Goal: Task Accomplishment & Management: Use online tool/utility

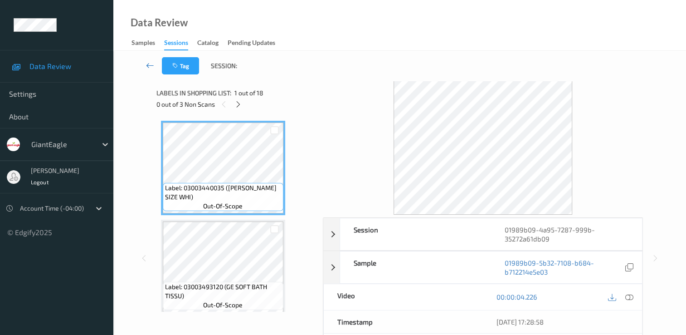
click at [145, 65] on link at bounding box center [150, 65] width 24 height 17
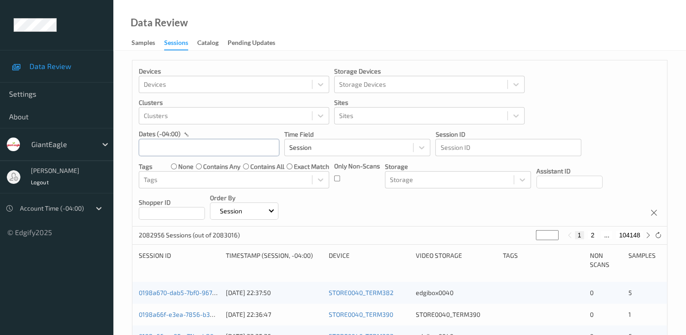
click at [171, 146] on input "text" at bounding box center [209, 147] width 141 height 17
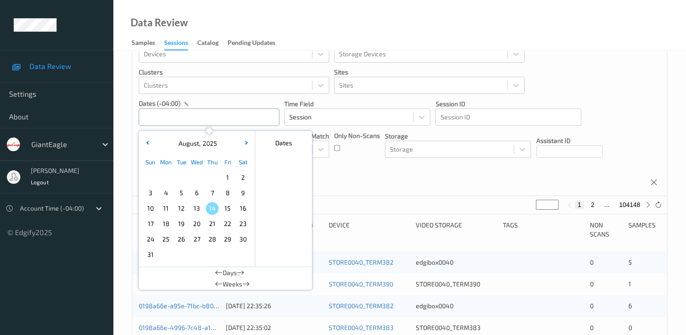
scroll to position [45, 0]
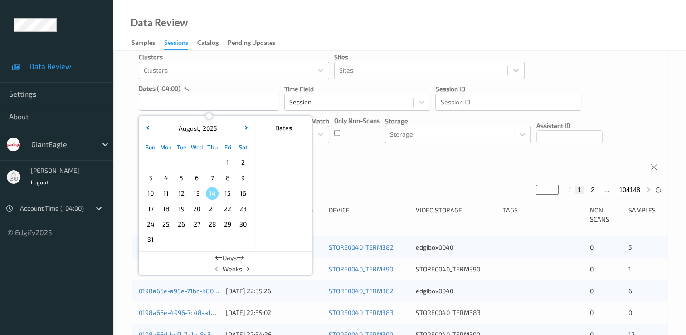
click at [592, 190] on button "2" at bounding box center [592, 190] width 9 height 8
type input "*"
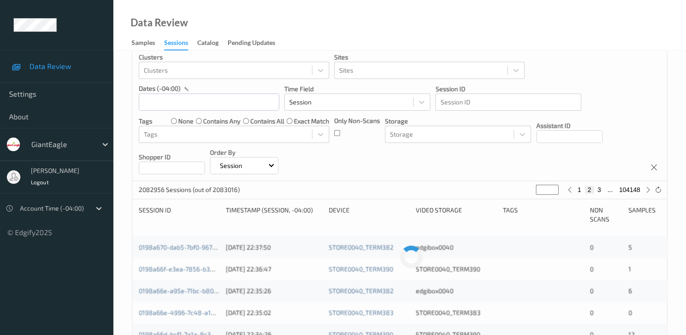
scroll to position [0, 0]
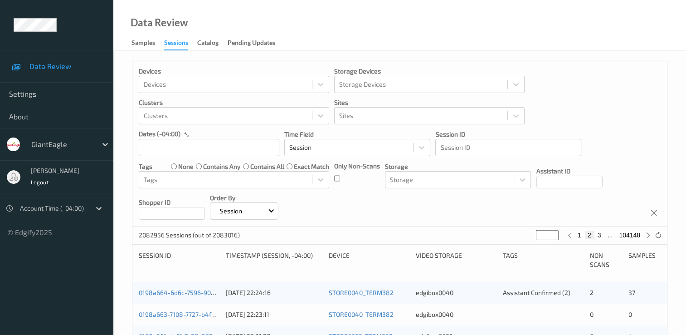
click at [598, 233] on button "3" at bounding box center [599, 235] width 9 height 8
type input "*"
click at [601, 235] on button "4" at bounding box center [601, 235] width 9 height 8
type input "*"
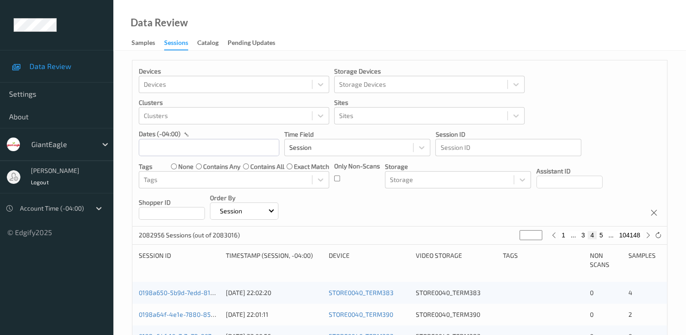
type input "*"
click at [602, 235] on button "5" at bounding box center [601, 235] width 9 height 8
type input "*"
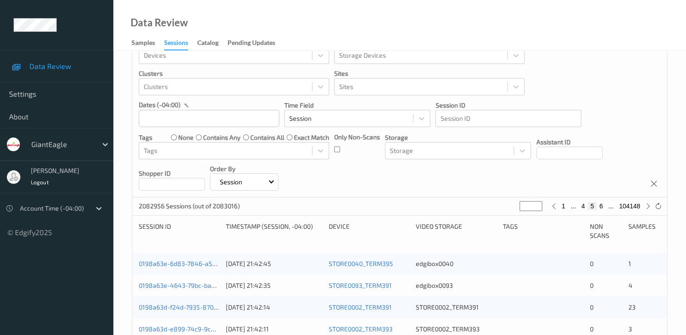
scroll to position [45, 0]
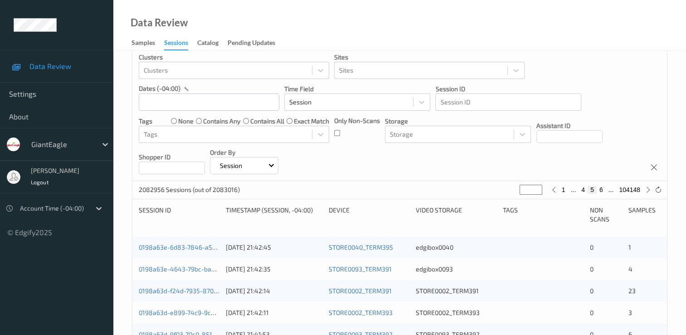
click at [592, 191] on button "5" at bounding box center [592, 190] width 9 height 8
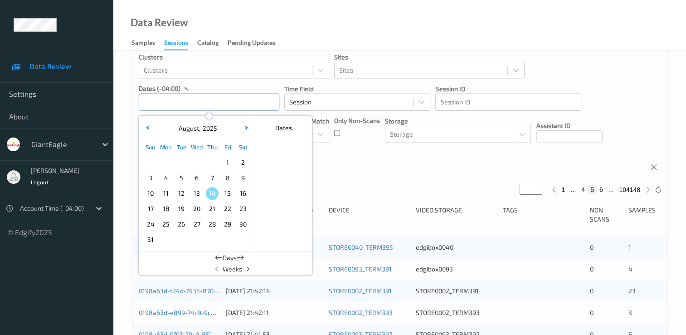
click at [241, 101] on input "text" at bounding box center [209, 101] width 141 height 17
click at [166, 197] on span "11" at bounding box center [166, 193] width 13 height 13
type input "[DATE] 00:00"
type input "*"
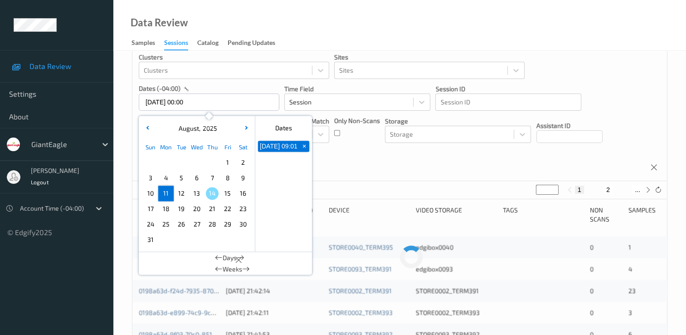
scroll to position [1, 0]
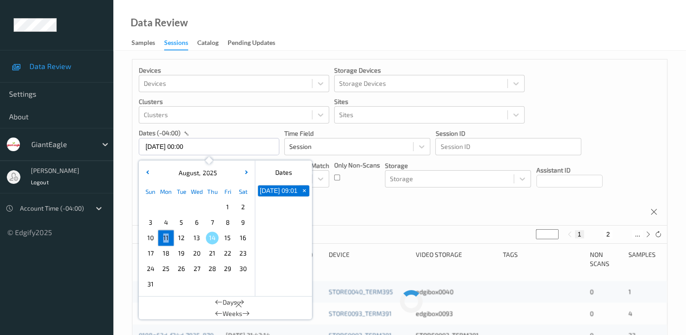
click at [166, 197] on div "Sun Mon Tue Wed Thu Fri Sat 1 2 3 4 5 6 7 8 9 10 11 12 13 14 15 16 17 18 19 20 …" at bounding box center [197, 238] width 108 height 108
drag, startPoint x: 166, startPoint y: 197, endPoint x: 166, endPoint y: 240, distance: 43.1
click at [166, 240] on span "11" at bounding box center [166, 238] width 13 height 13
type input "[DATE] 00:00 -> [DATE] 23:59"
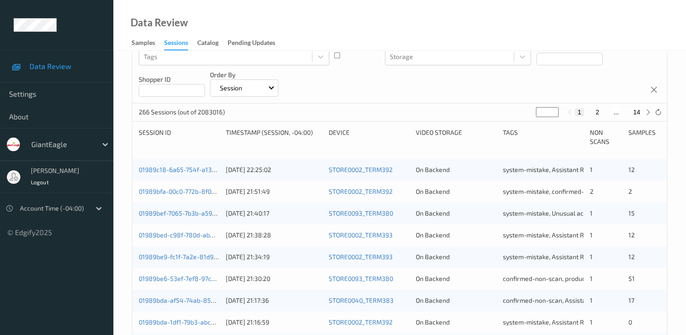
scroll to position [136, 0]
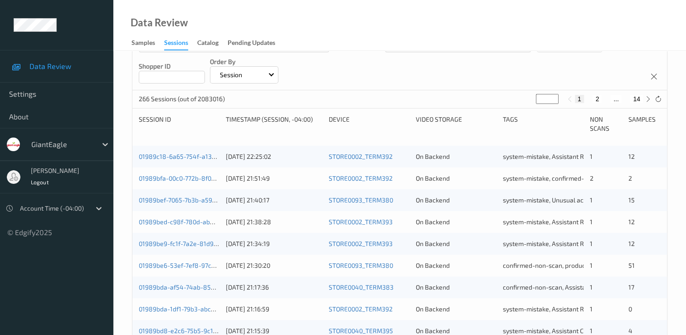
click at [599, 99] on button "2" at bounding box center [597, 99] width 9 height 8
type input "*"
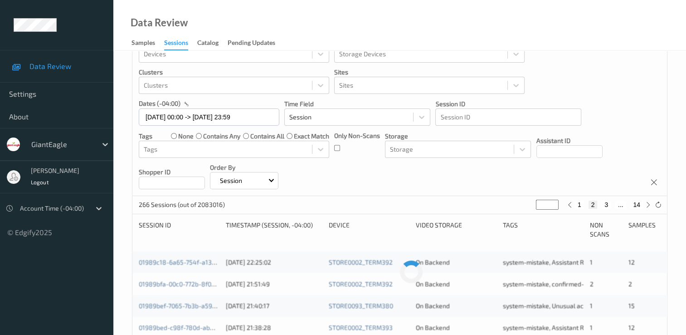
scroll to position [0, 0]
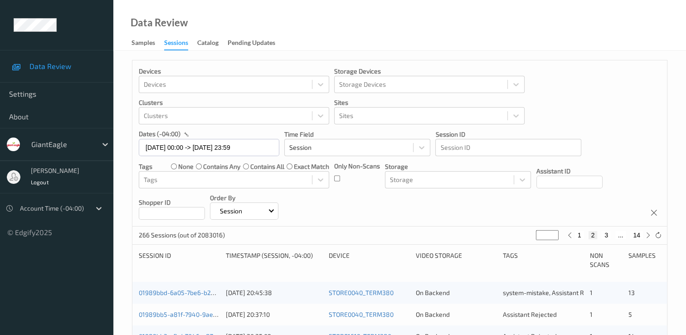
click at [609, 233] on button "3" at bounding box center [606, 235] width 9 height 8
type input "*"
click at [612, 235] on button "4" at bounding box center [611, 235] width 9 height 8
type input "*"
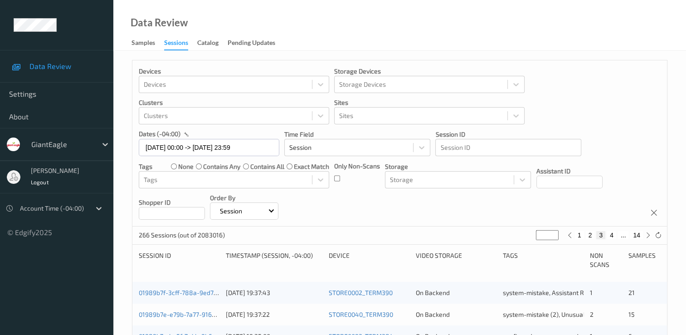
type input "*"
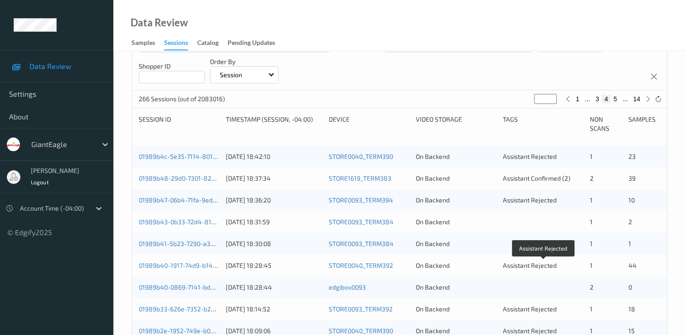
scroll to position [91, 0]
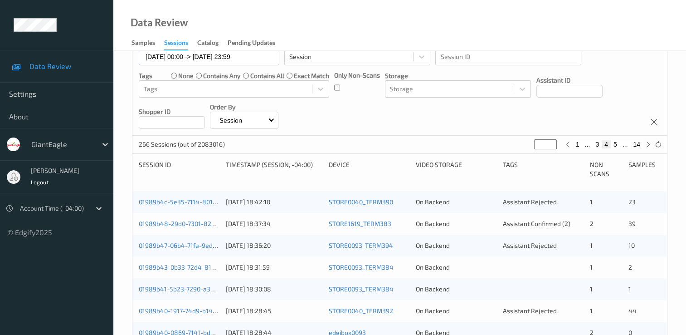
click at [615, 144] on button "5" at bounding box center [615, 144] width 9 height 8
type input "*"
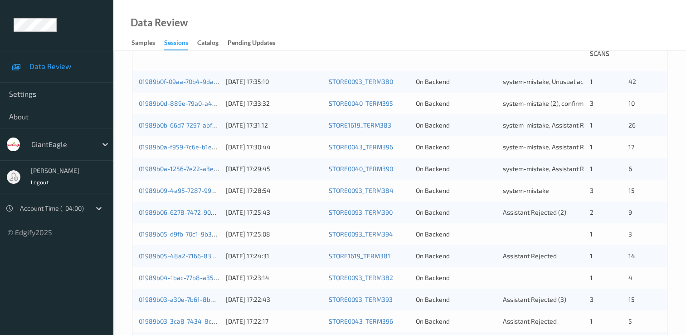
scroll to position [227, 0]
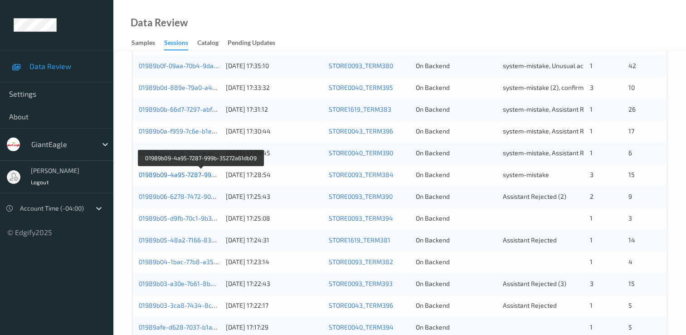
click at [192, 173] on link "01989b09-4a95-7287-999b-35272a61db09" at bounding box center [201, 175] width 125 height 8
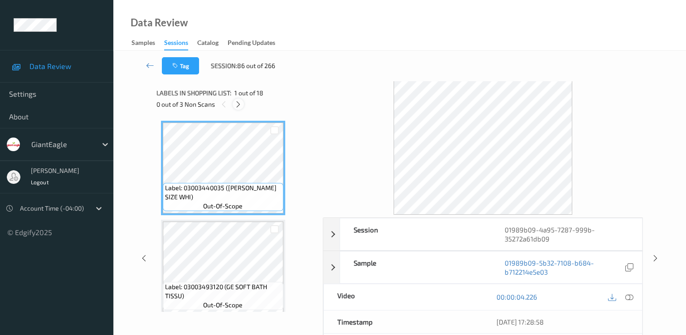
click at [239, 103] on icon at bounding box center [239, 104] width 8 height 8
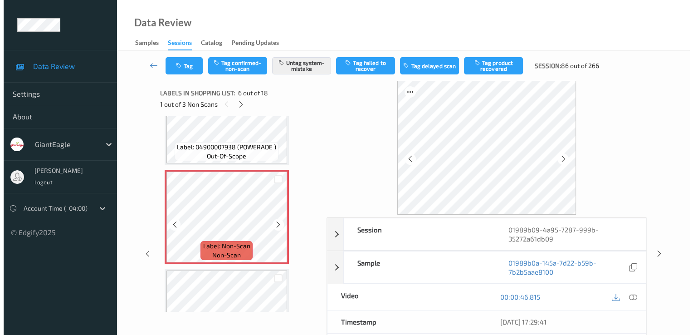
scroll to position [491, 0]
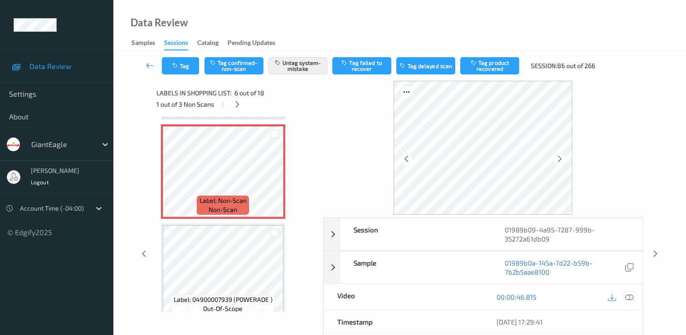
click at [628, 298] on icon at bounding box center [630, 297] width 8 height 8
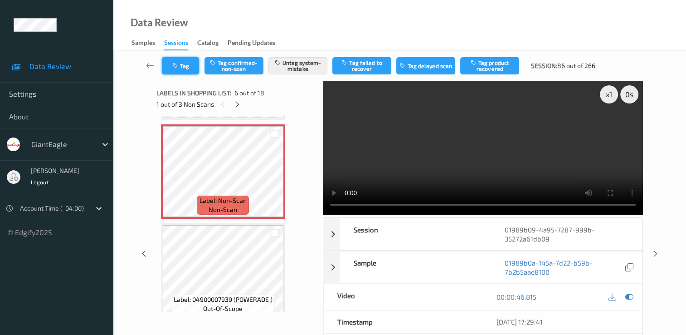
click at [196, 62] on button "Tag" at bounding box center [180, 65] width 37 height 17
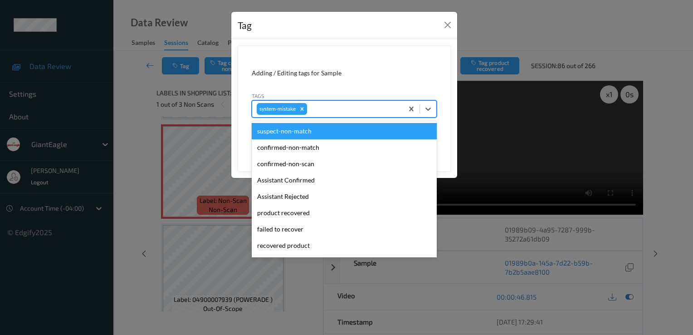
click at [338, 109] on div at bounding box center [354, 108] width 90 height 11
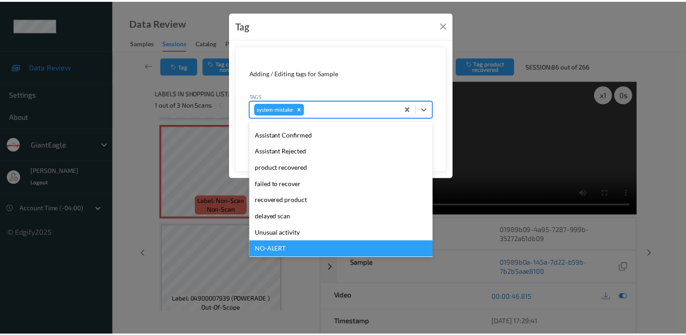
scroll to position [80, 0]
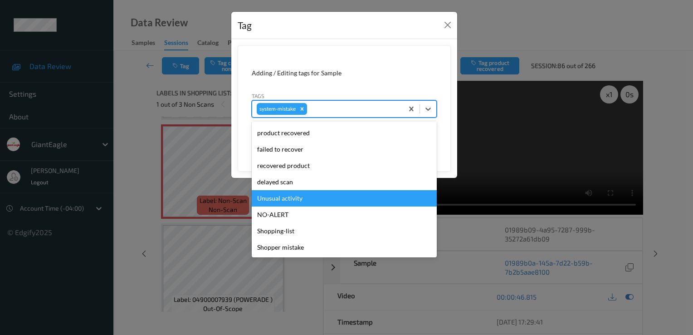
click at [308, 199] on div "Unusual activity" at bounding box center [344, 198] width 185 height 16
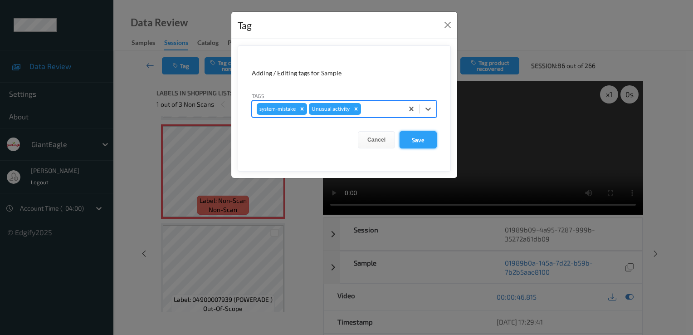
click at [412, 139] on button "Save" at bounding box center [418, 139] width 37 height 17
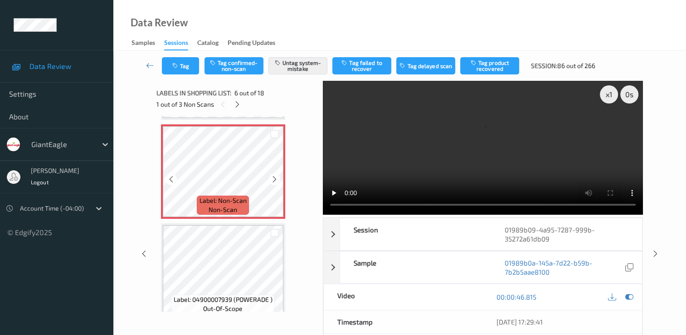
scroll to position [536, 0]
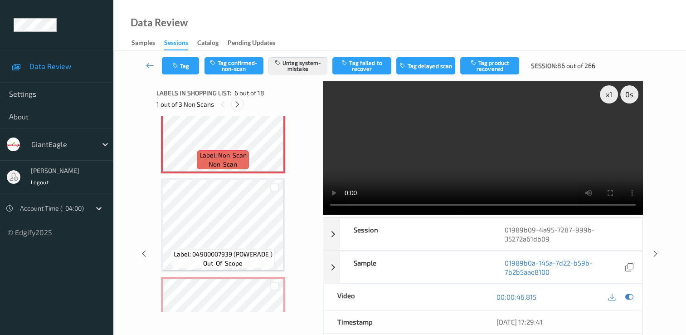
click at [238, 104] on icon at bounding box center [238, 104] width 8 height 8
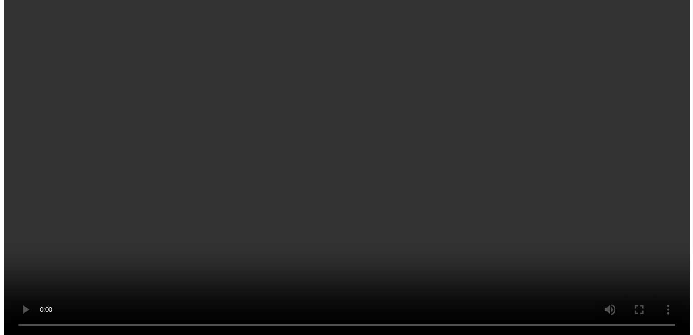
scroll to position [734, 0]
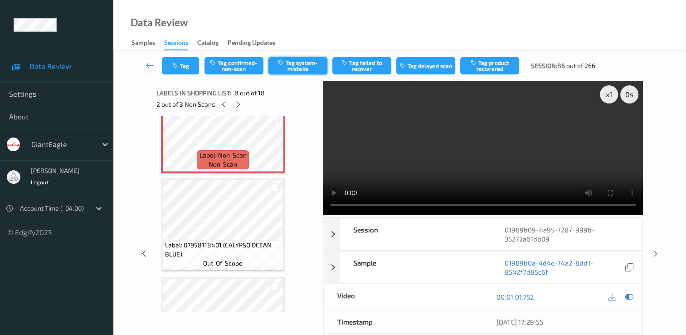
click at [287, 62] on button "Tag system-mistake" at bounding box center [298, 65] width 59 height 17
click at [184, 63] on button "Tag" at bounding box center [180, 65] width 37 height 17
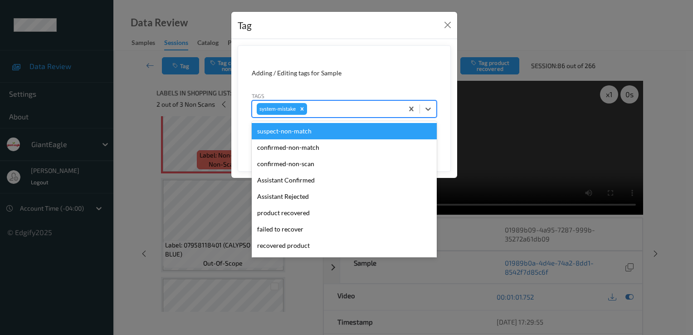
click at [323, 111] on div at bounding box center [354, 108] width 90 height 11
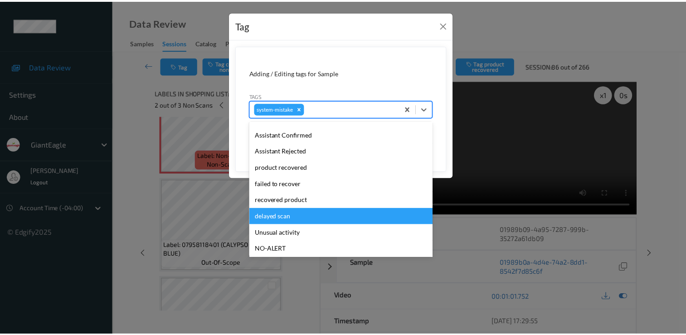
scroll to position [80, 0]
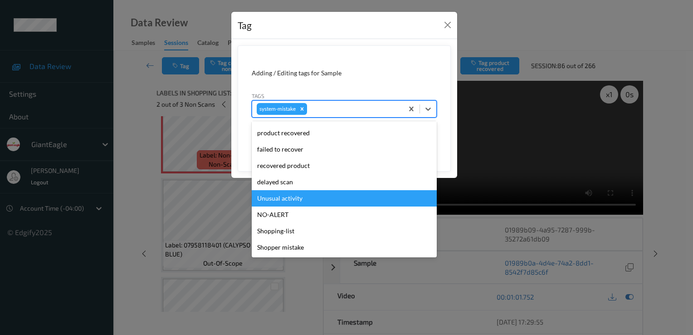
click at [298, 199] on div "Unusual activity" at bounding box center [344, 198] width 185 height 16
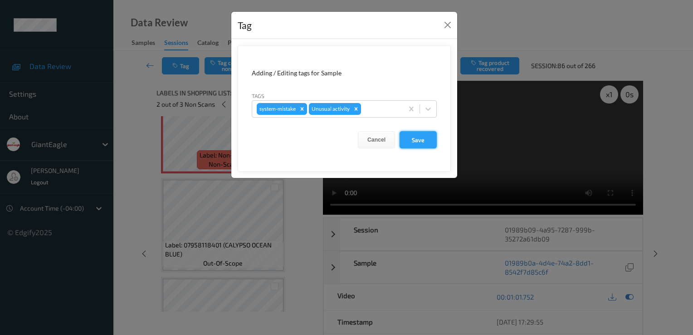
click at [411, 140] on button "Save" at bounding box center [418, 139] width 37 height 17
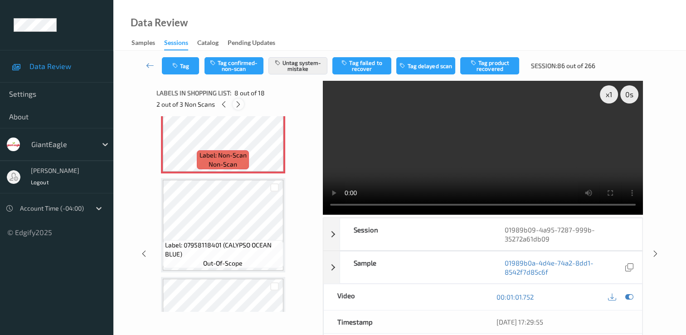
click at [241, 105] on icon at bounding box center [239, 104] width 8 height 8
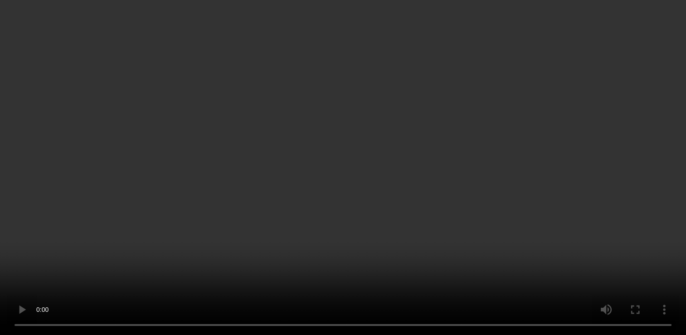
scroll to position [940, 0]
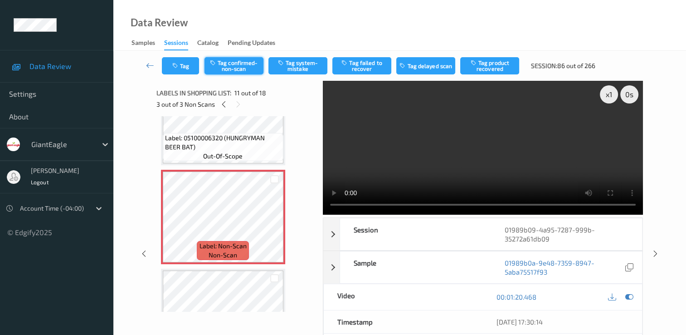
click at [243, 69] on button "Tag confirmed-non-scan" at bounding box center [234, 65] width 59 height 17
click at [377, 66] on button "Tag failed to recover" at bounding box center [362, 65] width 59 height 17
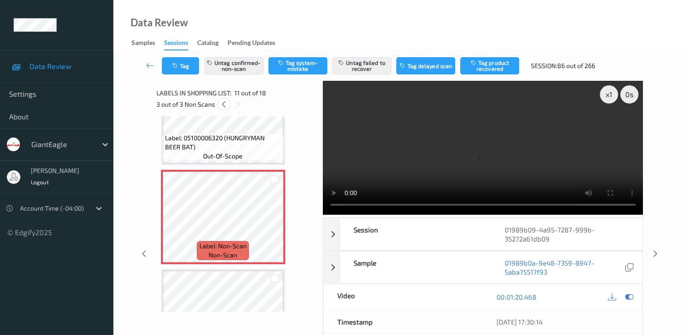
click at [224, 104] on icon at bounding box center [224, 104] width 8 height 8
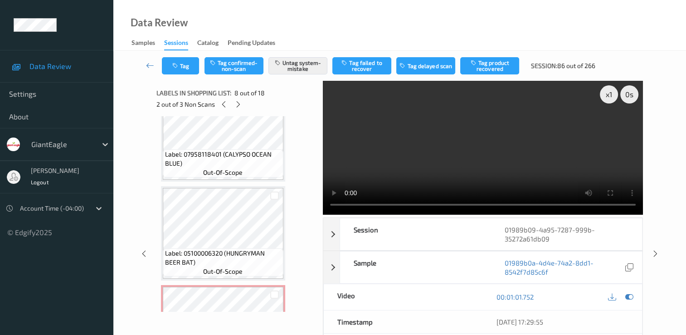
scroll to position [779, 0]
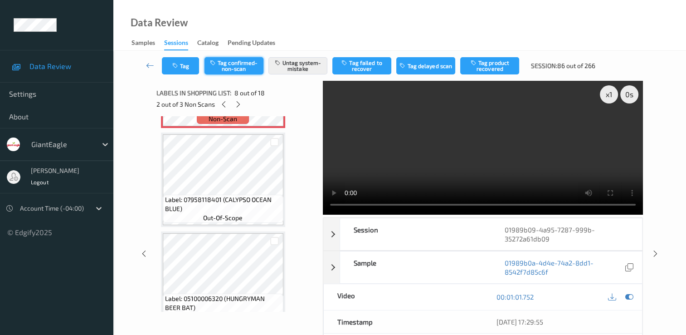
click at [239, 61] on button "Tag confirmed-non-scan" at bounding box center [234, 65] width 59 height 17
click at [305, 59] on button "Untag system-mistake" at bounding box center [298, 65] width 59 height 17
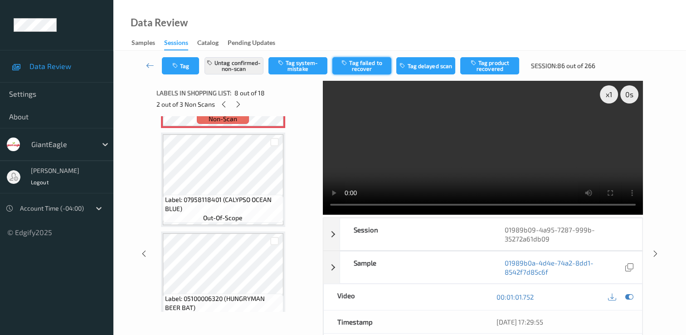
click at [362, 67] on button "Tag failed to recover" at bounding box center [362, 65] width 59 height 17
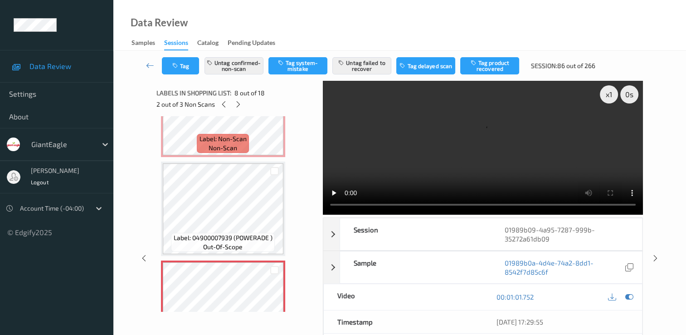
scroll to position [507, 0]
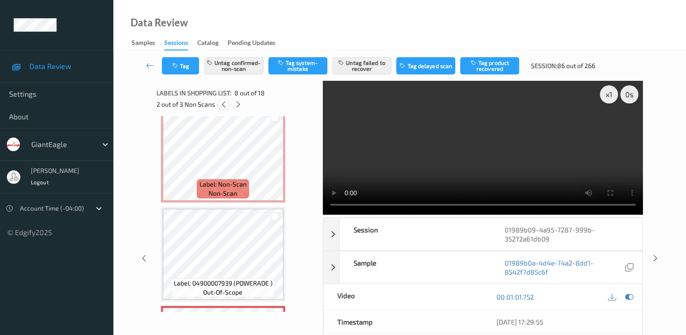
click at [221, 99] on div at bounding box center [223, 103] width 11 height 11
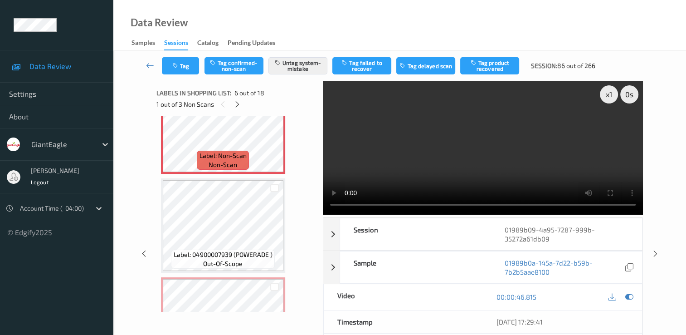
scroll to position [536, 0]
click at [232, 64] on button "Tag confirmed-non-scan" at bounding box center [234, 65] width 59 height 17
click at [292, 67] on button "Untag system-mistake" at bounding box center [298, 65] width 59 height 17
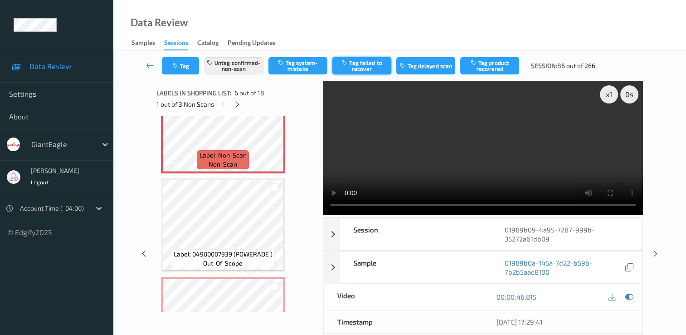
click at [362, 68] on button "Tag failed to recover" at bounding box center [362, 65] width 59 height 17
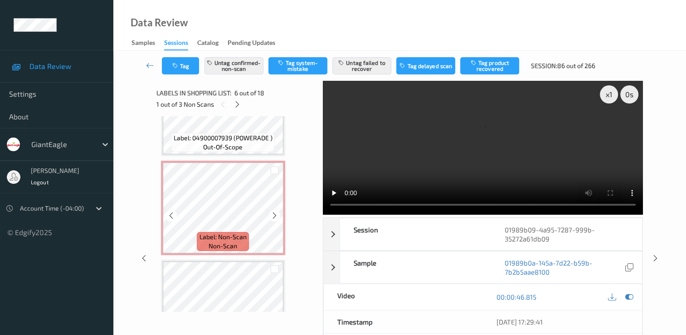
scroll to position [672, 0]
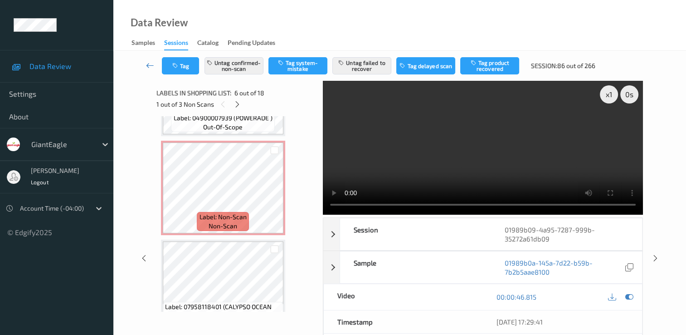
click at [149, 65] on icon at bounding box center [150, 65] width 8 height 9
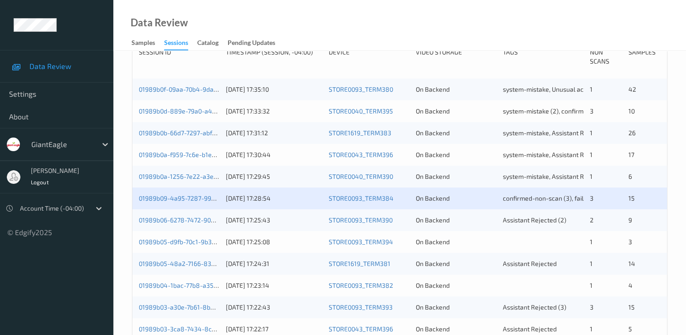
scroll to position [227, 0]
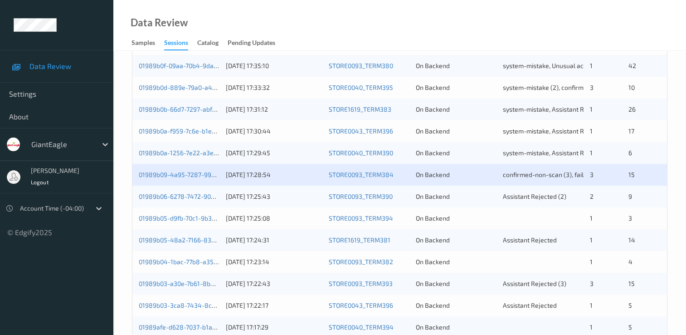
click at [491, 239] on div "On Backend" at bounding box center [456, 239] width 81 height 9
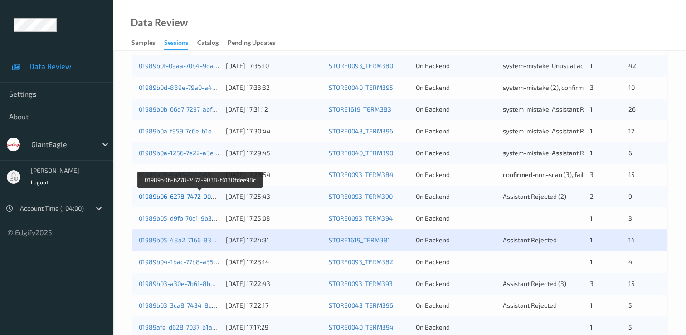
click at [191, 192] on link "01989b06-6278-7472-9038-f6130fdee98c" at bounding box center [200, 196] width 122 height 8
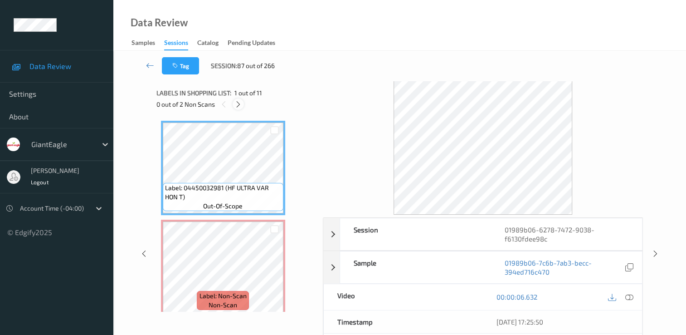
click at [241, 103] on icon at bounding box center [239, 104] width 8 height 8
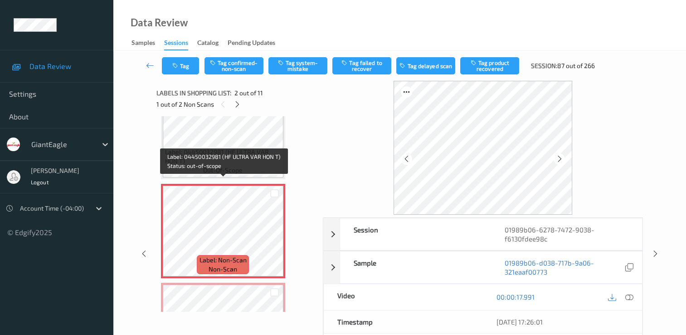
scroll to position [50, 0]
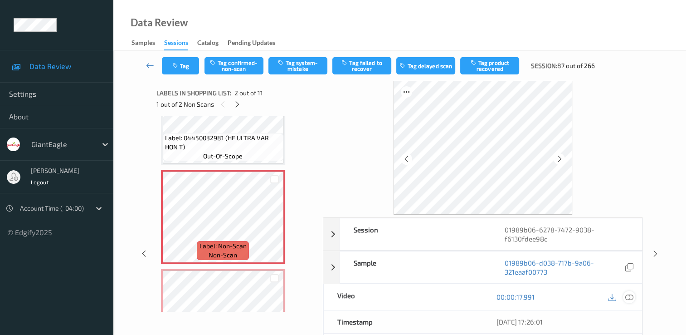
click at [630, 296] on icon at bounding box center [630, 297] width 8 height 8
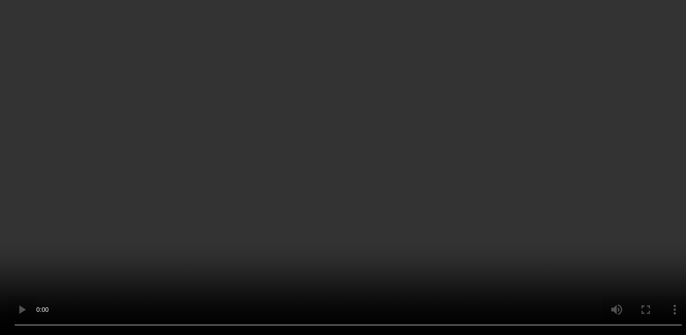
scroll to position [95, 0]
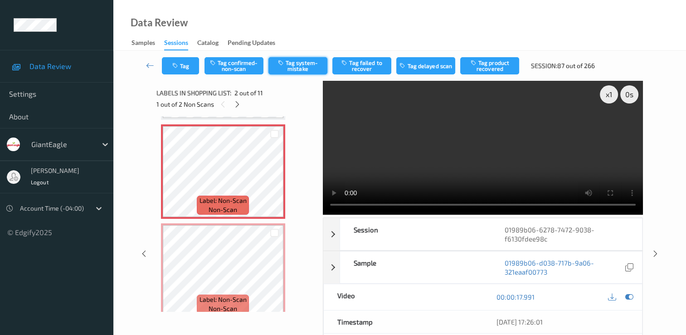
click at [302, 64] on button "Tag system-mistake" at bounding box center [298, 65] width 59 height 17
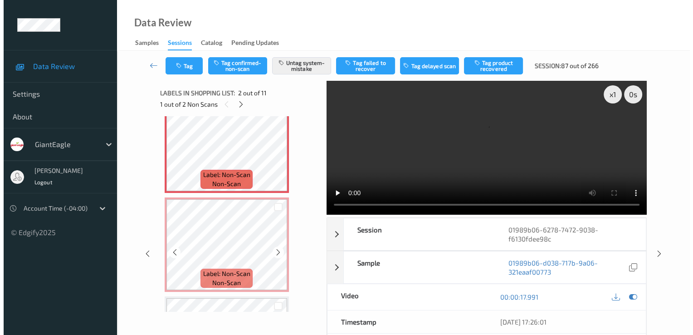
scroll to position [141, 0]
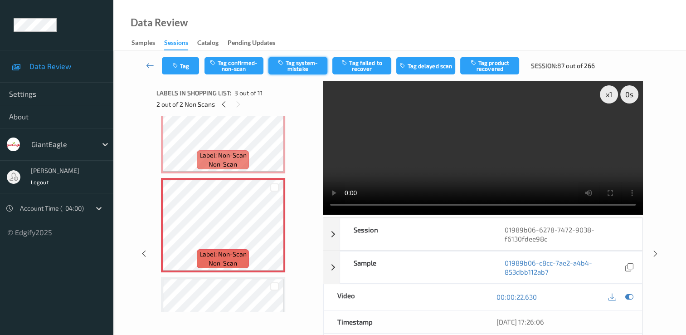
click at [294, 59] on button "Tag system-mistake" at bounding box center [298, 65] width 59 height 17
click at [189, 66] on button "Tag" at bounding box center [180, 65] width 37 height 17
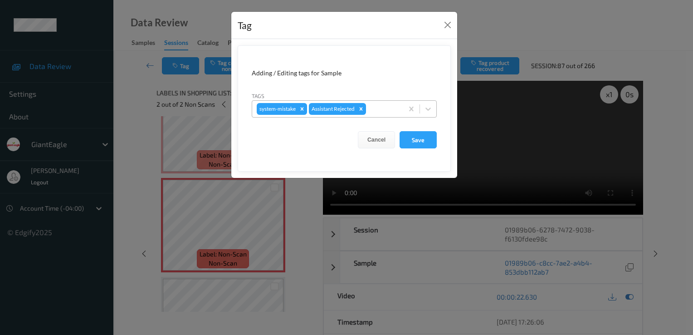
click at [387, 108] on div at bounding box center [383, 108] width 31 height 11
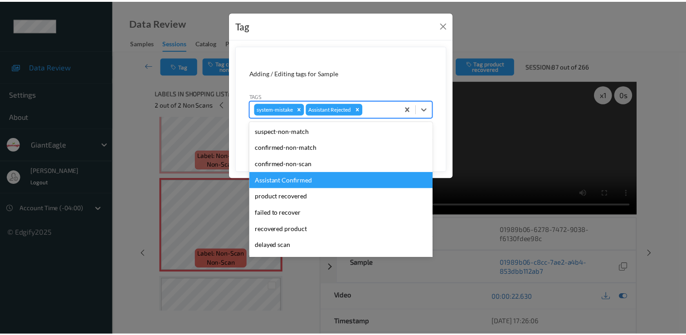
scroll to position [64, 0]
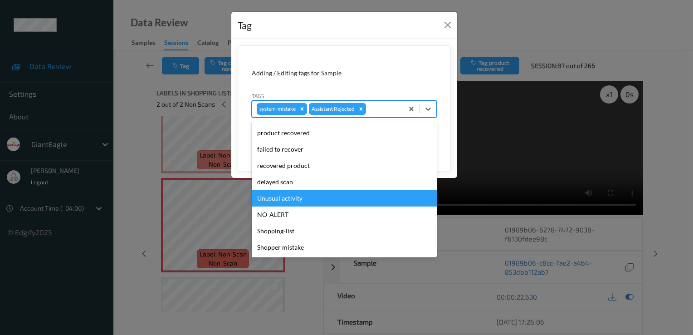
click at [345, 196] on div "Unusual activity" at bounding box center [344, 198] width 185 height 16
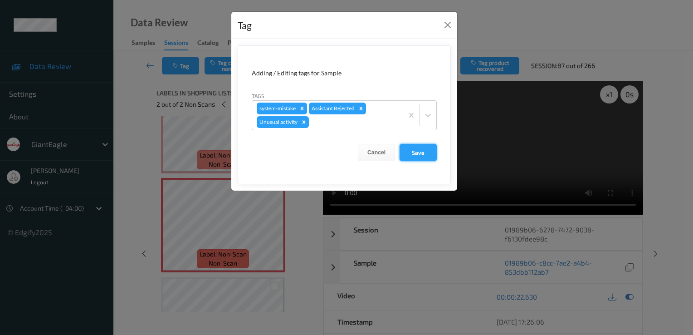
click at [408, 152] on button "Save" at bounding box center [418, 152] width 37 height 17
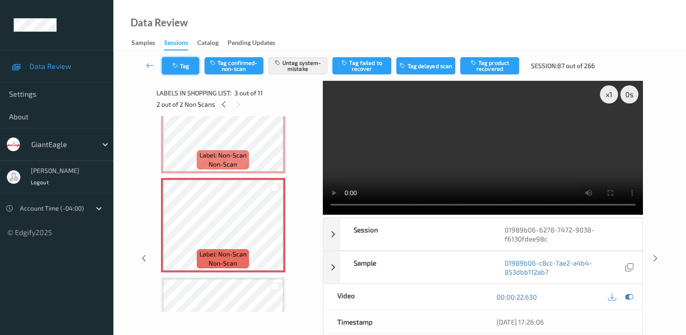
click at [178, 67] on icon "button" at bounding box center [176, 66] width 8 height 6
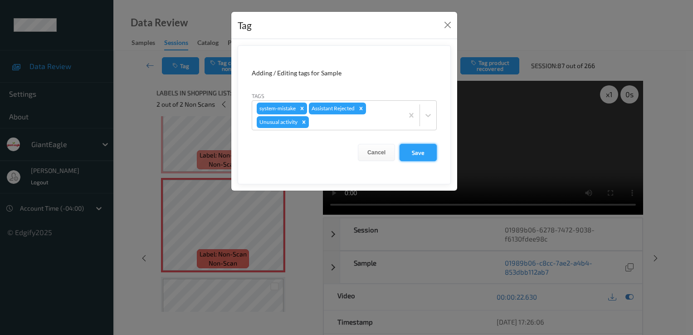
click at [419, 154] on button "Save" at bounding box center [418, 152] width 37 height 17
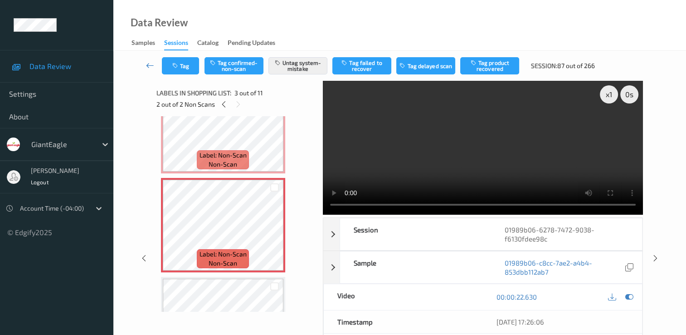
click at [147, 64] on icon at bounding box center [150, 65] width 8 height 9
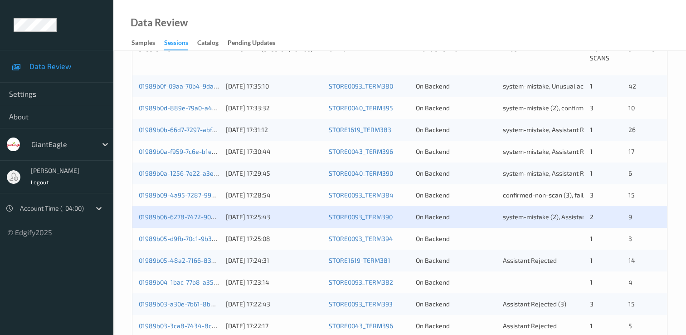
scroll to position [227, 0]
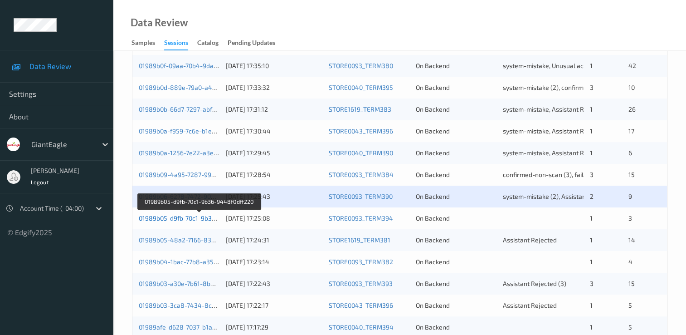
click at [206, 220] on link "01989b05-d9fb-70c1-9b36-9448f0dff220" at bounding box center [199, 218] width 120 height 8
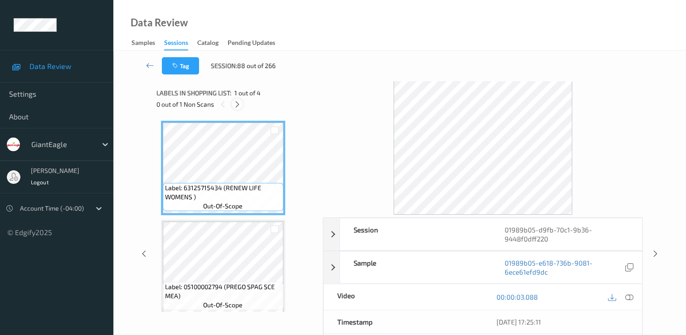
click at [236, 101] on icon at bounding box center [238, 104] width 8 height 8
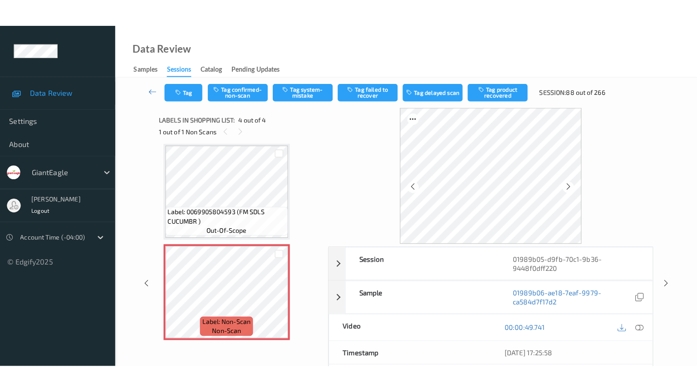
scroll to position [204, 0]
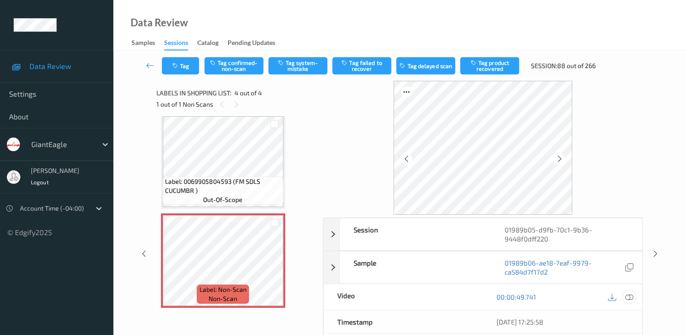
click at [631, 294] on icon at bounding box center [630, 297] width 8 height 8
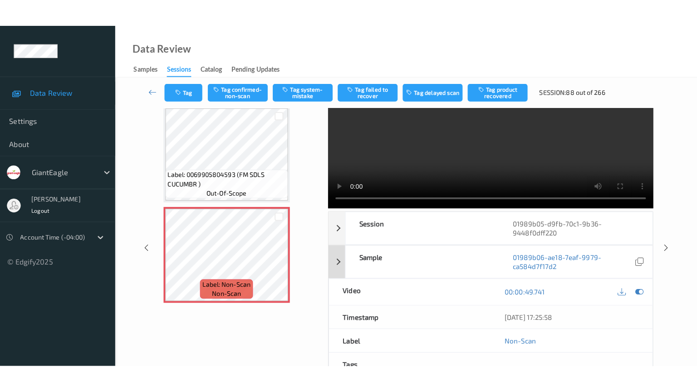
scroll to position [0, 0]
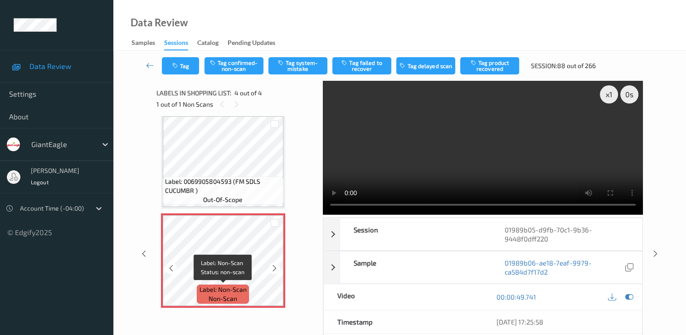
click at [236, 285] on span "Label: Non-Scan" at bounding box center [223, 289] width 47 height 9
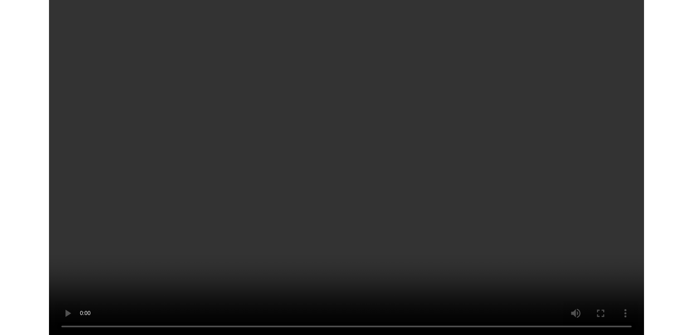
scroll to position [147, 0]
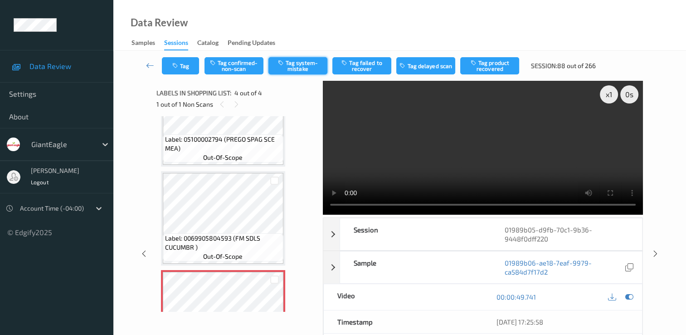
click at [301, 61] on button "Tag system-mistake" at bounding box center [298, 65] width 59 height 17
click at [188, 64] on button "Tag" at bounding box center [180, 65] width 37 height 17
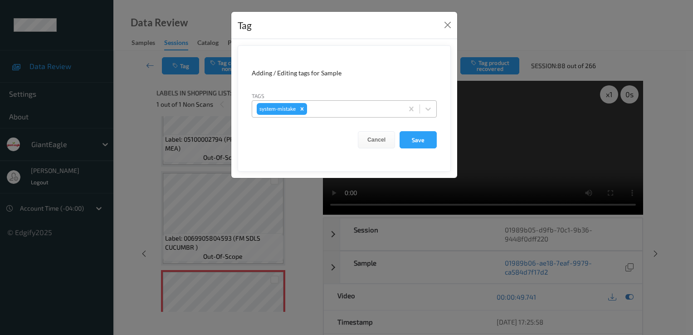
click at [345, 108] on div at bounding box center [354, 108] width 90 height 11
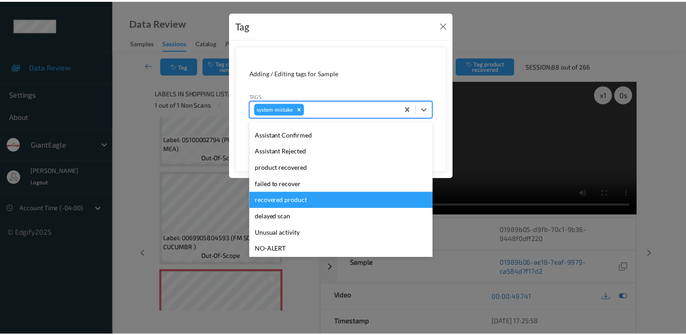
scroll to position [80, 0]
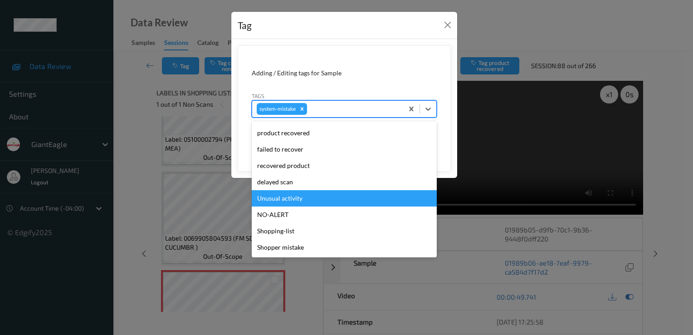
click at [308, 203] on div "Unusual activity" at bounding box center [344, 198] width 185 height 16
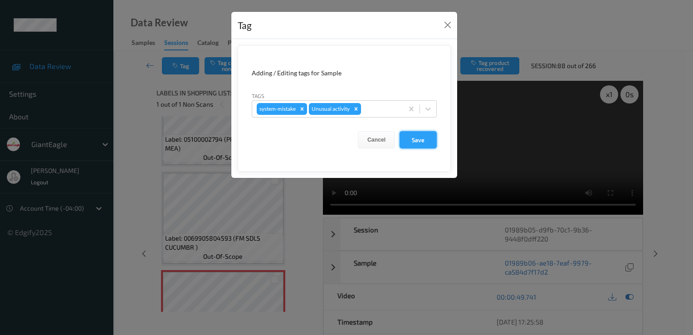
click at [415, 139] on button "Save" at bounding box center [418, 139] width 37 height 17
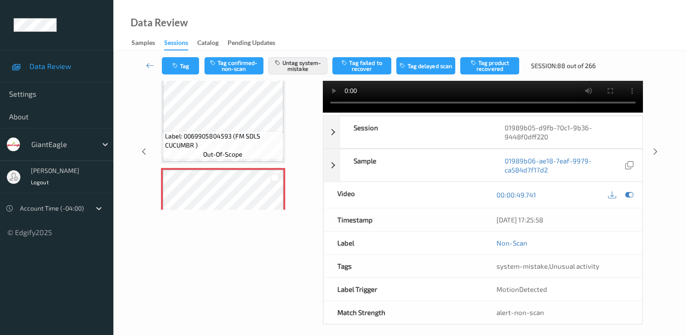
scroll to position [109, 0]
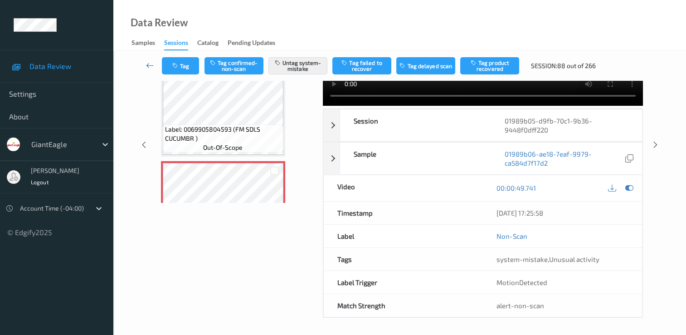
click at [152, 65] on icon at bounding box center [150, 65] width 8 height 9
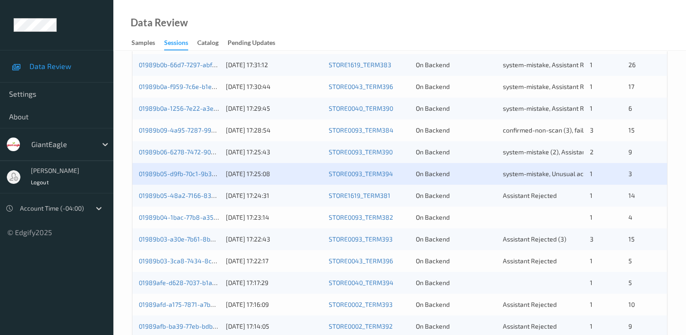
scroll to position [272, 0]
click at [191, 190] on div "01989b05-48a2-7166-839d-2b283ea0035c" at bounding box center [179, 194] width 81 height 9
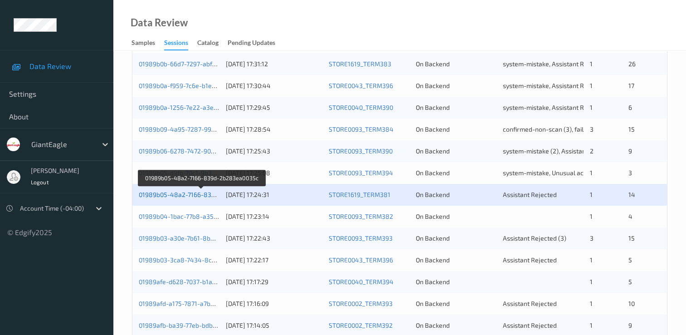
click at [192, 197] on link "01989b05-48a2-7166-839d-2b283ea0035c" at bounding box center [202, 195] width 126 height 8
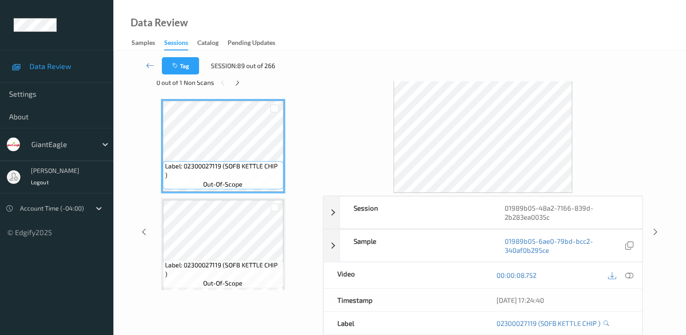
scroll to position [18, 0]
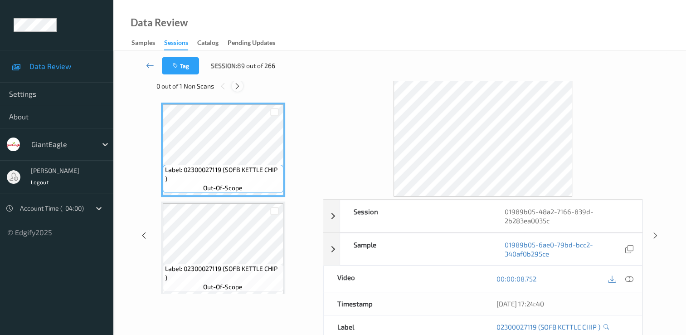
click at [236, 86] on icon at bounding box center [238, 86] width 8 height 8
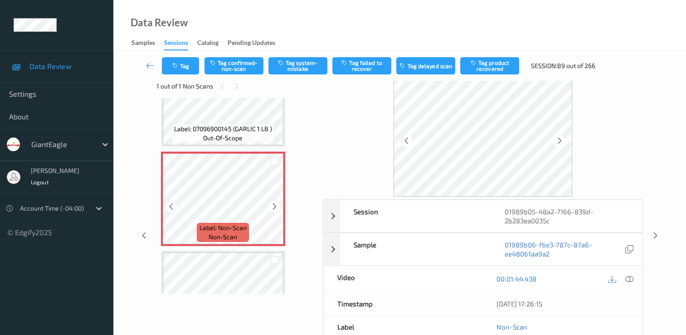
scroll to position [1183, 0]
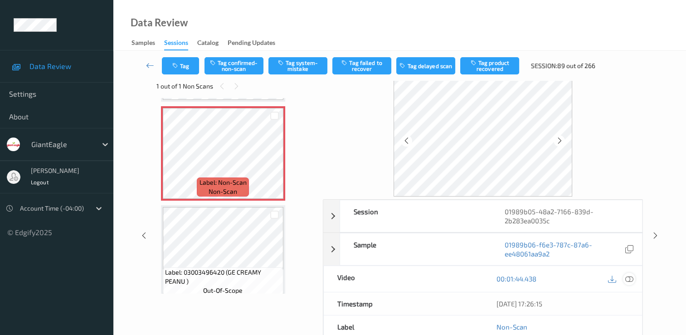
click at [632, 278] on icon at bounding box center [630, 278] width 8 height 8
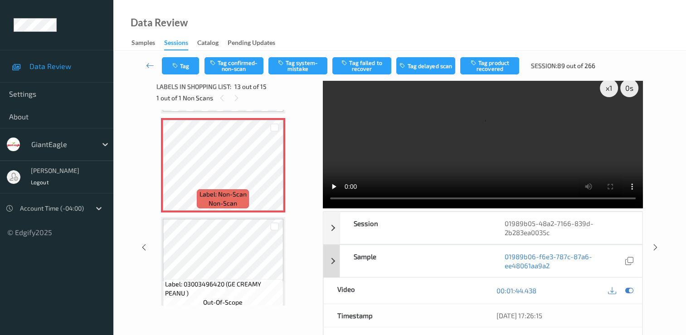
scroll to position [0, 0]
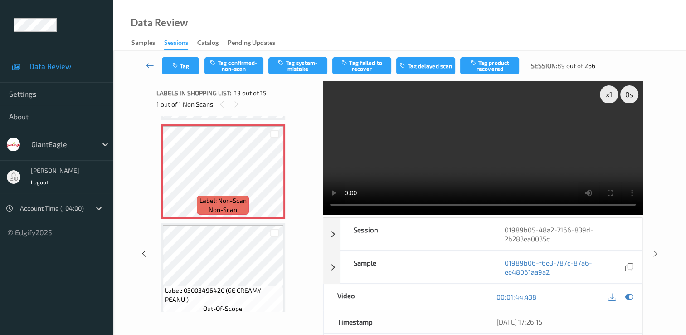
click at [610, 125] on video at bounding box center [483, 148] width 320 height 134
click at [250, 63] on button "Tag confirmed-non-scan" at bounding box center [234, 65] width 59 height 17
click at [505, 63] on button "Tag product recovered" at bounding box center [489, 65] width 59 height 17
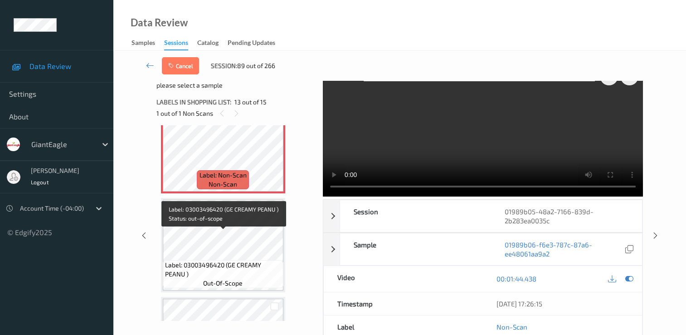
scroll to position [1201, 0]
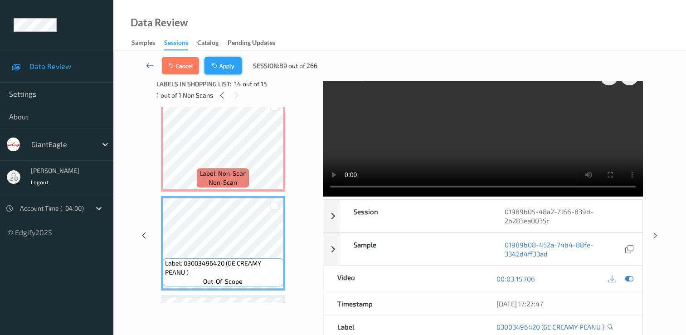
click at [217, 67] on icon "button" at bounding box center [216, 66] width 8 height 6
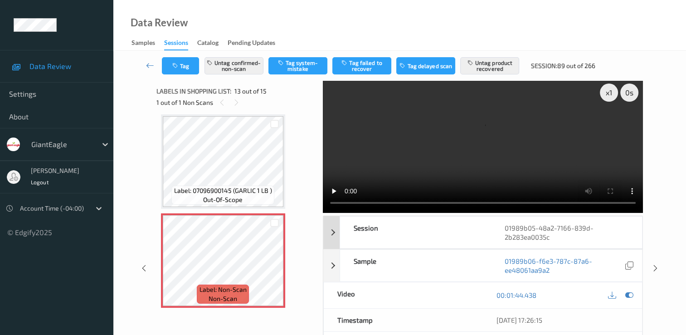
scroll to position [0, 0]
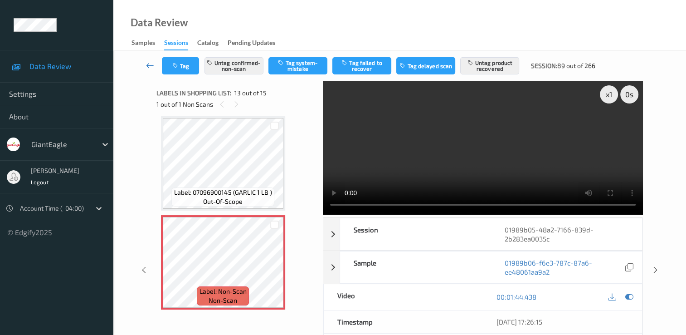
click at [152, 63] on icon at bounding box center [150, 65] width 8 height 9
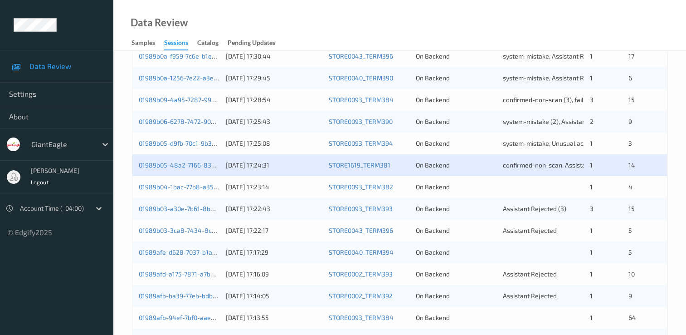
scroll to position [318, 0]
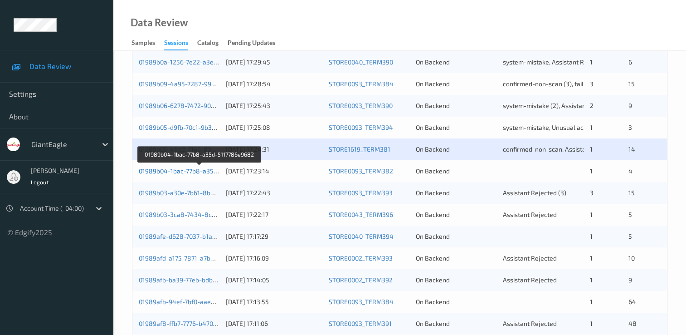
click at [161, 170] on link "01989b04-1bac-77b8-a35d-5117786e9682" at bounding box center [200, 171] width 123 height 8
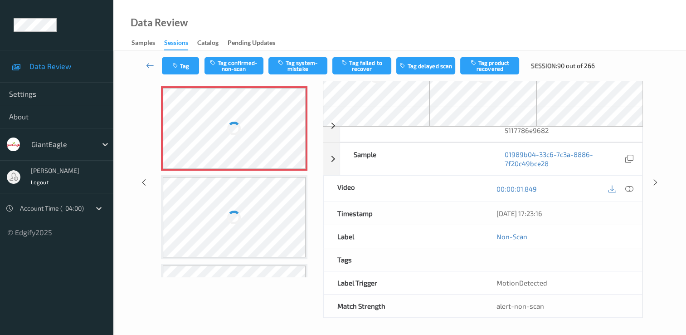
scroll to position [54, 0]
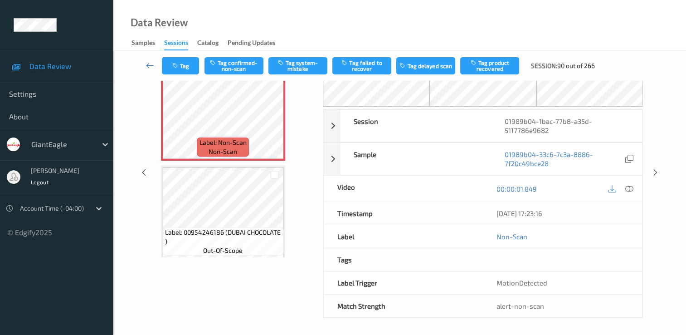
click at [147, 64] on icon at bounding box center [150, 65] width 8 height 9
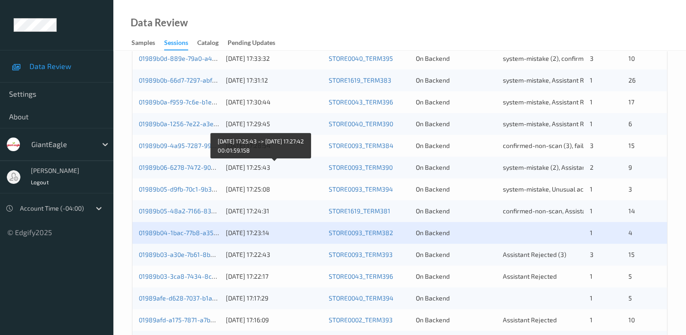
scroll to position [272, 0]
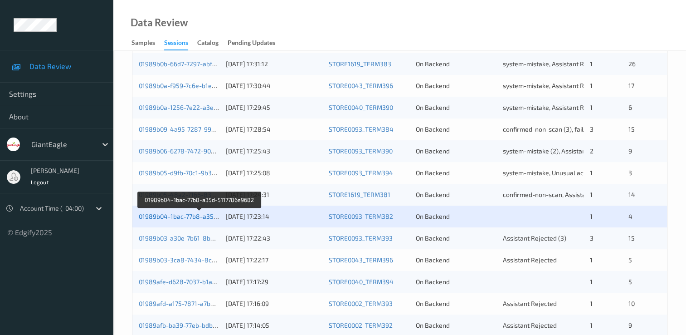
click at [212, 216] on link "01989b04-1bac-77b8-a35d-5117786e9682" at bounding box center [200, 216] width 123 height 8
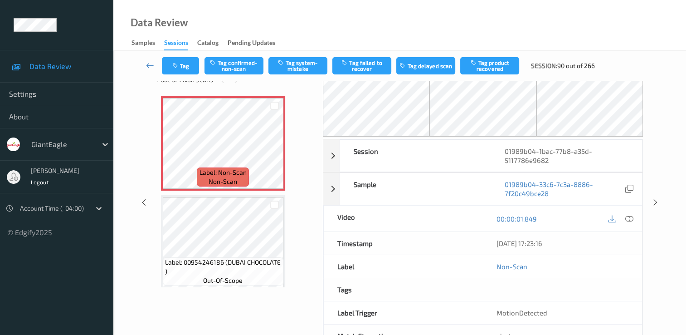
scroll to position [9, 0]
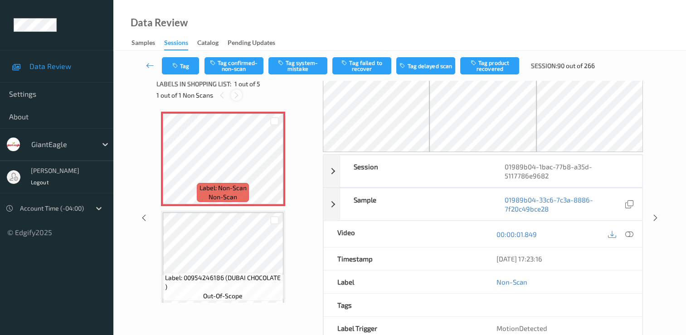
click at [236, 95] on icon at bounding box center [237, 95] width 8 height 8
click at [238, 96] on icon at bounding box center [237, 95] width 8 height 8
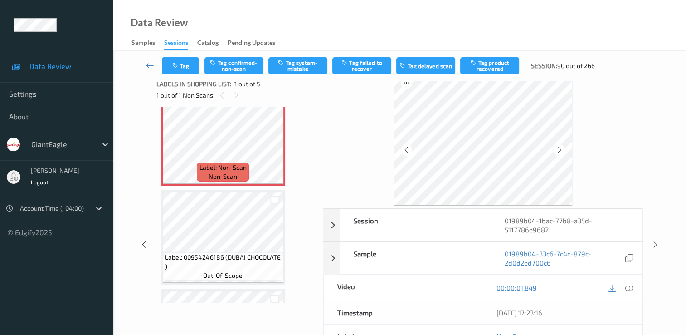
scroll to position [0, 0]
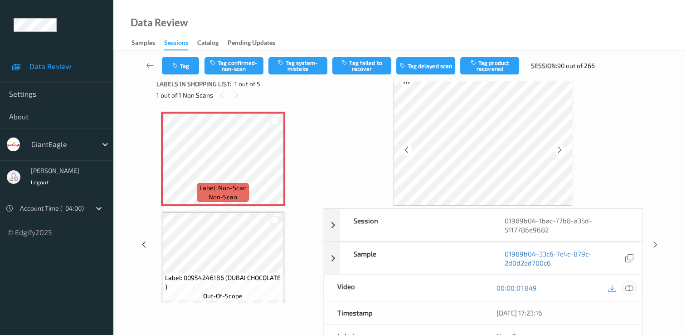
click at [631, 286] on icon at bounding box center [630, 288] width 8 height 8
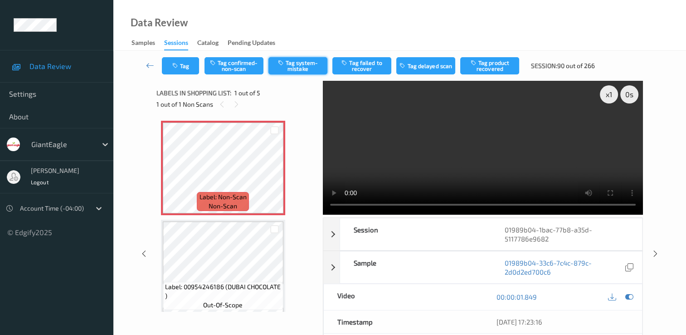
click at [303, 63] on button "Tag system-mistake" at bounding box center [298, 65] width 59 height 17
click at [189, 66] on button "Tag" at bounding box center [180, 65] width 37 height 17
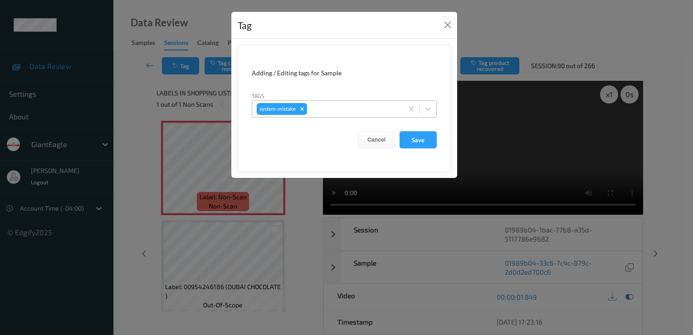
click at [372, 111] on div at bounding box center [354, 108] width 90 height 11
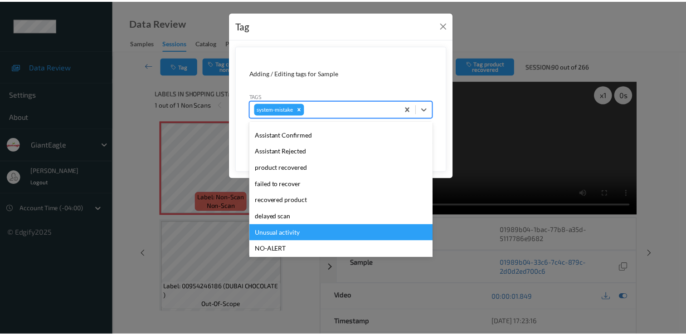
scroll to position [80, 0]
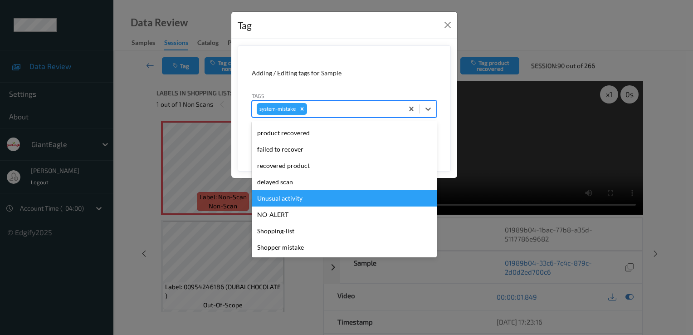
click at [301, 201] on div "Unusual activity" at bounding box center [344, 198] width 185 height 16
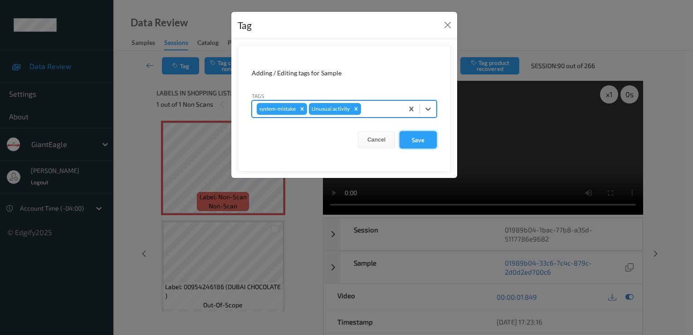
click at [414, 140] on button "Save" at bounding box center [418, 139] width 37 height 17
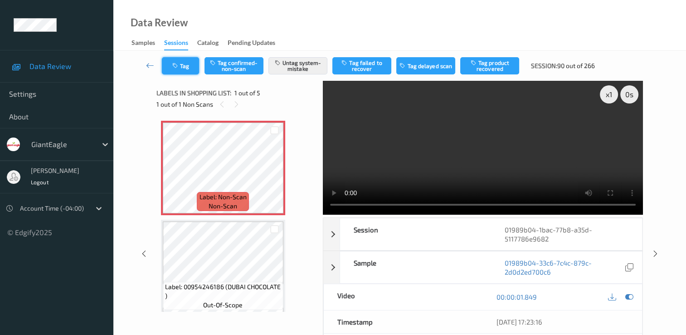
click at [192, 67] on button "Tag" at bounding box center [180, 65] width 37 height 17
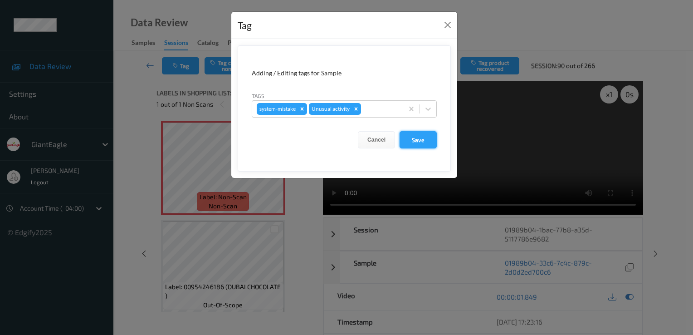
click at [418, 142] on button "Save" at bounding box center [418, 139] width 37 height 17
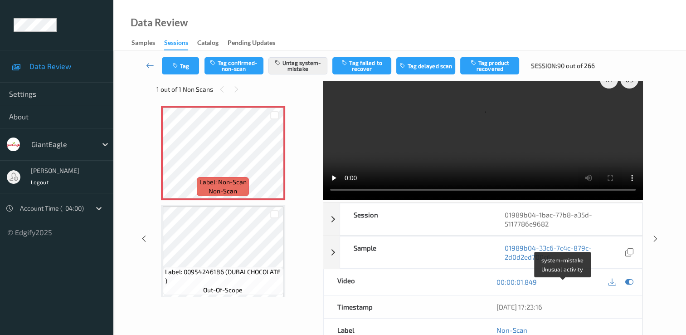
scroll to position [0, 0]
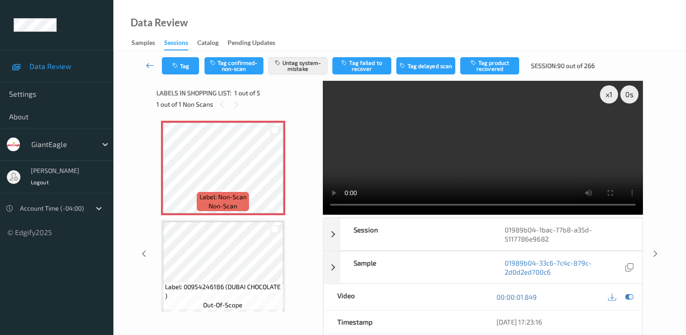
click at [151, 66] on icon at bounding box center [150, 65] width 8 height 9
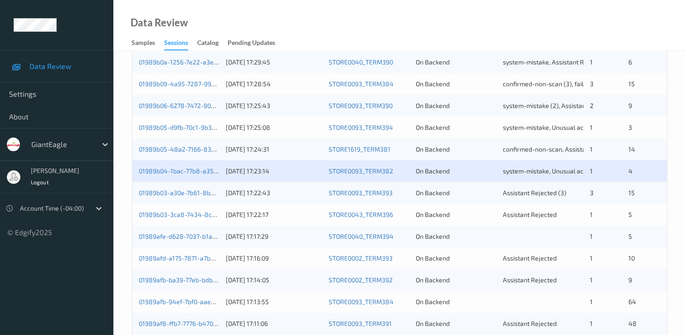
scroll to position [363, 0]
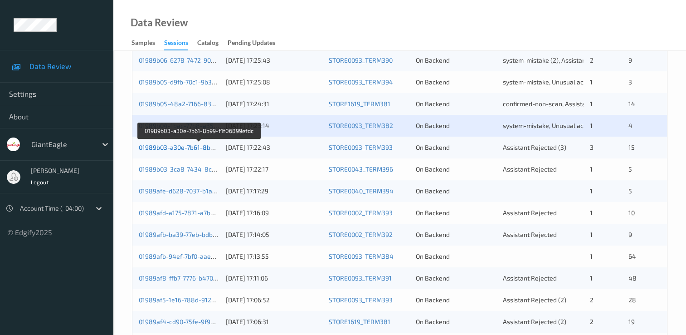
click at [210, 144] on link "01989b03-a30e-7b61-8b99-f1f06899efdc" at bounding box center [199, 147] width 120 height 8
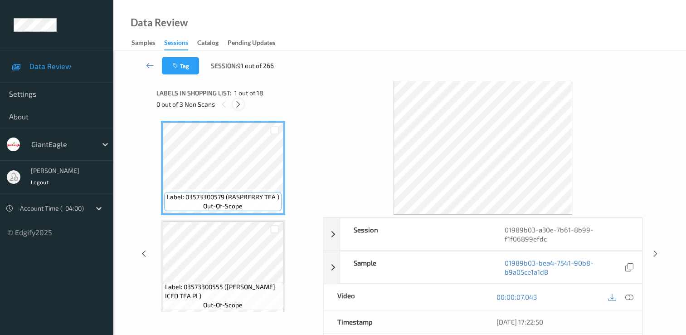
click at [238, 104] on icon at bounding box center [239, 104] width 8 height 8
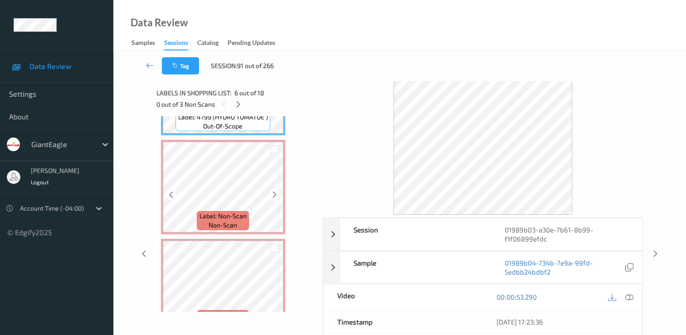
scroll to position [590, 0]
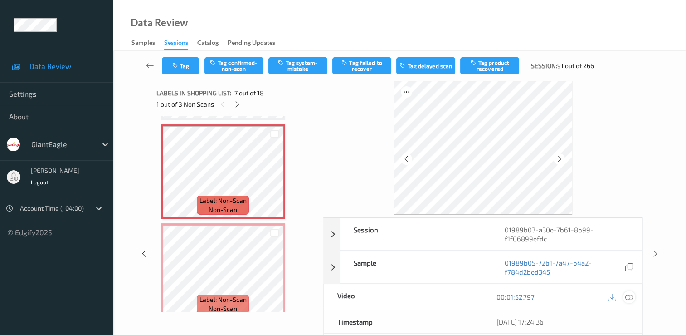
click at [632, 294] on icon at bounding box center [630, 297] width 8 height 8
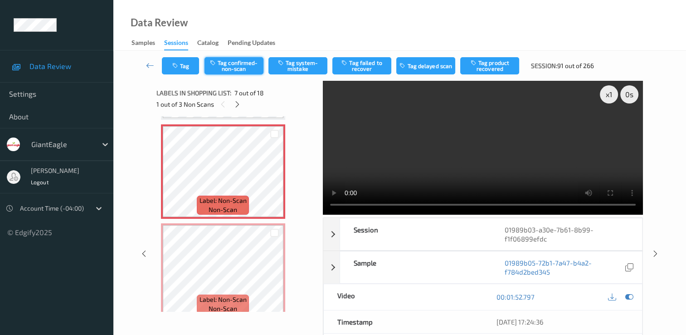
click at [233, 68] on button "Tag confirmed-non-scan" at bounding box center [234, 65] width 59 height 17
click at [377, 69] on button "Tag failed to recover" at bounding box center [362, 65] width 59 height 17
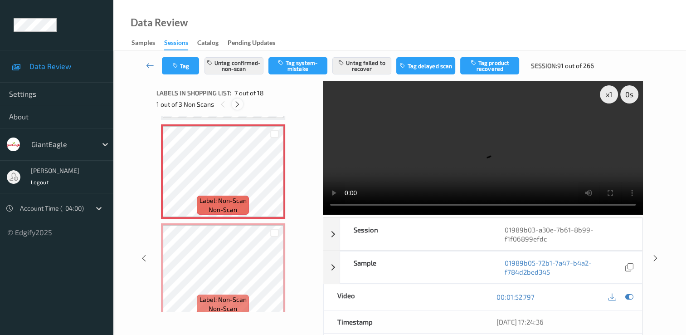
click at [235, 105] on icon at bounding box center [238, 104] width 8 height 8
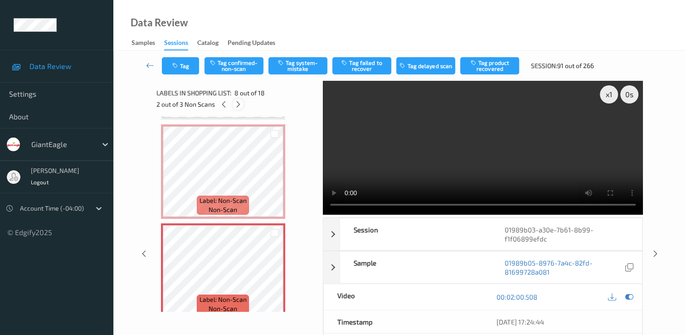
scroll to position [598, 0]
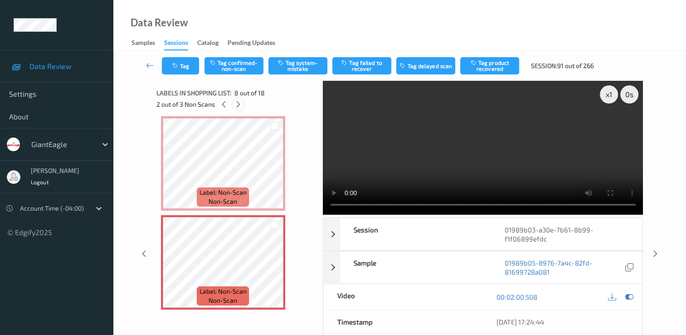
click at [239, 107] on icon at bounding box center [239, 104] width 8 height 8
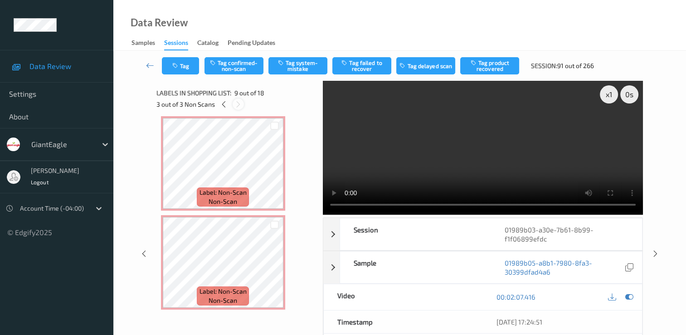
scroll to position [697, 0]
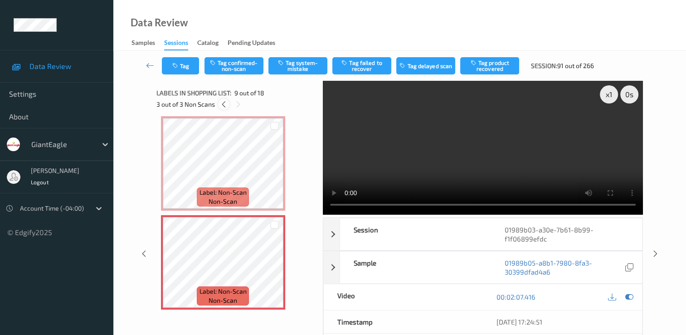
click at [223, 105] on icon at bounding box center [224, 104] width 8 height 8
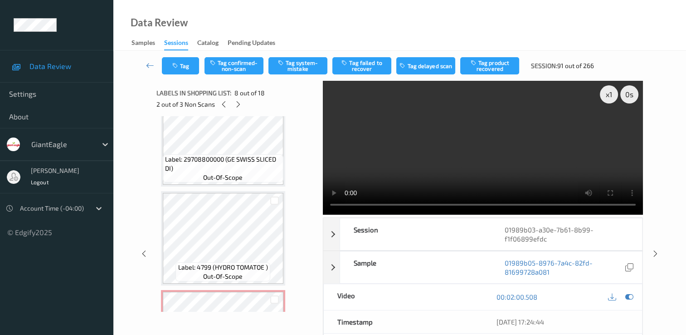
scroll to position [462, 0]
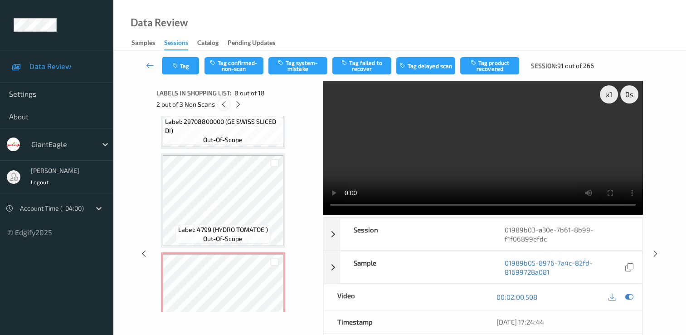
click at [225, 106] on icon at bounding box center [224, 104] width 8 height 8
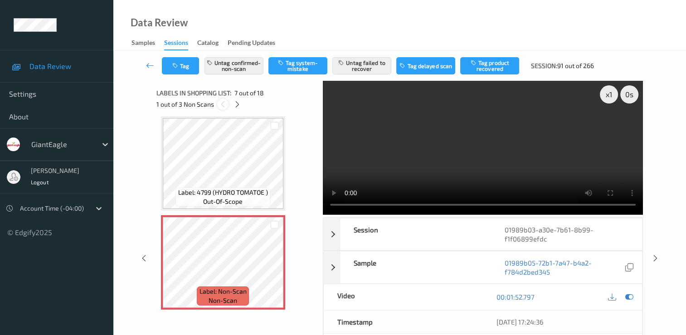
click at [225, 106] on icon at bounding box center [223, 104] width 8 height 8
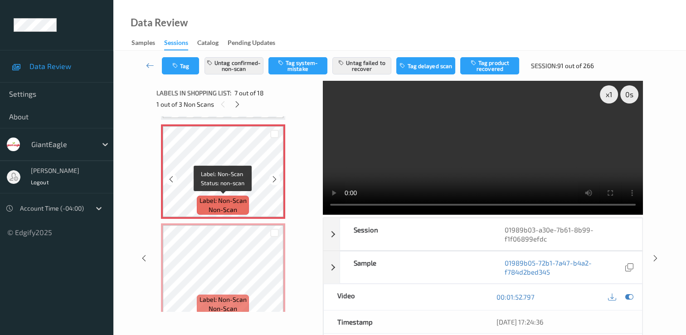
scroll to position [635, 0]
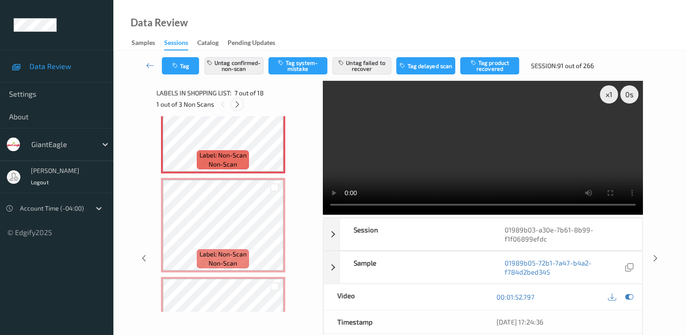
click at [236, 103] on icon at bounding box center [238, 104] width 8 height 8
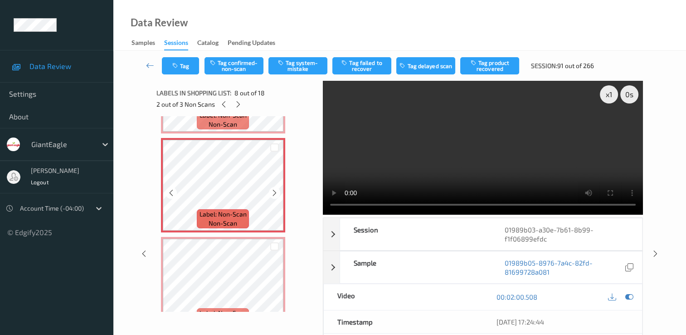
scroll to position [689, 0]
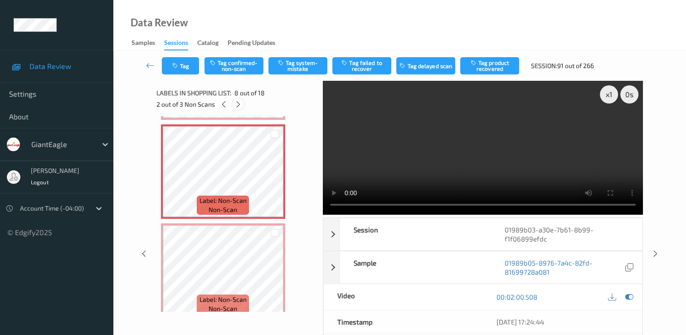
click at [240, 106] on icon at bounding box center [239, 104] width 8 height 8
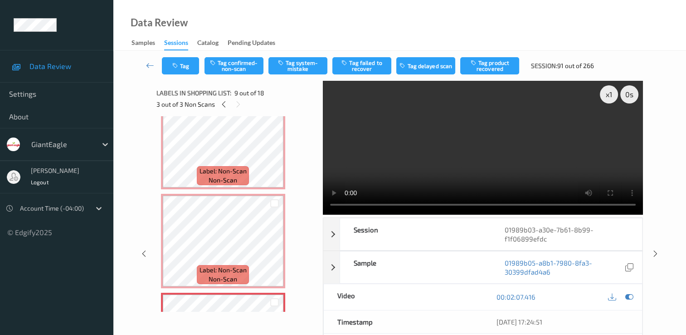
scroll to position [606, 0]
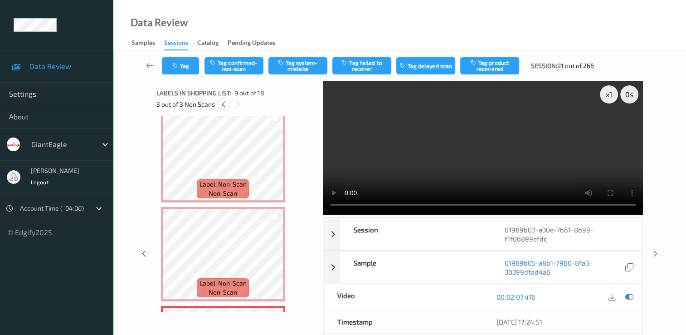
click at [226, 104] on icon at bounding box center [224, 104] width 8 height 8
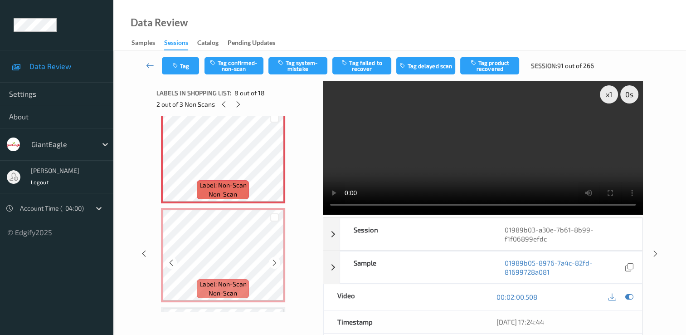
scroll to position [689, 0]
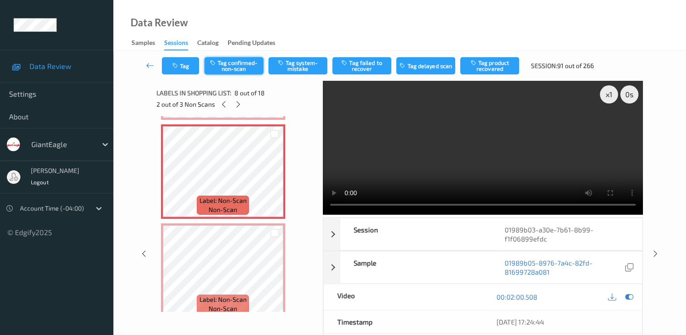
click at [241, 67] on button "Tag confirmed-non-scan" at bounding box center [234, 65] width 59 height 17
click at [370, 66] on button "Tag failed to recover" at bounding box center [362, 65] width 59 height 17
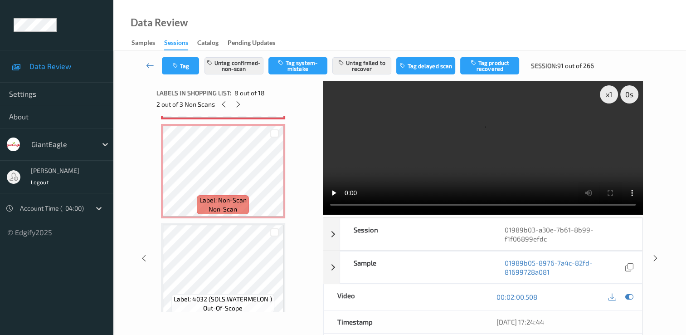
scroll to position [734, 0]
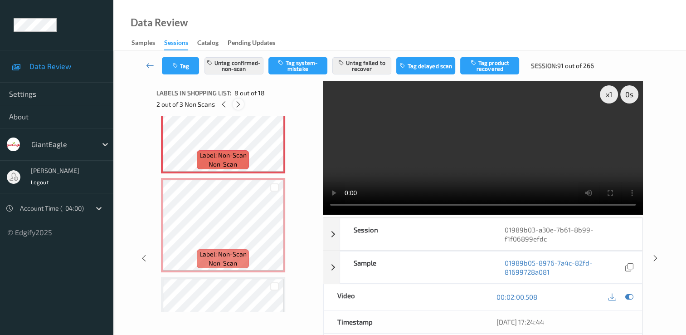
click at [237, 104] on icon at bounding box center [239, 104] width 8 height 8
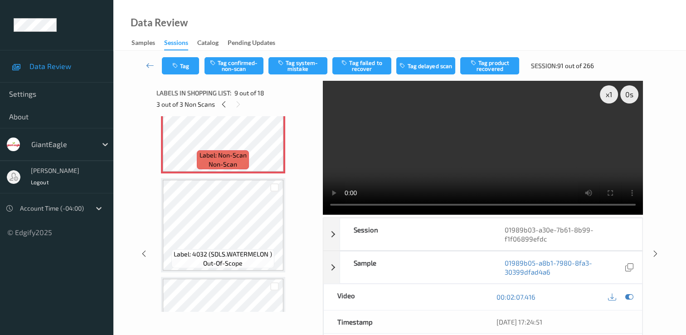
scroll to position [878, 0]
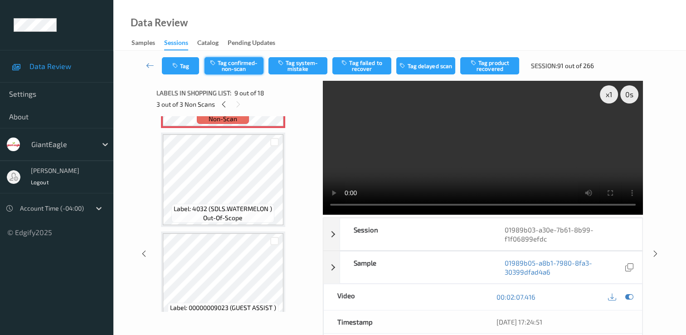
click at [252, 63] on button "Tag confirmed-non-scan" at bounding box center [234, 65] width 59 height 17
click at [381, 63] on button "Tag failed to recover" at bounding box center [362, 65] width 59 height 17
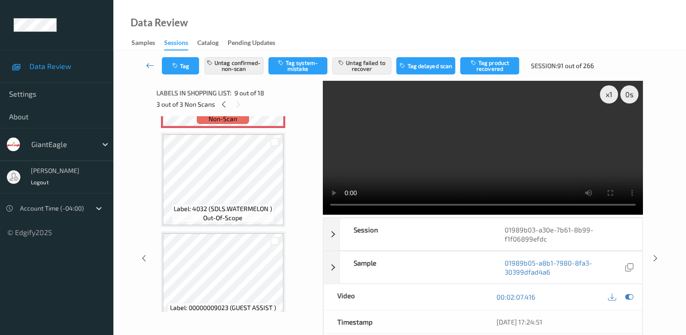
click at [147, 62] on icon at bounding box center [150, 65] width 8 height 9
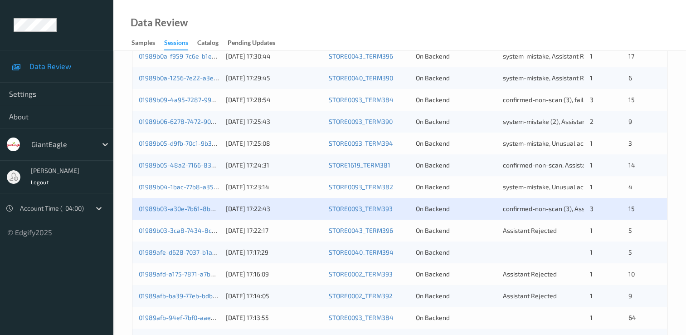
scroll to position [318, 0]
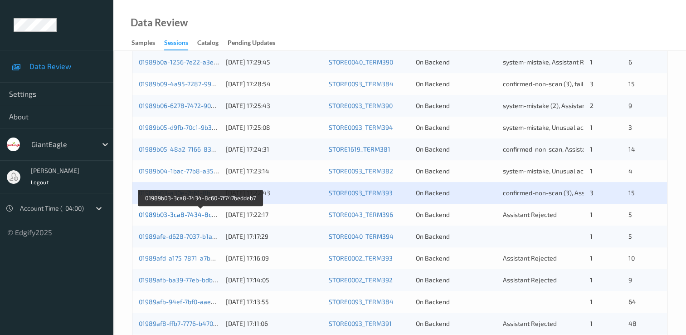
click at [180, 212] on link "01989b03-3ca8-7434-8c60-7f747beddeb7" at bounding box center [200, 215] width 123 height 8
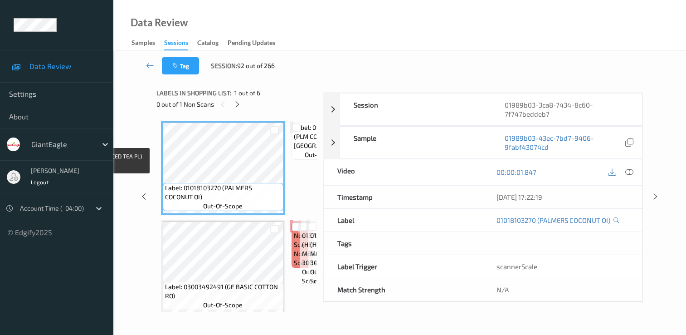
scroll to position [109, 0]
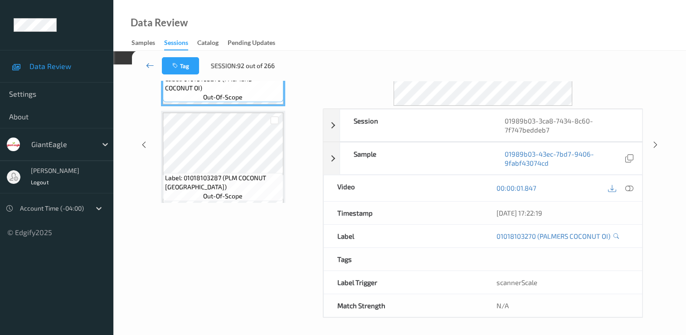
click at [147, 64] on icon at bounding box center [150, 65] width 8 height 9
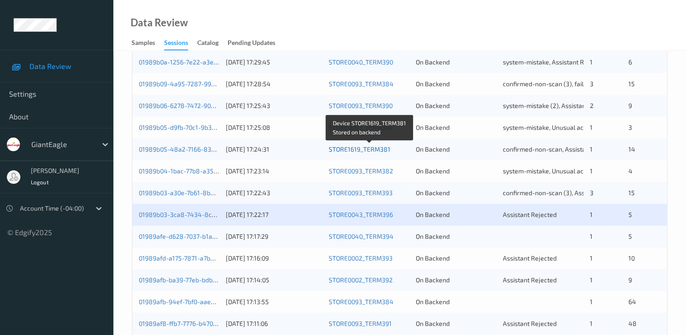
scroll to position [363, 0]
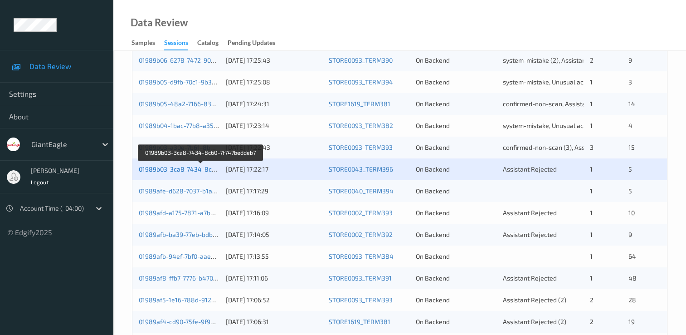
click at [196, 171] on link "01989b03-3ca8-7434-8c60-7f747beddeb7" at bounding box center [200, 169] width 123 height 8
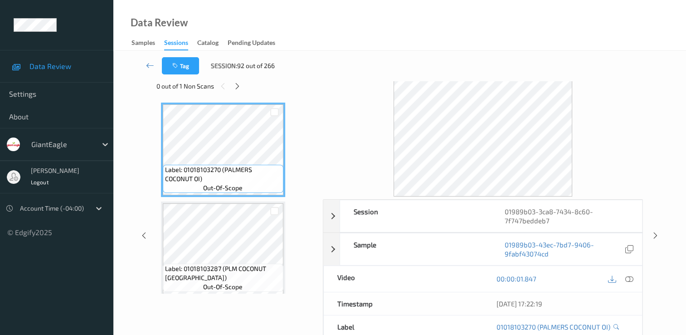
scroll to position [18, 0]
click at [237, 83] on icon at bounding box center [238, 86] width 8 height 8
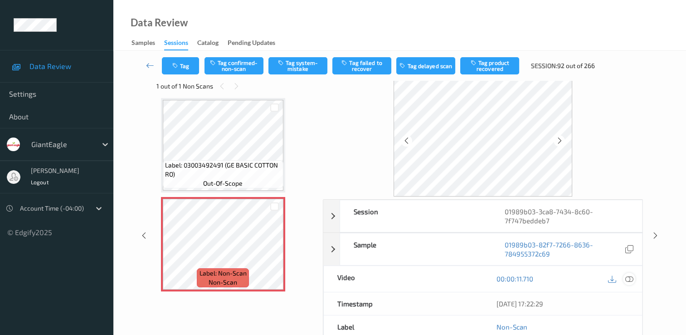
click at [629, 276] on icon at bounding box center [630, 278] width 8 height 8
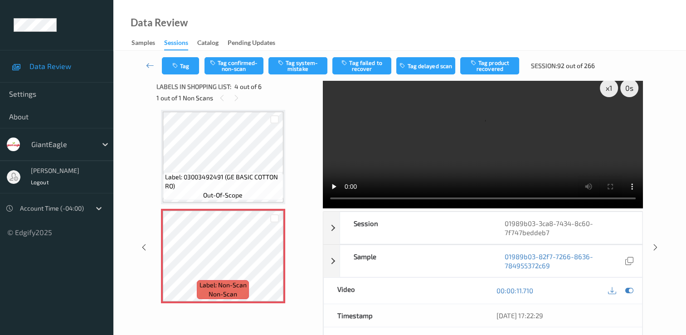
scroll to position [0, 0]
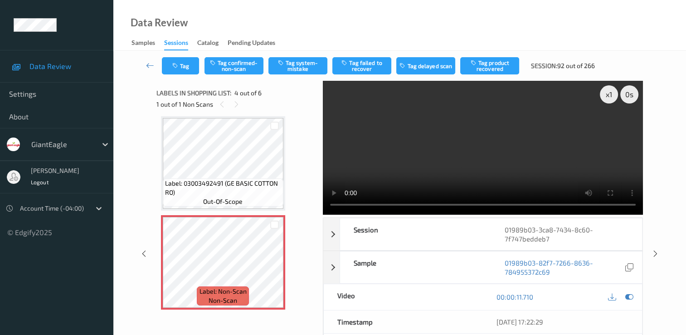
click at [451, 166] on video at bounding box center [483, 148] width 320 height 134
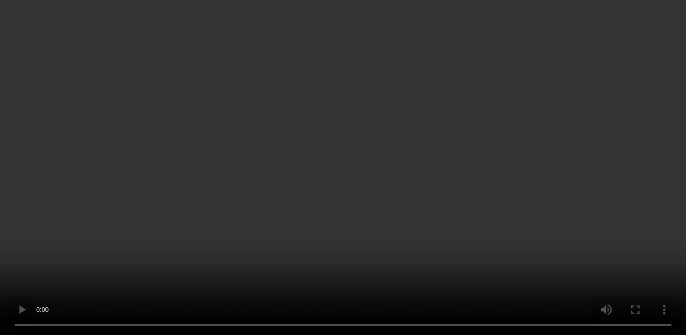
scroll to position [248, 0]
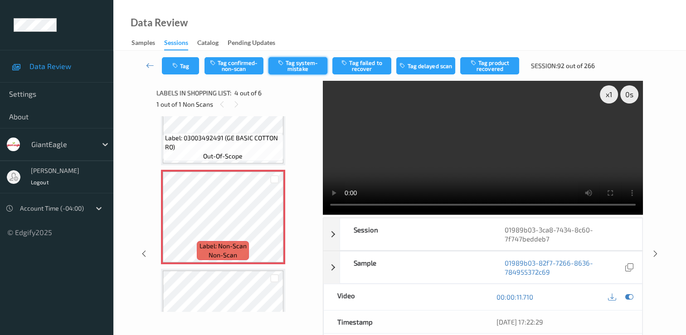
click at [299, 64] on button "Tag system-mistake" at bounding box center [298, 65] width 59 height 17
drag, startPoint x: 151, startPoint y: 63, endPoint x: 142, endPoint y: 50, distance: 15.6
click at [151, 63] on icon at bounding box center [150, 65] width 8 height 9
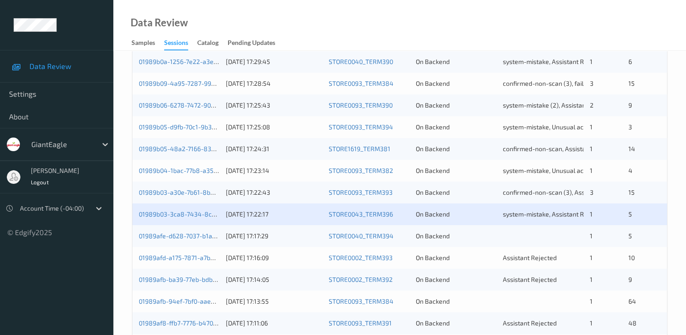
scroll to position [363, 0]
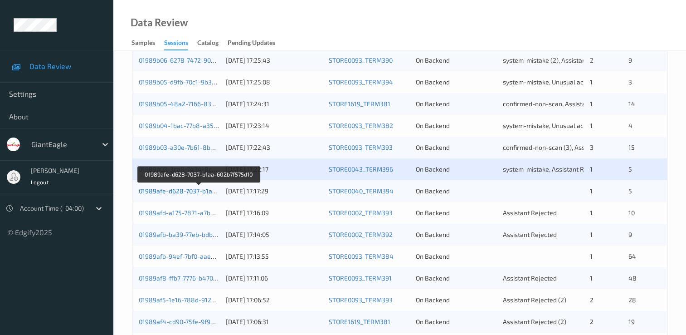
click at [179, 189] on link "01989afe-d628-7037-b1aa-602b7f575d10" at bounding box center [199, 191] width 120 height 8
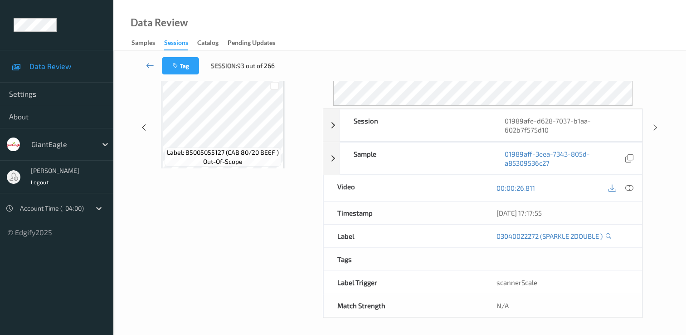
scroll to position [109, 0]
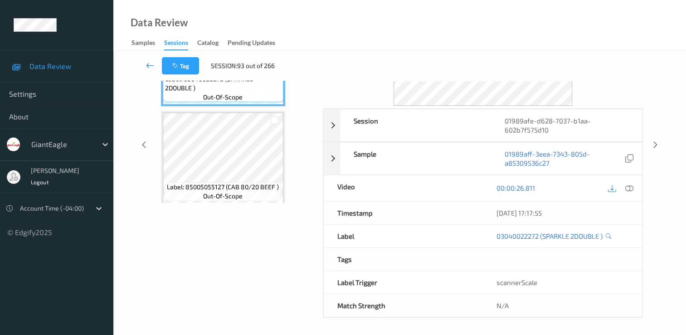
click at [152, 64] on icon at bounding box center [150, 65] width 8 height 9
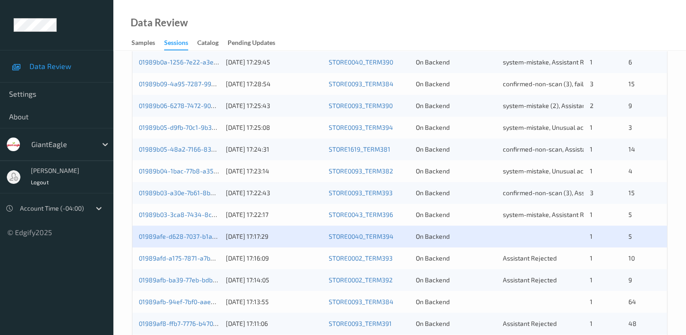
scroll to position [363, 0]
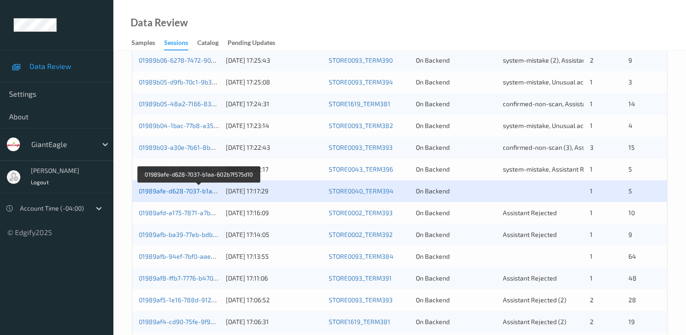
click at [200, 190] on link "01989afe-d628-7037-b1aa-602b7f575d10" at bounding box center [199, 191] width 120 height 8
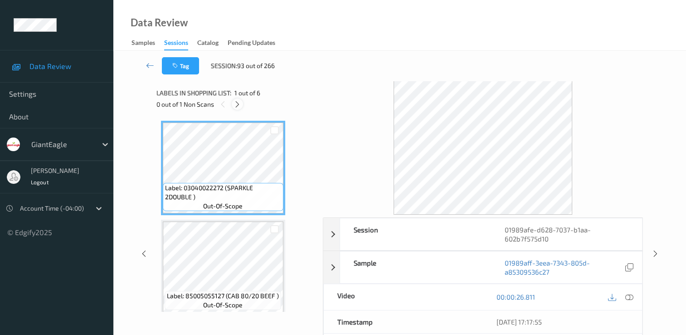
click at [238, 101] on icon at bounding box center [238, 104] width 8 height 8
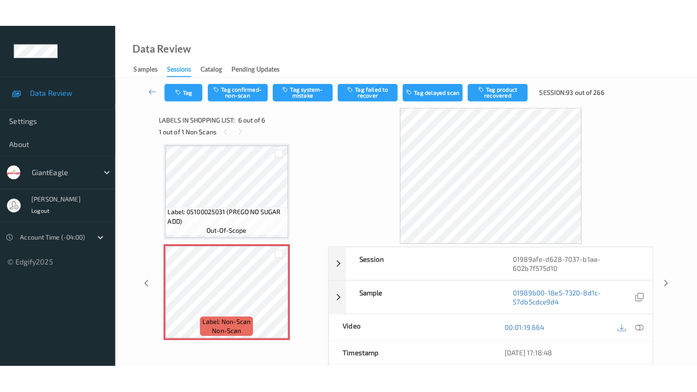
scroll to position [402, 0]
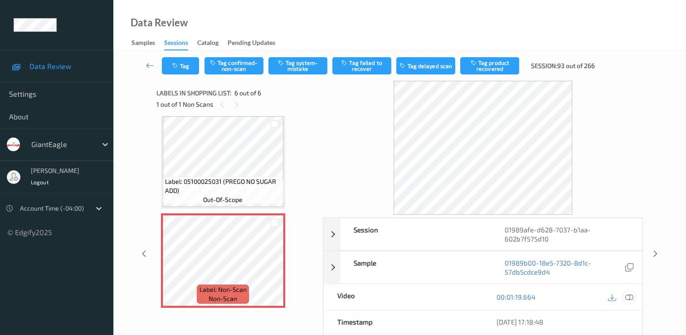
click at [630, 294] on icon at bounding box center [630, 297] width 8 height 8
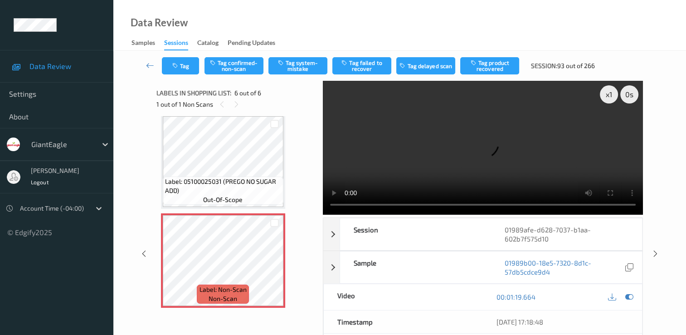
click at [609, 128] on video at bounding box center [483, 148] width 320 height 134
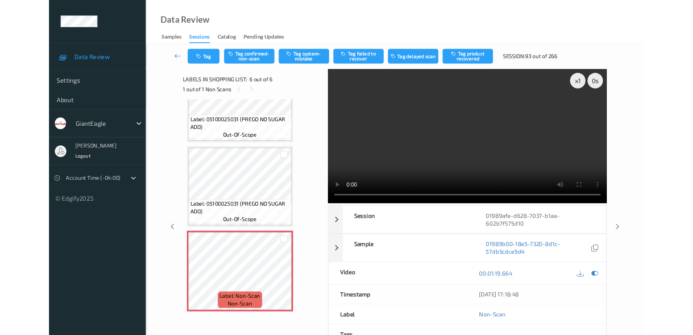
scroll to position [345, 0]
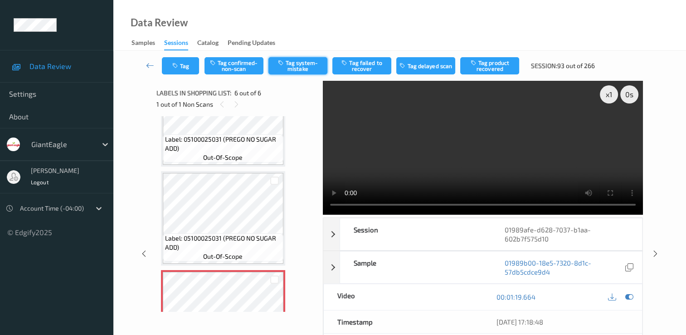
click at [299, 68] on button "Tag system-mistake" at bounding box center [298, 65] width 59 height 17
click at [185, 63] on button "Tag" at bounding box center [180, 65] width 37 height 17
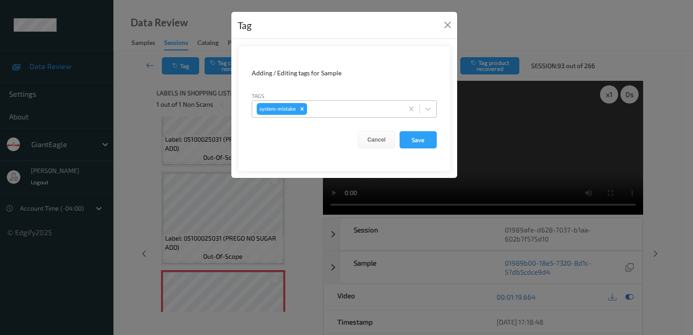
click at [350, 106] on div at bounding box center [354, 108] width 90 height 11
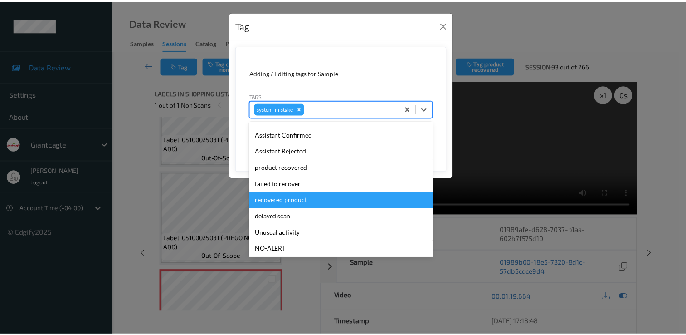
scroll to position [80, 0]
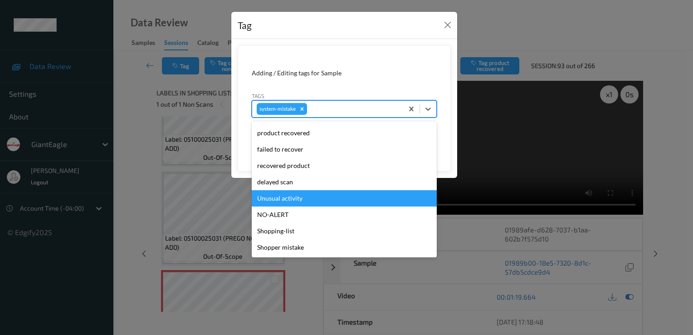
click at [314, 195] on div "Unusual activity" at bounding box center [344, 198] width 185 height 16
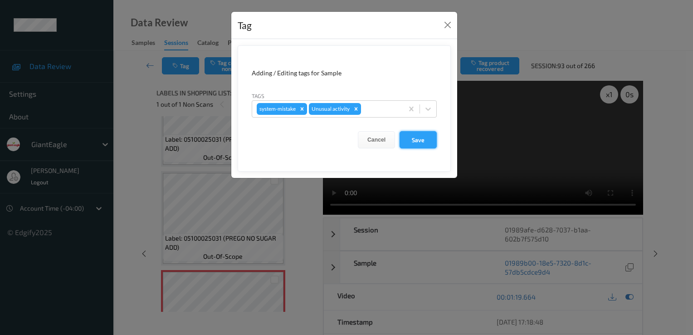
click at [415, 134] on button "Save" at bounding box center [418, 139] width 37 height 17
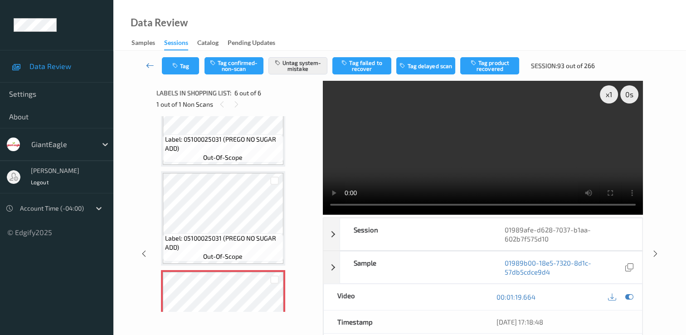
click at [150, 68] on icon at bounding box center [150, 65] width 8 height 9
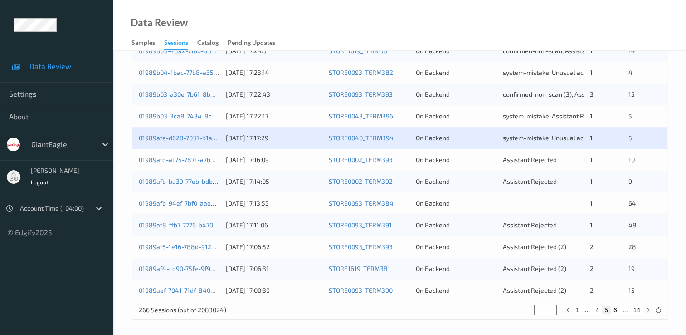
scroll to position [419, 0]
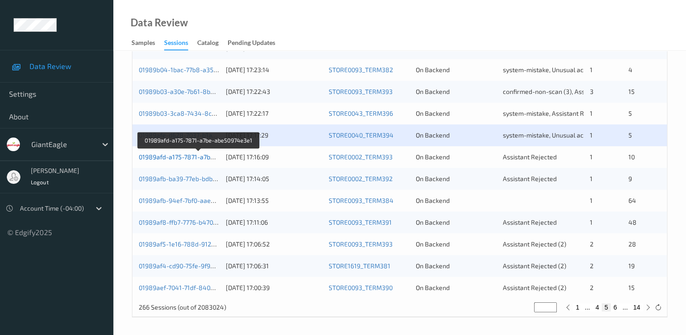
click at [203, 157] on link "01989afd-a175-7871-a7be-abe50974e3e1" at bounding box center [199, 157] width 121 height 8
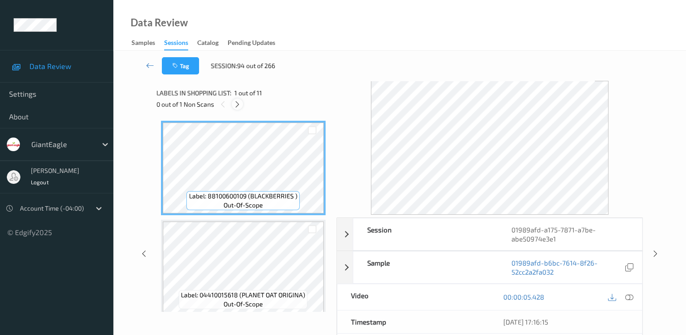
click at [235, 100] on icon at bounding box center [238, 104] width 8 height 8
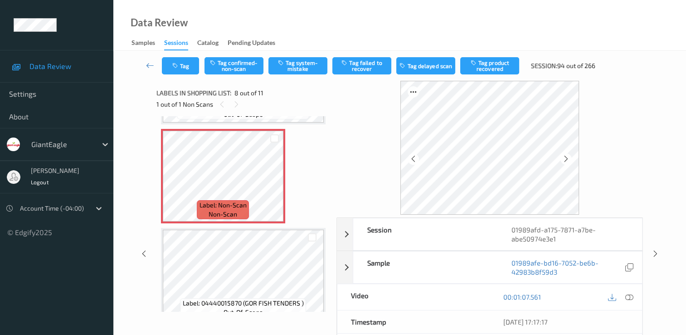
scroll to position [689, 0]
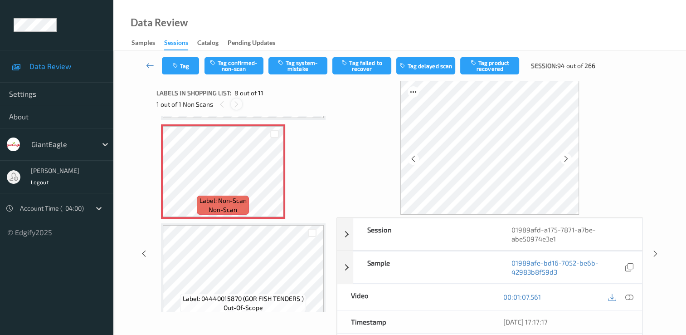
click at [239, 107] on icon at bounding box center [237, 104] width 8 height 8
click at [628, 293] on icon at bounding box center [630, 297] width 8 height 8
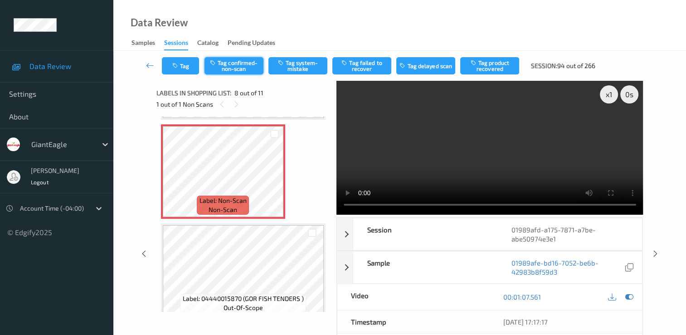
click at [227, 63] on button "Tag confirmed-non-scan" at bounding box center [234, 65] width 59 height 17
click at [499, 68] on button "Tag product recovered" at bounding box center [489, 65] width 59 height 17
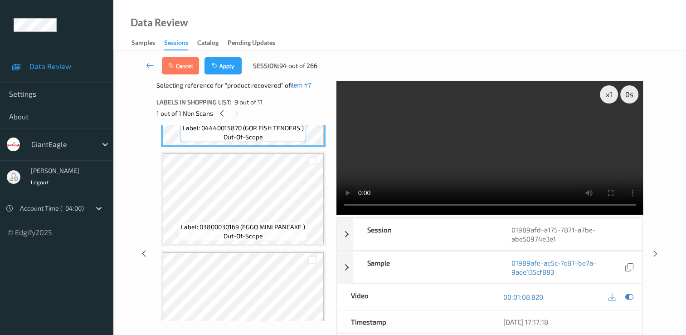
scroll to position [870, 0]
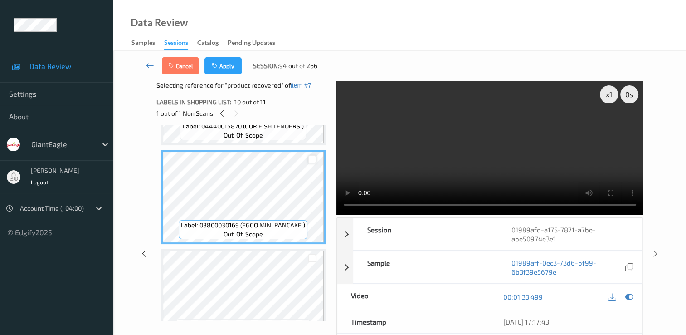
click at [310, 159] on div at bounding box center [312, 159] width 9 height 9
click at [226, 62] on button "Apply" at bounding box center [223, 65] width 37 height 17
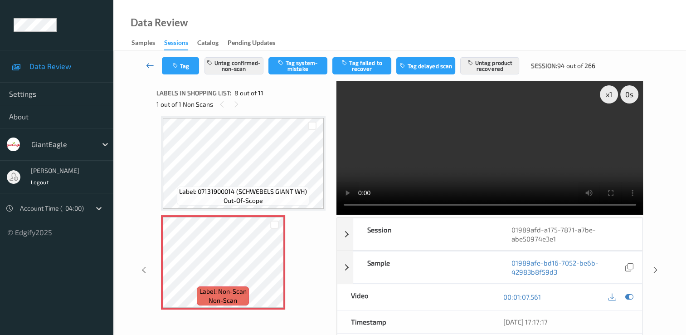
click at [151, 61] on icon at bounding box center [150, 65] width 8 height 9
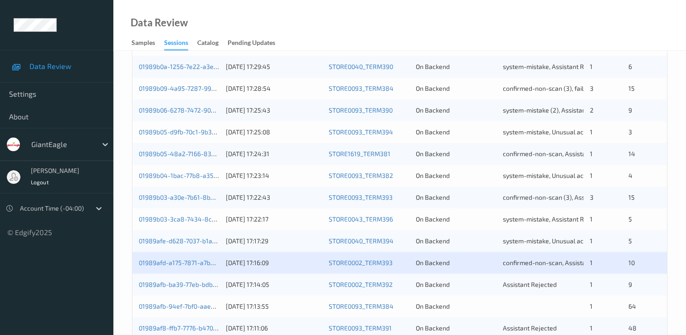
scroll to position [363, 0]
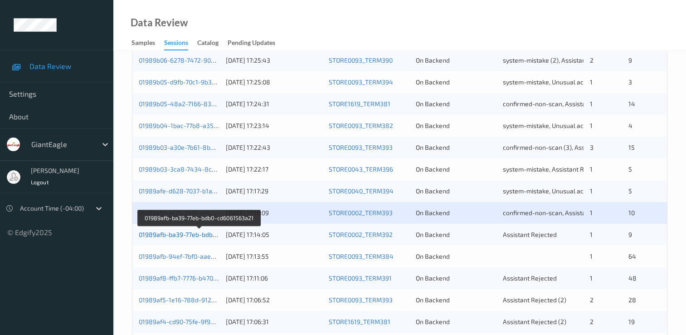
click at [184, 234] on link "01989afb-ba39-77eb-bdb0-cd6061563a21" at bounding box center [200, 234] width 122 height 8
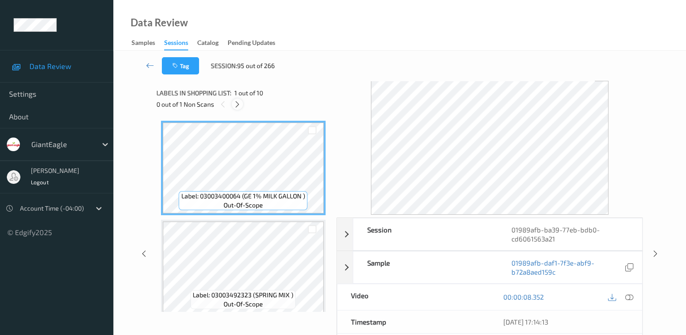
click at [236, 106] on icon at bounding box center [238, 104] width 8 height 8
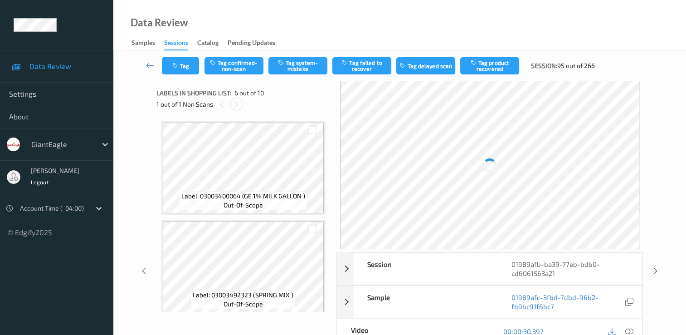
scroll to position [400, 0]
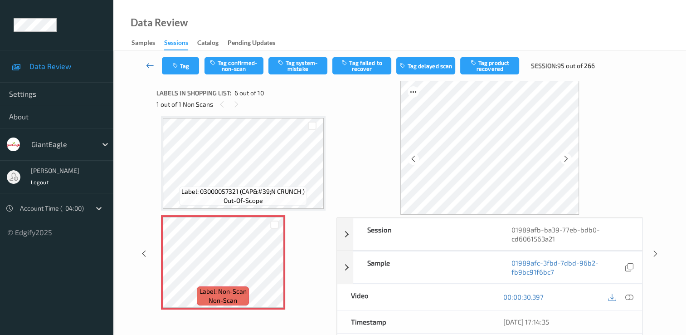
click at [147, 66] on icon at bounding box center [150, 65] width 8 height 9
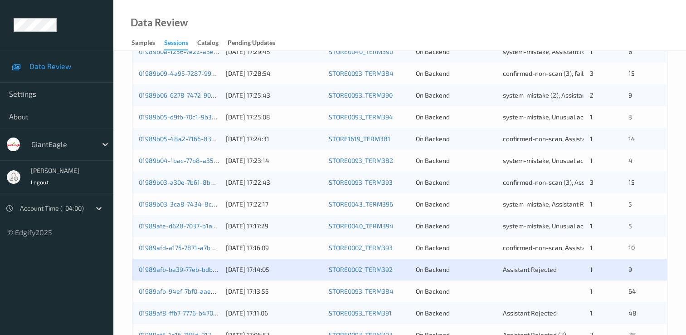
scroll to position [373, 0]
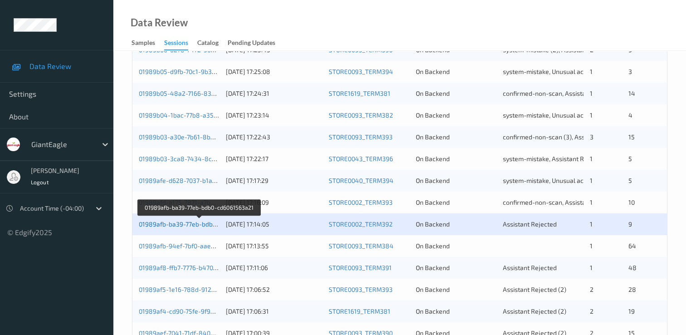
click at [218, 226] on link "01989afb-ba39-77eb-bdb0-cd6061563a21" at bounding box center [200, 224] width 122 height 8
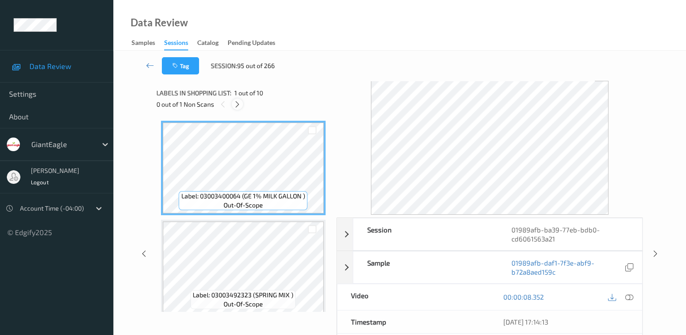
click at [241, 103] on div at bounding box center [237, 103] width 11 height 11
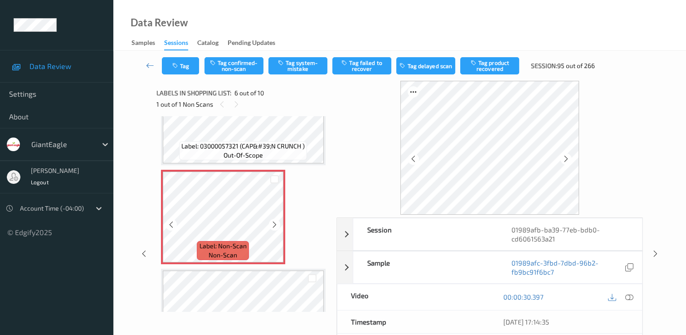
scroll to position [491, 0]
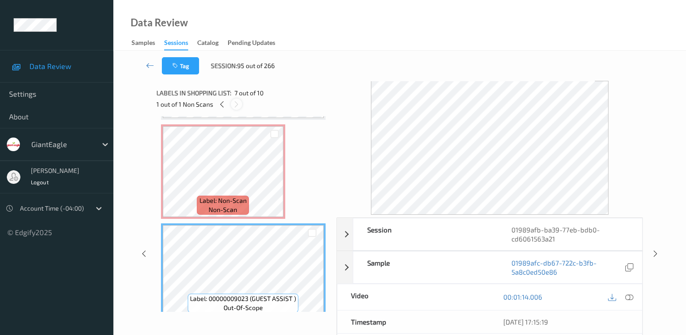
click at [236, 104] on icon at bounding box center [237, 104] width 8 height 8
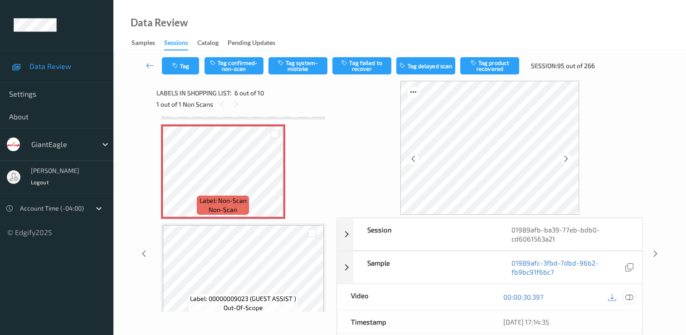
click at [628, 295] on icon at bounding box center [630, 297] width 8 height 8
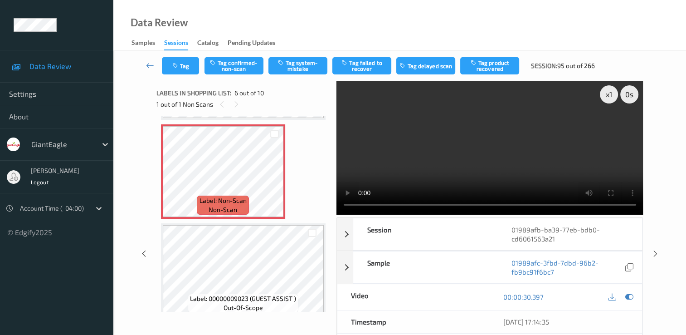
click at [556, 172] on video at bounding box center [490, 148] width 307 height 134
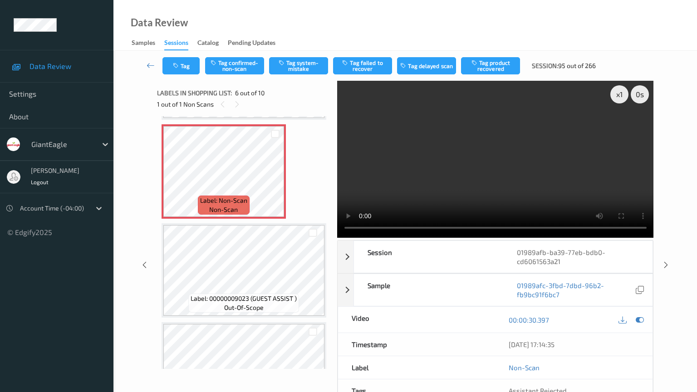
click at [337, 238] on video at bounding box center [495, 159] width 317 height 157
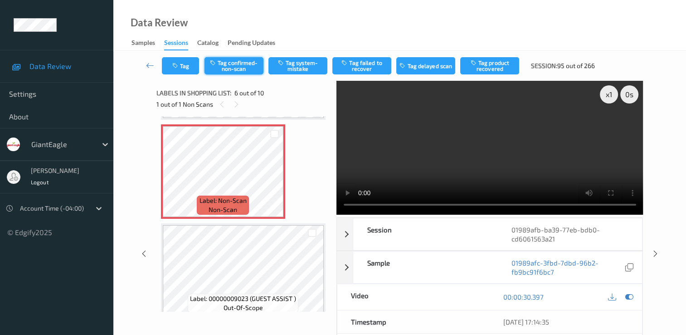
click at [223, 62] on button "Tag confirmed-non-scan" at bounding box center [234, 65] width 59 height 17
click at [502, 60] on button "Tag product recovered" at bounding box center [489, 65] width 59 height 17
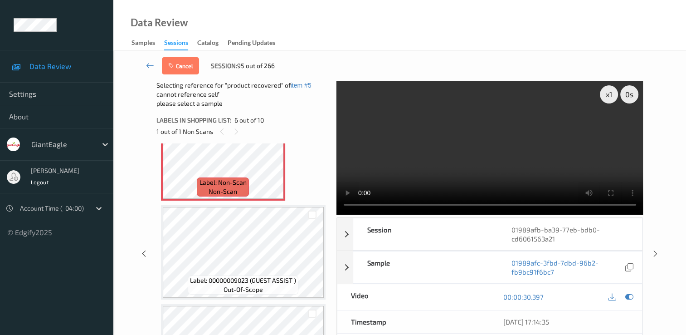
scroll to position [582, 0]
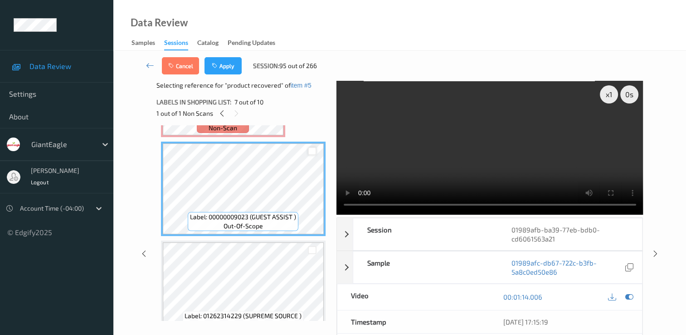
click at [312, 151] on div at bounding box center [312, 151] width 9 height 9
click at [222, 70] on button "Apply" at bounding box center [223, 65] width 37 height 17
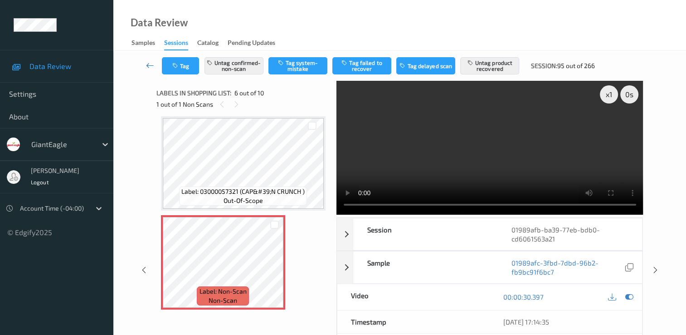
click at [151, 61] on icon at bounding box center [150, 65] width 8 height 9
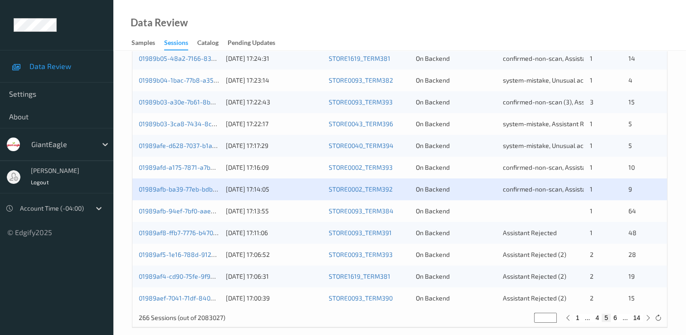
scroll to position [419, 0]
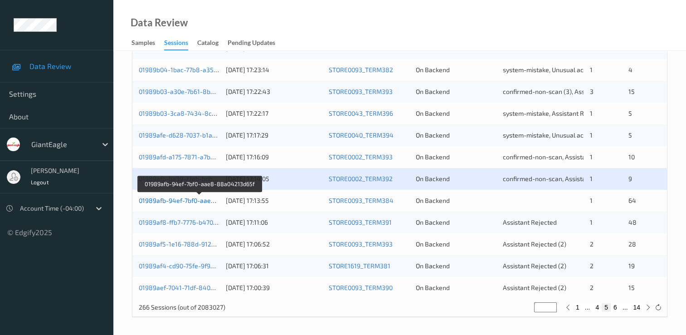
click at [196, 202] on link "01989afb-94ef-7bf0-aae8-88a04213d65f" at bounding box center [200, 200] width 122 height 8
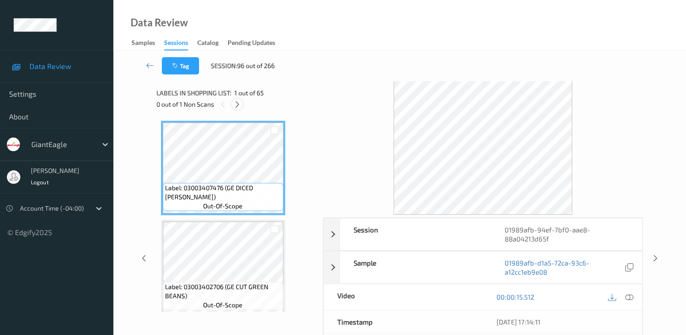
click at [234, 101] on icon at bounding box center [238, 104] width 8 height 8
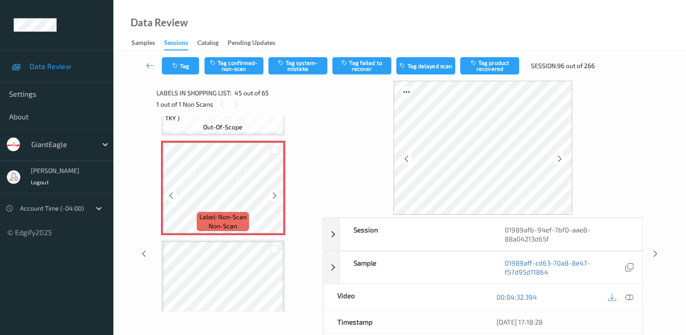
scroll to position [4348, 0]
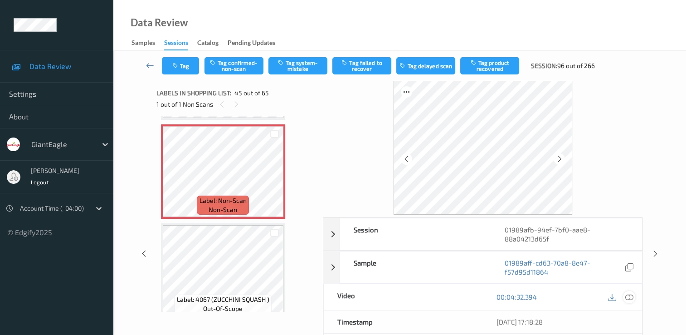
click at [628, 298] on icon at bounding box center [630, 297] width 8 height 8
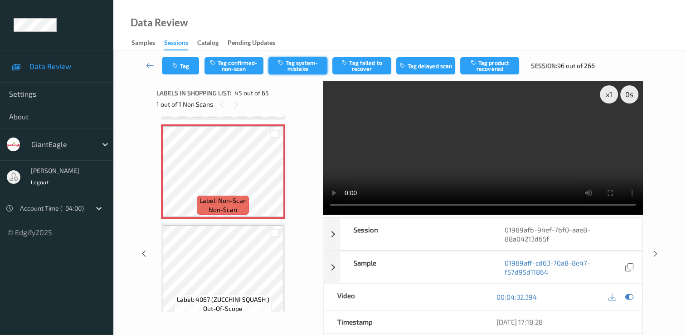
click at [301, 61] on button "Tag system-mistake" at bounding box center [298, 65] width 59 height 17
click at [187, 68] on button "Tag" at bounding box center [180, 65] width 37 height 17
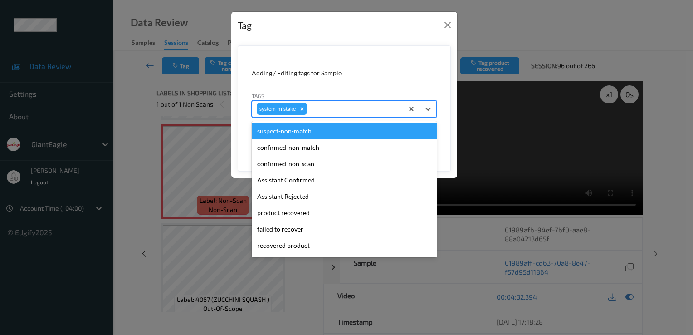
click at [319, 108] on div at bounding box center [354, 108] width 90 height 11
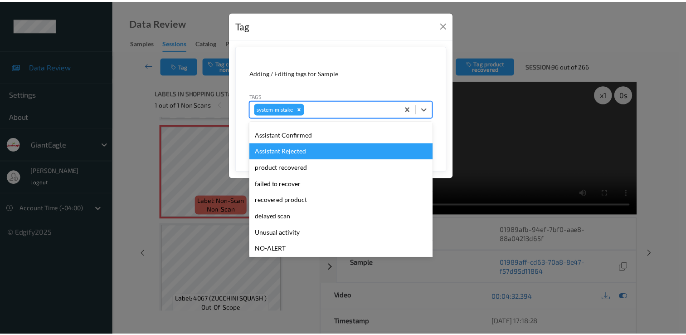
scroll to position [80, 0]
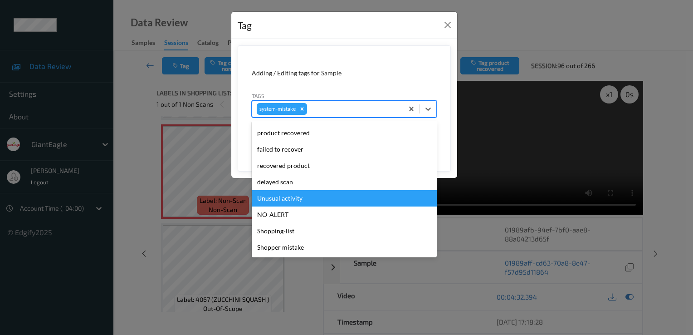
click at [299, 196] on div "Unusual activity" at bounding box center [344, 198] width 185 height 16
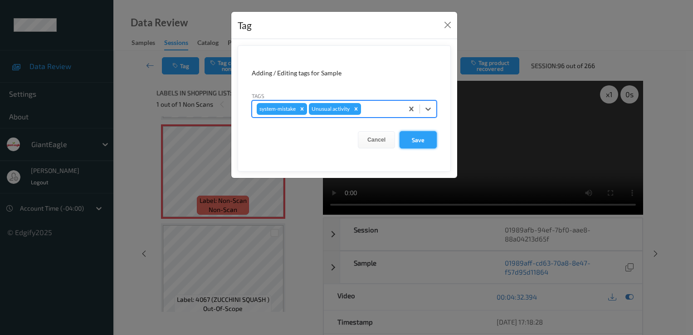
click at [417, 137] on button "Save" at bounding box center [418, 139] width 37 height 17
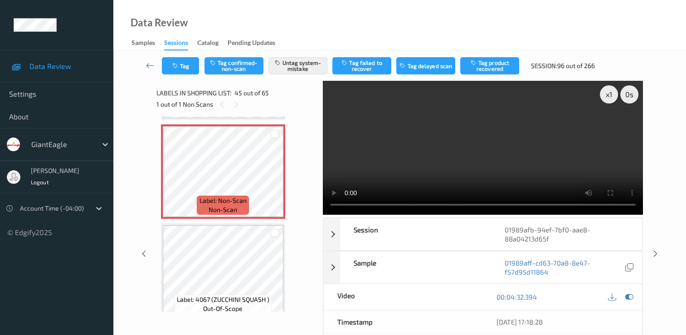
click at [145, 65] on link at bounding box center [150, 65] width 24 height 17
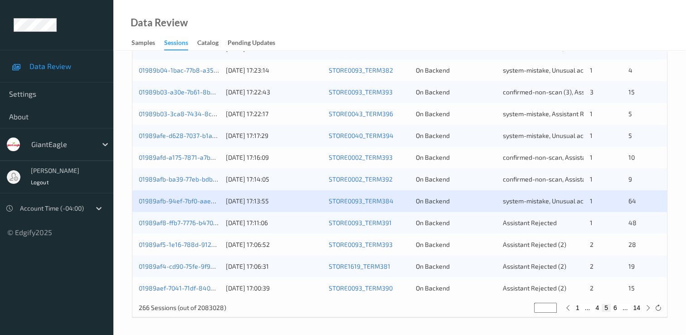
scroll to position [419, 0]
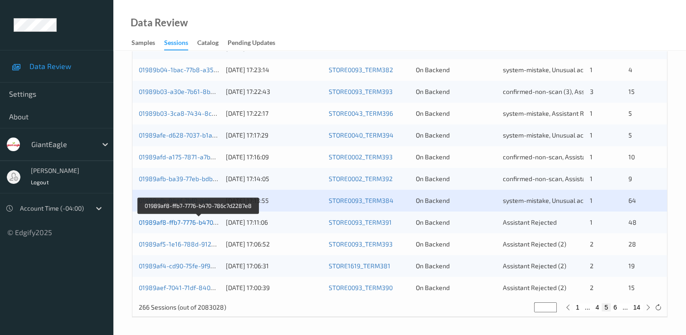
click at [205, 222] on link "01989af8-ffb7-7776-b470-786c7d2287e8" at bounding box center [199, 222] width 120 height 8
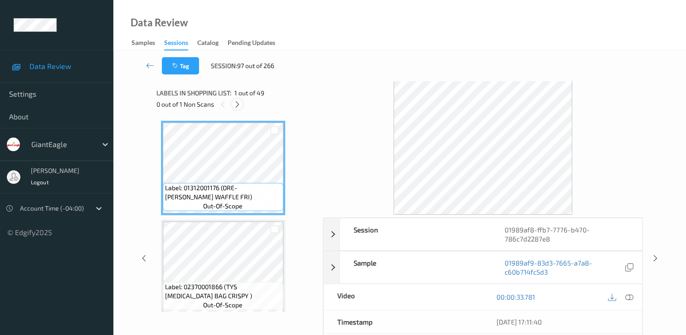
click at [239, 104] on icon at bounding box center [238, 104] width 8 height 8
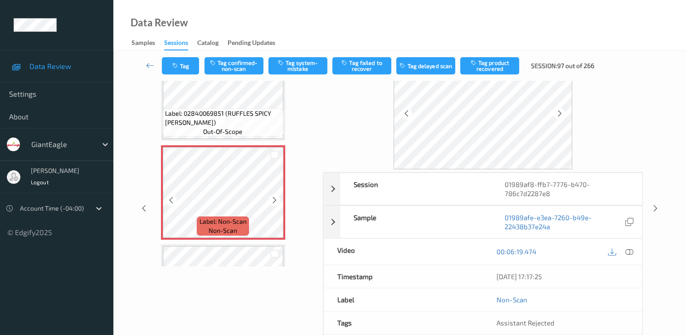
scroll to position [3017, 0]
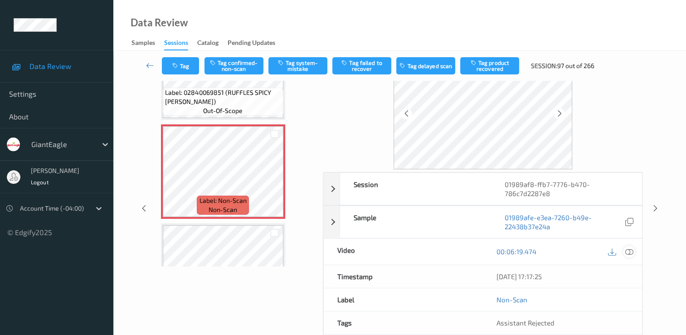
click at [629, 247] on icon at bounding box center [630, 251] width 8 height 8
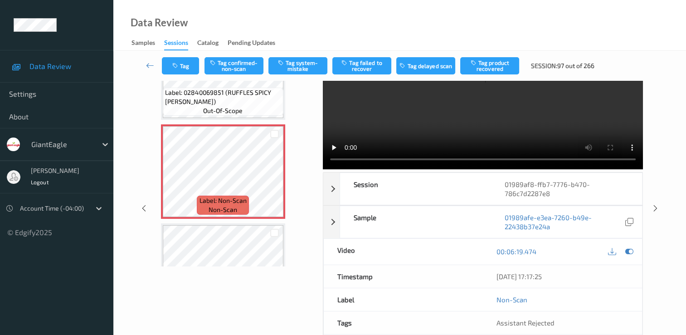
scroll to position [43, 0]
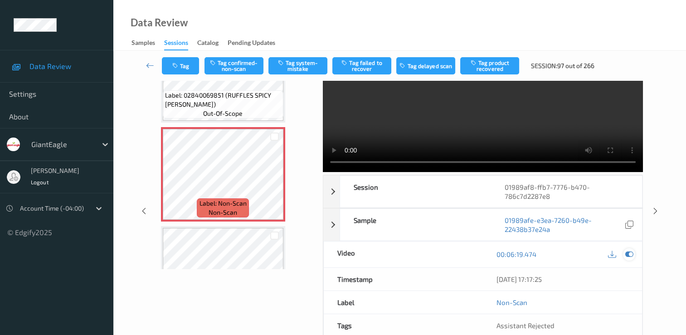
click at [632, 250] on icon at bounding box center [630, 254] width 8 height 8
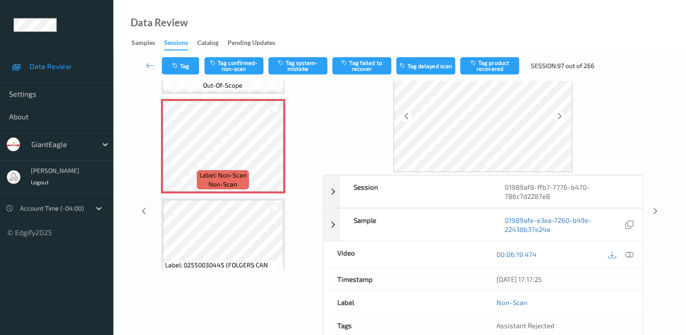
scroll to position [3062, 0]
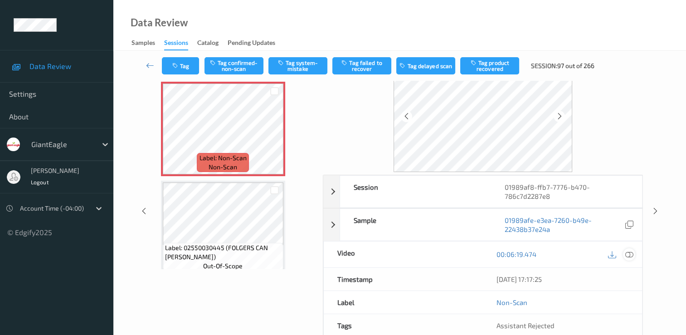
click at [627, 253] on icon at bounding box center [630, 254] width 8 height 8
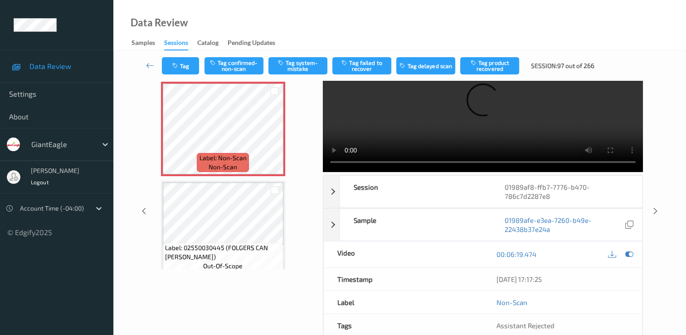
scroll to position [0, 0]
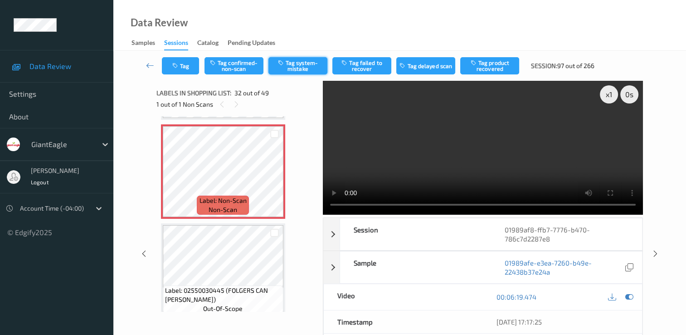
click at [293, 65] on button "Tag system-mistake" at bounding box center [298, 65] width 59 height 17
click at [157, 64] on link at bounding box center [150, 65] width 24 height 17
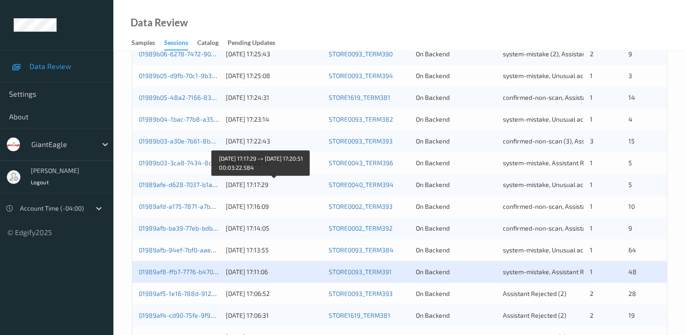
scroll to position [419, 0]
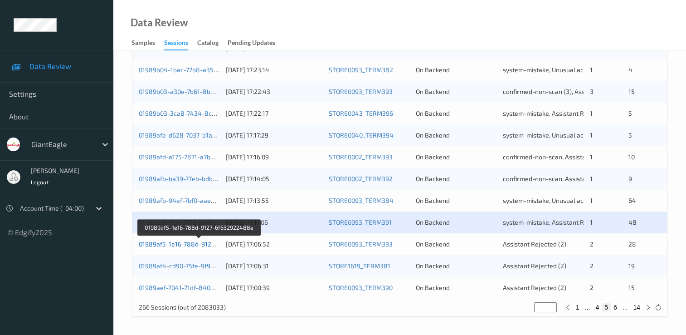
click at [198, 243] on link "01989af5-1e16-788d-9127-6f632922488e" at bounding box center [200, 244] width 122 height 8
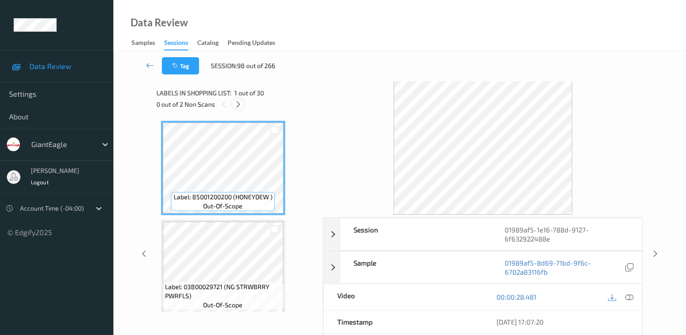
click at [238, 106] on icon at bounding box center [239, 104] width 8 height 8
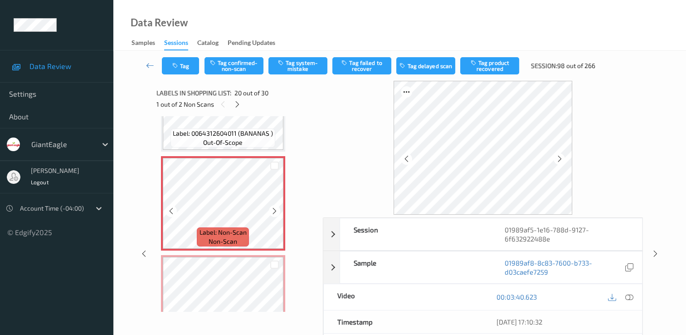
scroll to position [1876, 0]
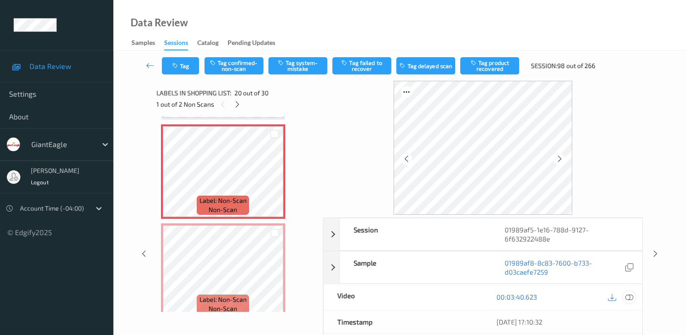
click at [629, 295] on icon at bounding box center [630, 297] width 8 height 8
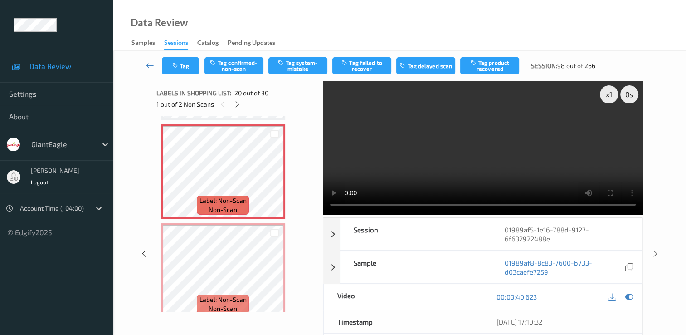
click at [612, 126] on video at bounding box center [483, 148] width 320 height 134
click at [295, 66] on button "Tag system-mistake" at bounding box center [298, 65] width 59 height 17
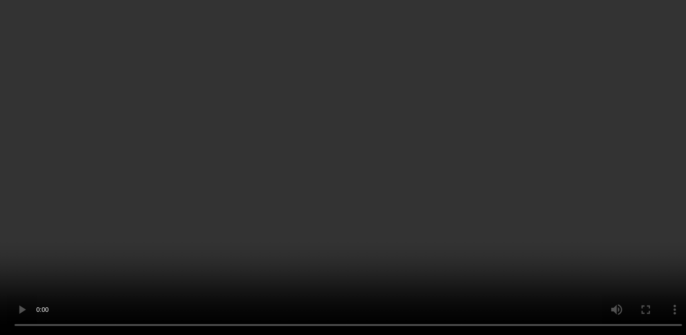
scroll to position [2102, 0]
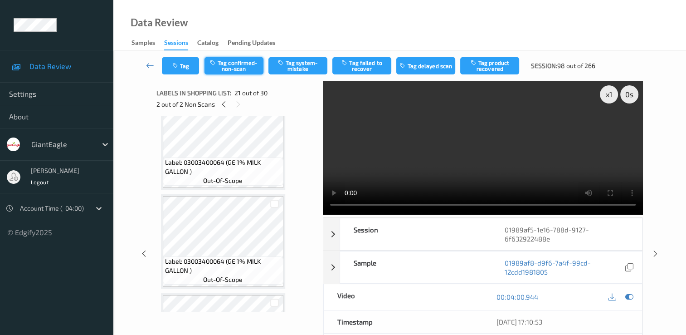
click at [238, 69] on button "Tag confirmed-non-scan" at bounding box center [234, 65] width 59 height 17
click at [491, 56] on div "Tag Untag confirmed-non-scan Tag system-mistake Tag failed to recover Tag delay…" at bounding box center [400, 66] width 536 height 30
drag, startPoint x: 491, startPoint y: 56, endPoint x: 488, endPoint y: 61, distance: 5.9
click at [488, 61] on button "Tag product recovered" at bounding box center [489, 65] width 59 height 17
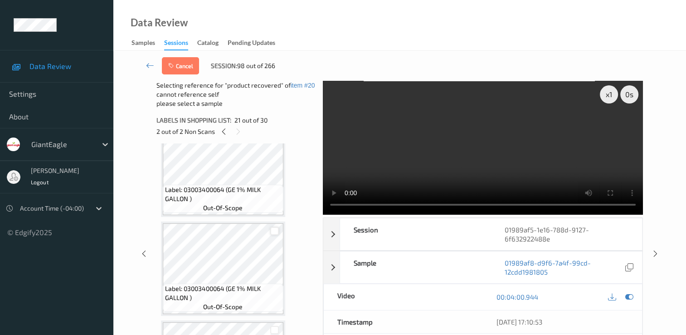
click at [274, 230] on div at bounding box center [274, 231] width 9 height 9
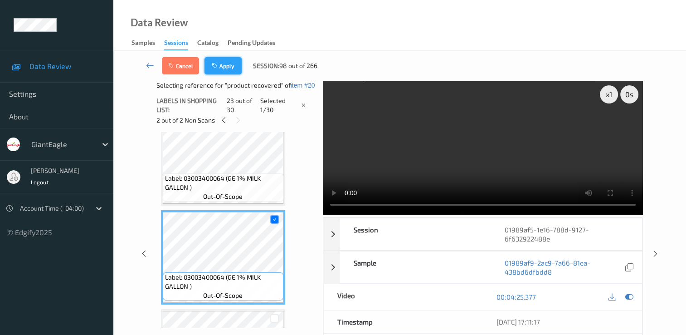
click at [227, 59] on button "Apply" at bounding box center [223, 65] width 37 height 17
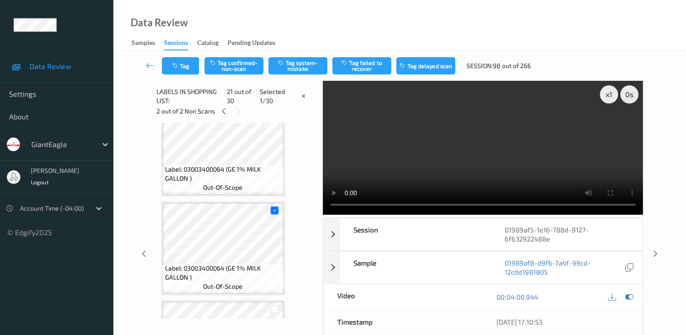
scroll to position [1884, 0]
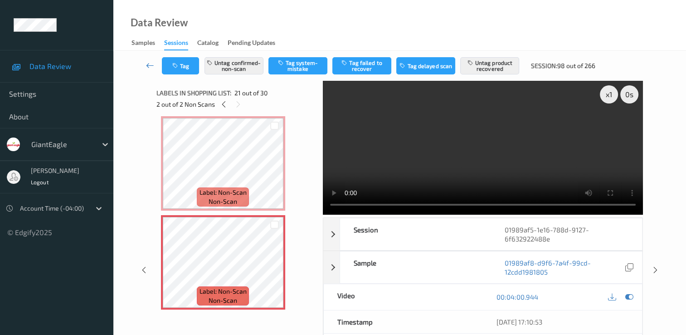
click at [153, 64] on icon at bounding box center [150, 65] width 8 height 9
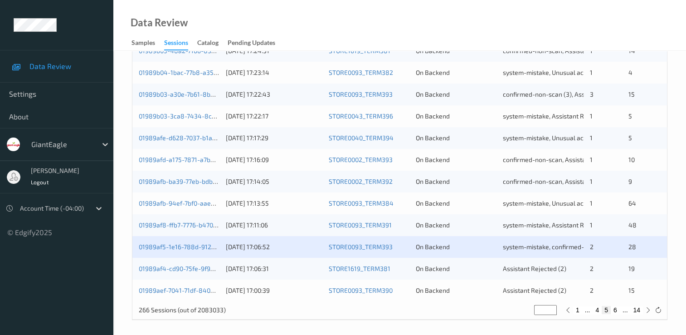
scroll to position [419, 0]
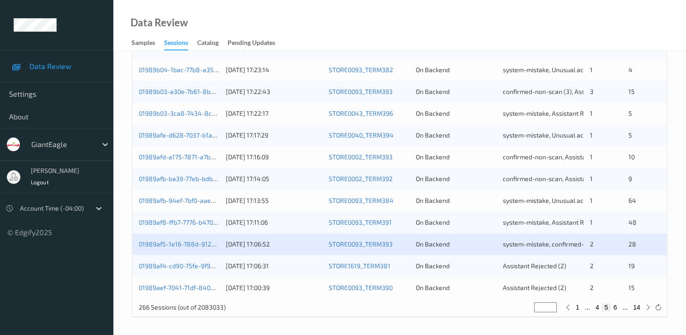
click at [209, 261] on div "01989af4-cd90-75fe-9f9e-33337327997a" at bounding box center [179, 265] width 81 height 9
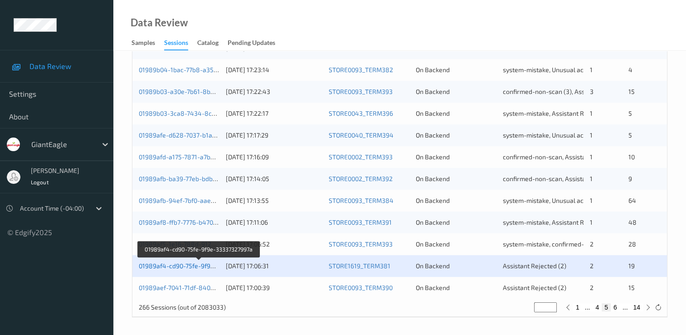
click at [198, 266] on link "01989af4-cd90-75fe-9f9e-33337327997a" at bounding box center [199, 266] width 120 height 8
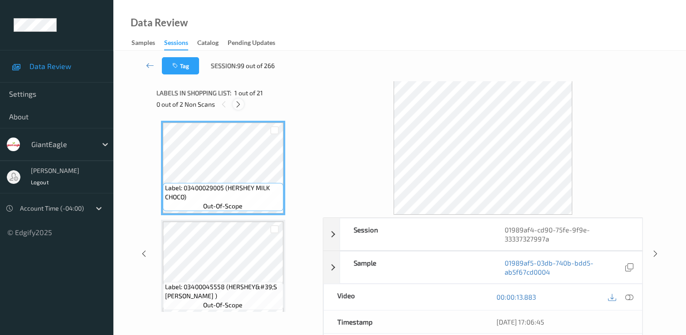
click at [238, 105] on icon at bounding box center [239, 104] width 8 height 8
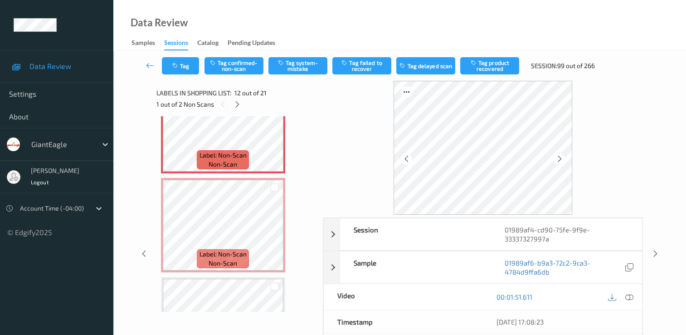
scroll to position [1084, 0]
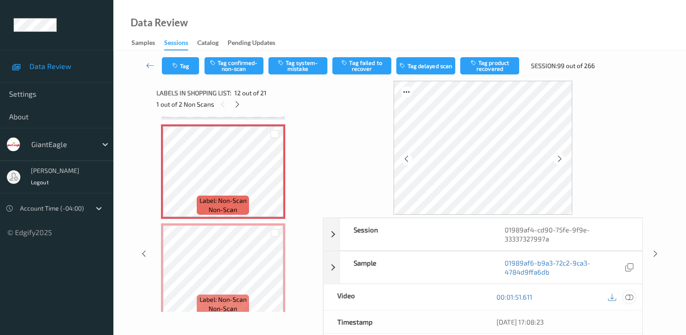
click at [627, 291] on div at bounding box center [629, 297] width 12 height 12
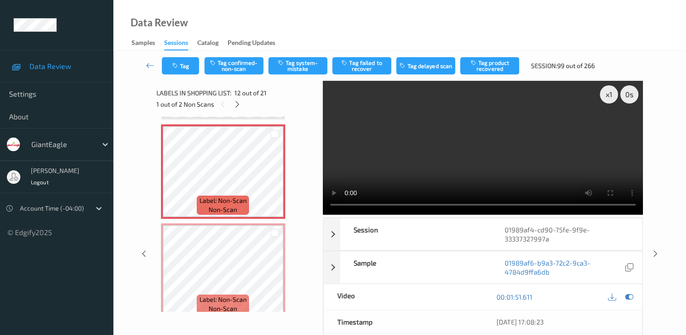
click at [612, 128] on video at bounding box center [483, 148] width 320 height 134
click at [291, 64] on button "Tag system-mistake" at bounding box center [298, 65] width 59 height 17
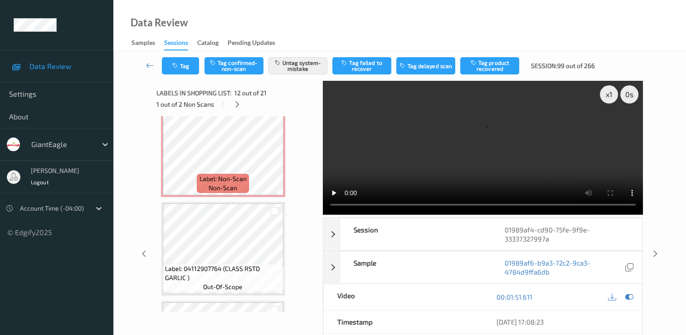
scroll to position [1220, 0]
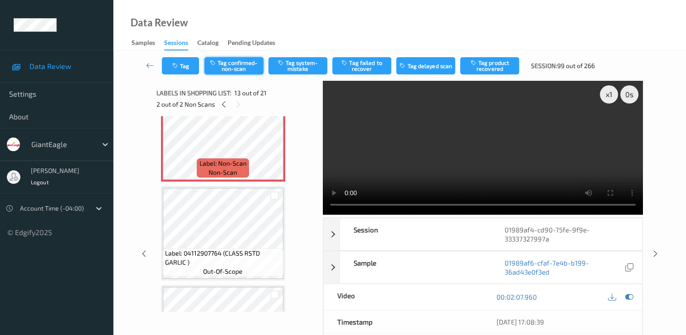
click at [236, 63] on button "Tag confirmed-non-scan" at bounding box center [234, 65] width 59 height 17
click at [481, 65] on button "Tag product recovered" at bounding box center [489, 65] width 59 height 17
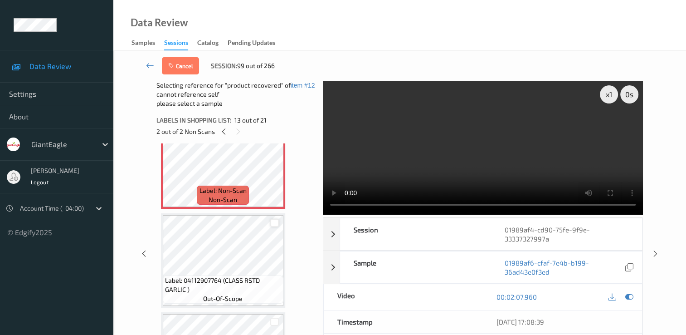
click at [276, 221] on div at bounding box center [274, 223] width 9 height 9
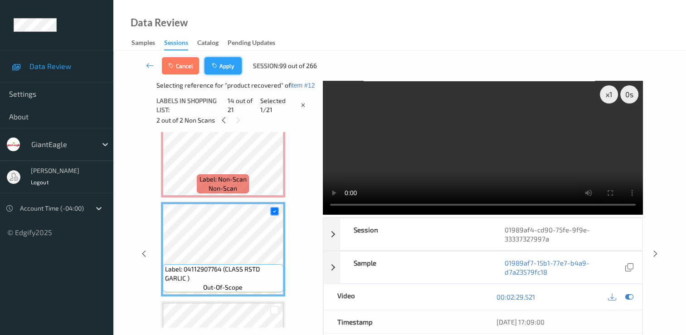
click at [231, 67] on button "Apply" at bounding box center [223, 65] width 37 height 17
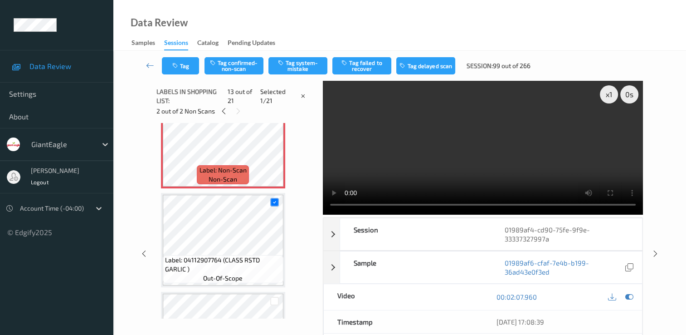
scroll to position [1092, 0]
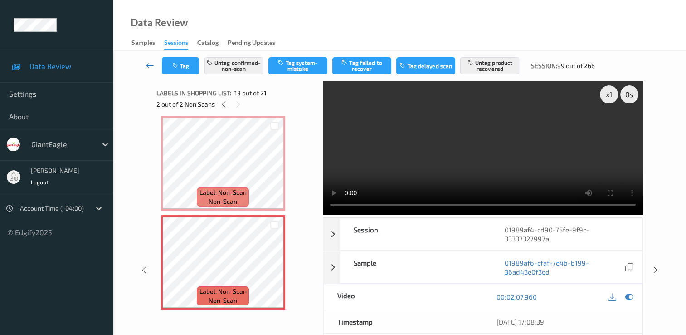
click at [152, 66] on icon at bounding box center [150, 65] width 8 height 9
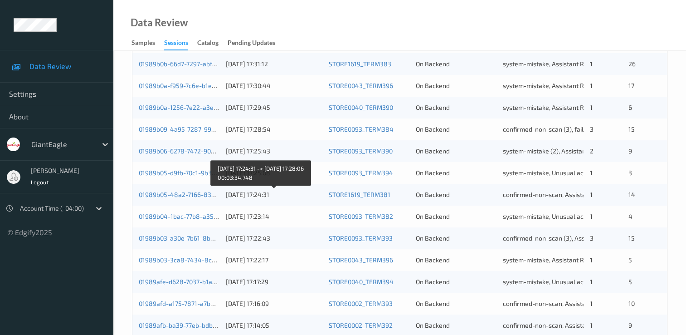
scroll to position [419, 0]
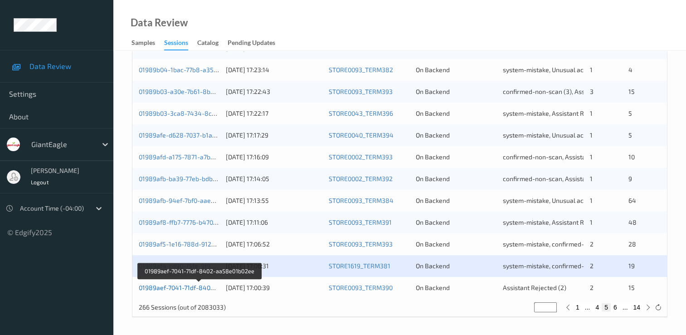
click at [191, 289] on link "01989aef-7041-71df-8402-aa58e01b02ee" at bounding box center [199, 288] width 121 height 8
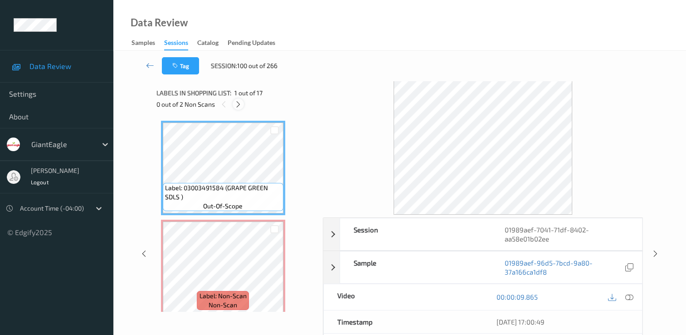
click at [240, 104] on icon at bounding box center [239, 104] width 8 height 8
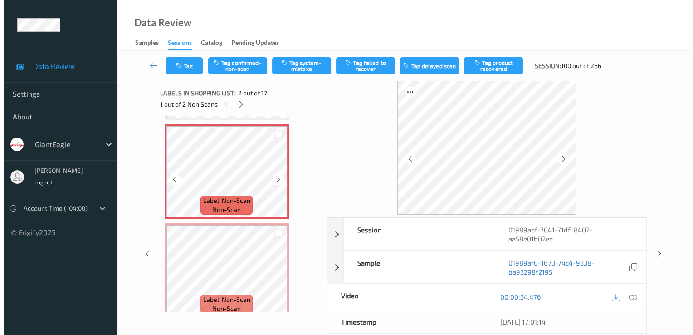
scroll to position [50, 0]
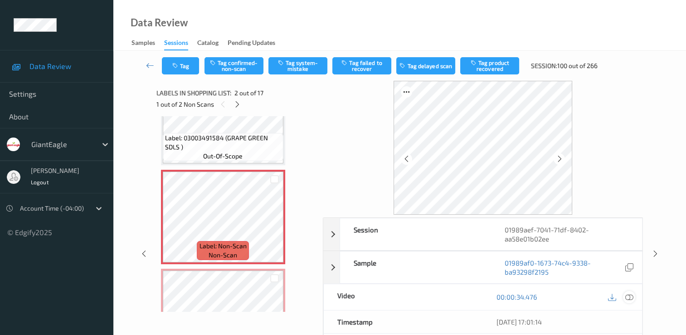
click at [631, 295] on icon at bounding box center [630, 297] width 8 height 8
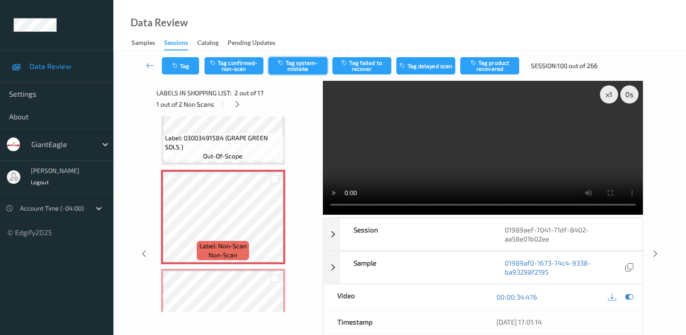
click at [304, 68] on button "Tag system-mistake" at bounding box center [298, 65] width 59 height 17
click at [182, 63] on button "Tag" at bounding box center [180, 65] width 37 height 17
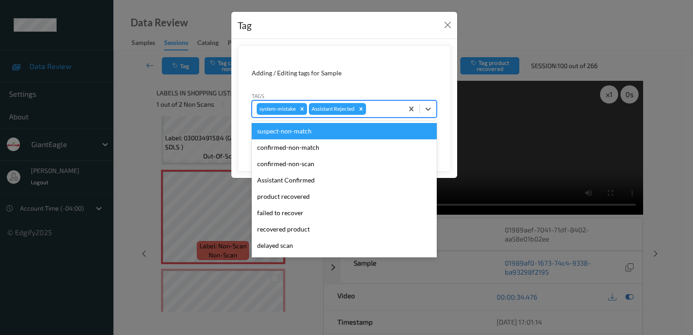
click at [396, 106] on div at bounding box center [383, 108] width 31 height 11
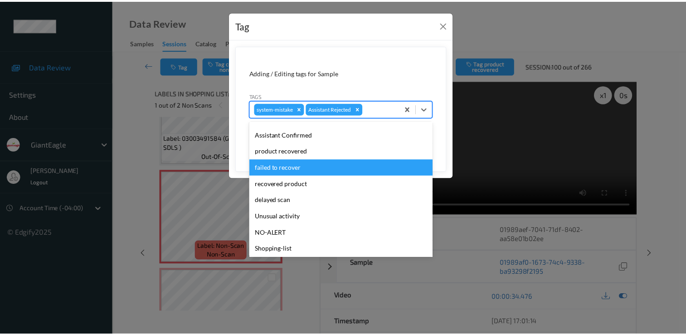
scroll to position [64, 0]
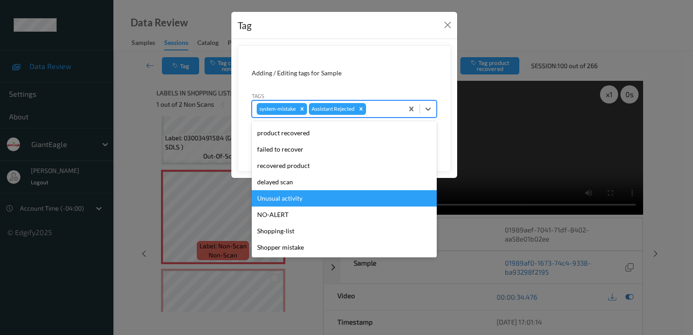
click at [328, 201] on div "Unusual activity" at bounding box center [344, 198] width 185 height 16
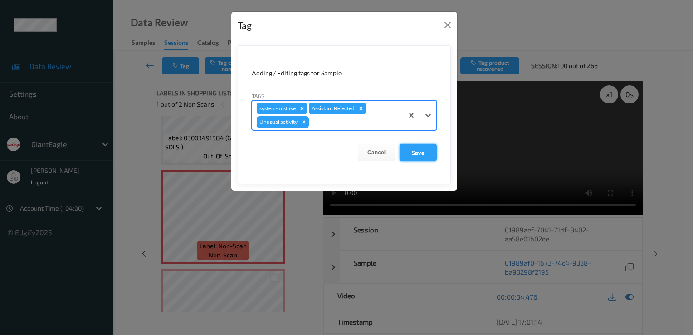
click at [411, 148] on button "Save" at bounding box center [418, 152] width 37 height 17
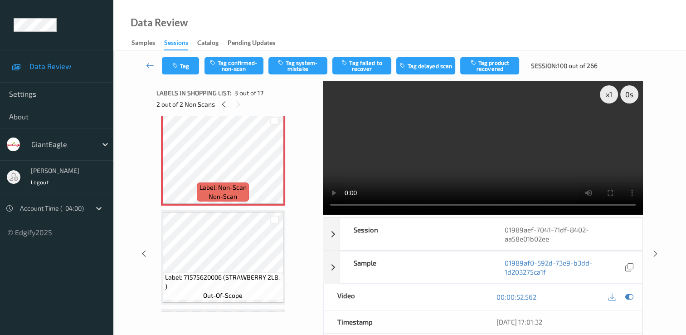
scroll to position [186, 0]
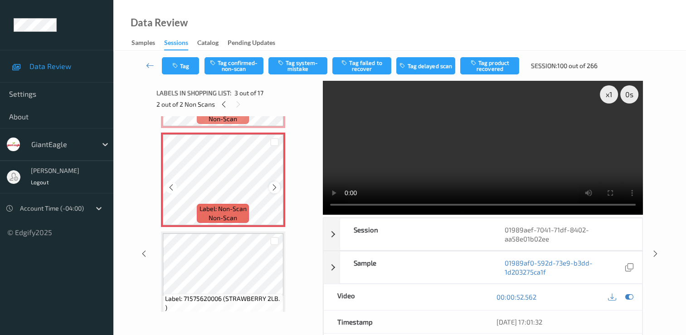
click at [276, 183] on icon at bounding box center [275, 187] width 8 height 8
click at [172, 187] on icon at bounding box center [171, 187] width 8 height 8
click at [276, 187] on icon at bounding box center [275, 187] width 8 height 8
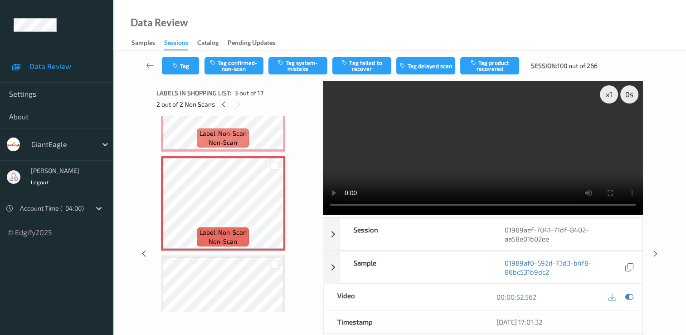
scroll to position [141, 0]
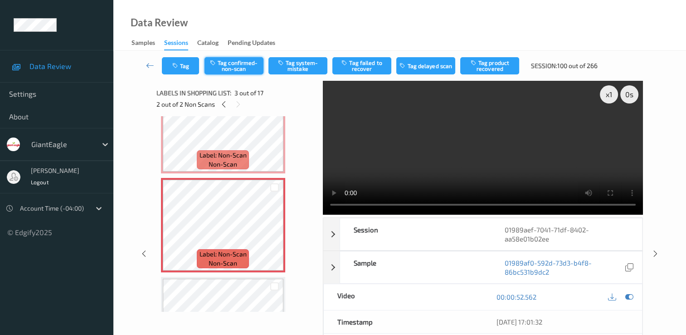
click at [248, 64] on button "Tag confirmed-non-scan" at bounding box center [234, 65] width 59 height 17
click at [372, 69] on button "Tag failed to recover" at bounding box center [362, 65] width 59 height 17
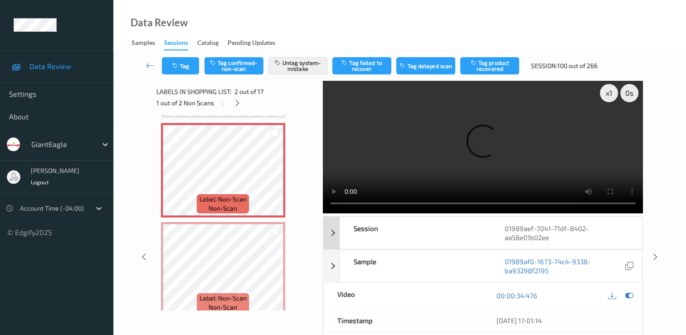
scroll to position [0, 0]
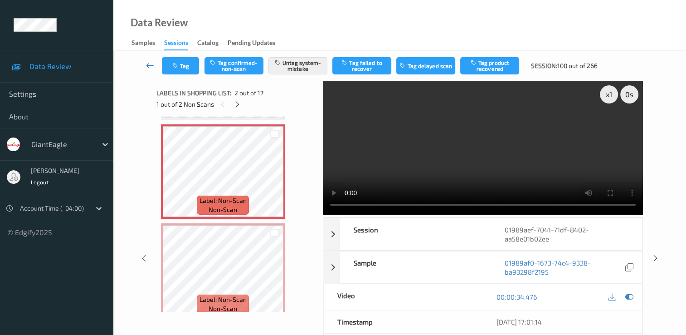
click at [151, 64] on icon at bounding box center [150, 65] width 8 height 9
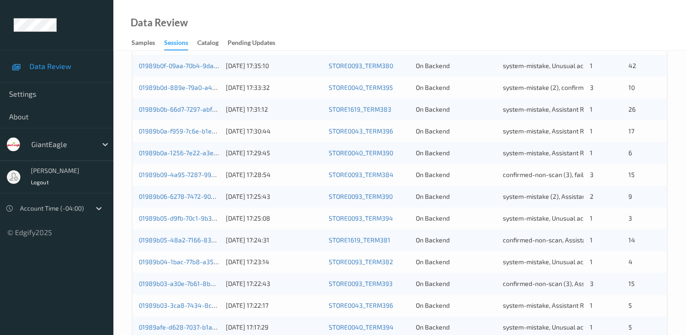
scroll to position [419, 0]
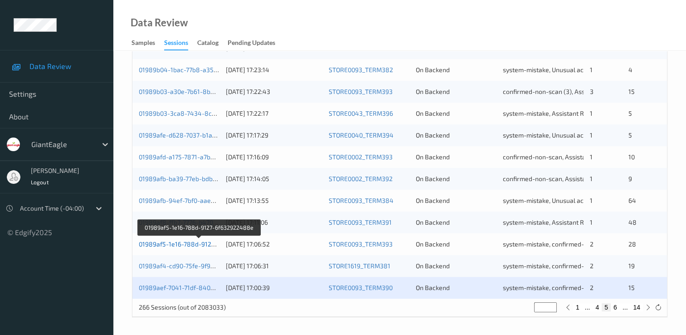
click at [208, 243] on link "01989af5-1e16-788d-9127-6f632922488e" at bounding box center [200, 244] width 122 height 8
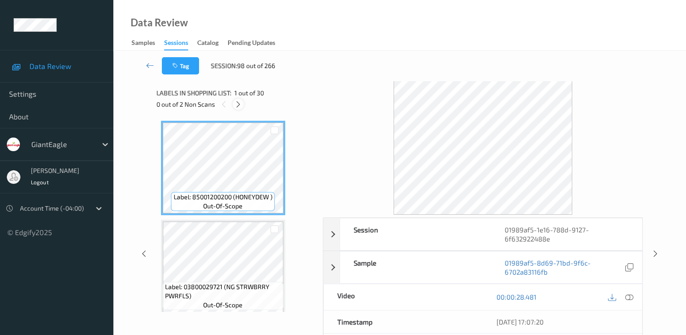
click at [238, 105] on icon at bounding box center [239, 104] width 8 height 8
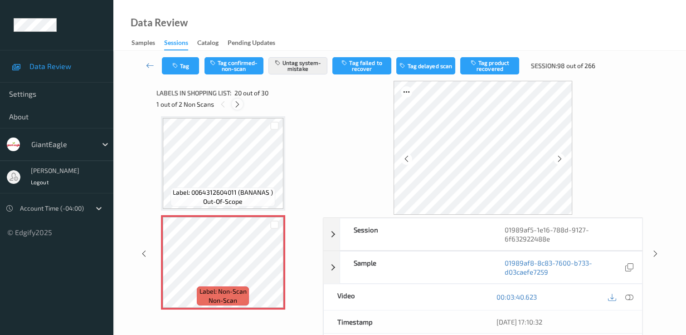
click at [238, 105] on icon at bounding box center [238, 104] width 8 height 8
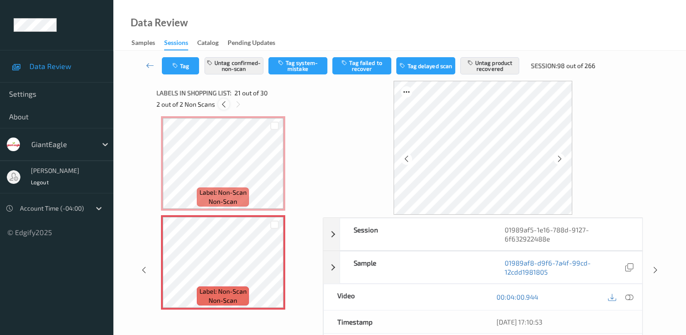
click at [223, 104] on icon at bounding box center [224, 104] width 8 height 8
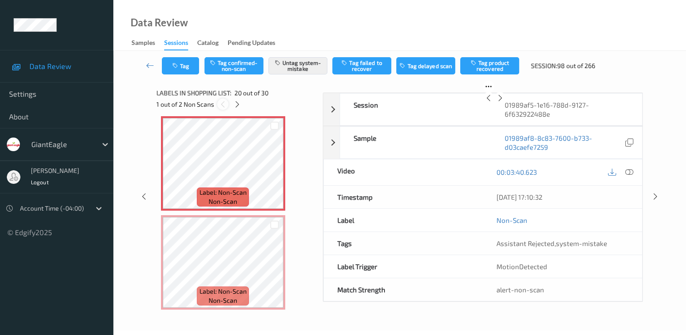
scroll to position [1785, 0]
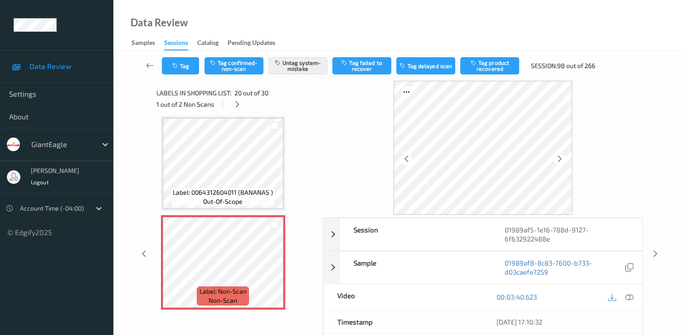
click at [153, 60] on link at bounding box center [150, 65] width 24 height 17
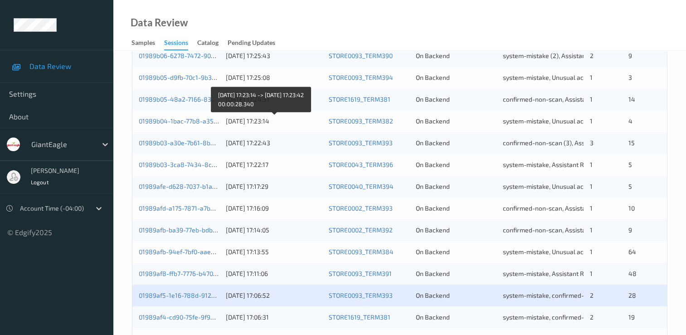
scroll to position [419, 0]
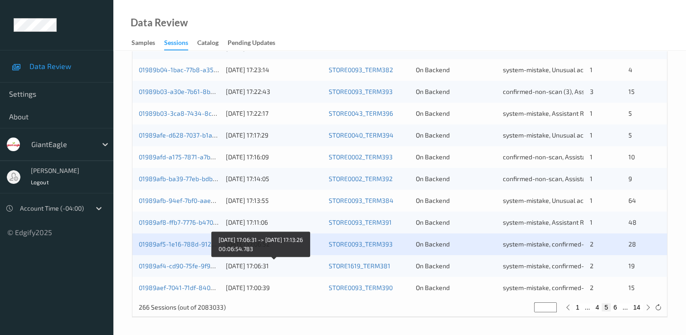
click at [247, 268] on div "[DATE] 17:06:31" at bounding box center [274, 265] width 97 height 9
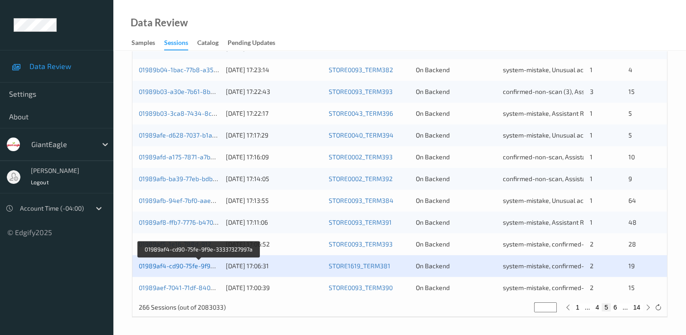
click at [212, 267] on link "01989af4-cd90-75fe-9f9e-33337327997a" at bounding box center [199, 266] width 120 height 8
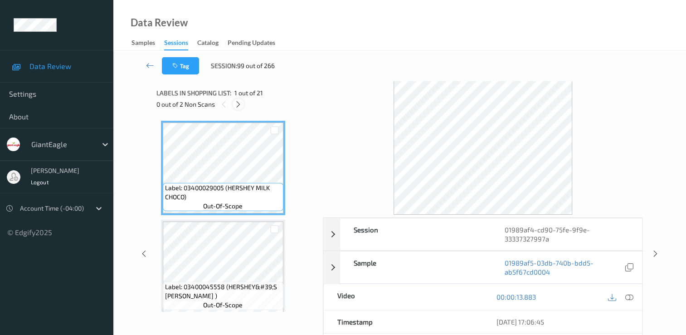
click at [238, 102] on icon at bounding box center [239, 104] width 8 height 8
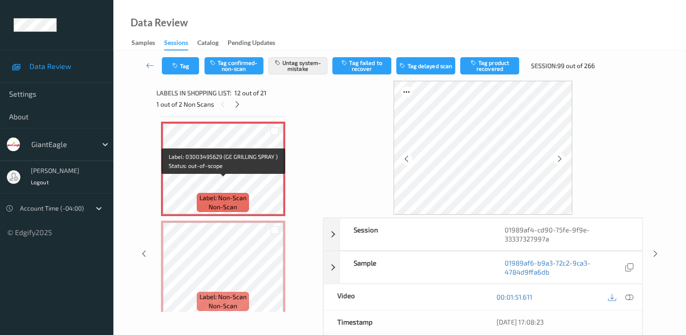
scroll to position [1130, 0]
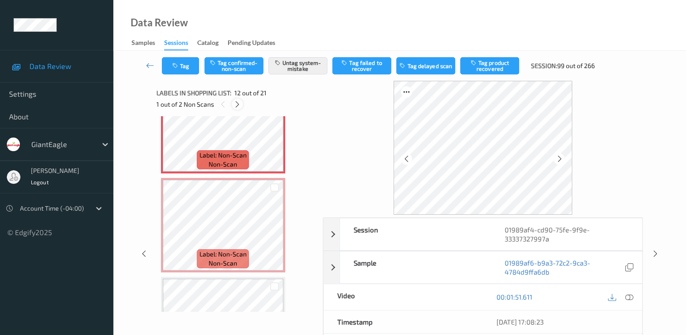
click at [237, 104] on icon at bounding box center [238, 104] width 8 height 8
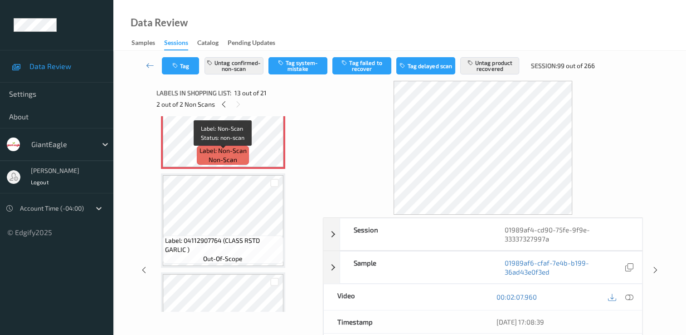
scroll to position [1229, 0]
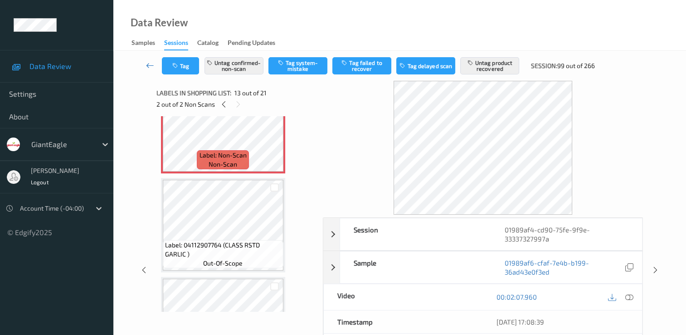
click at [152, 63] on icon at bounding box center [150, 65] width 8 height 9
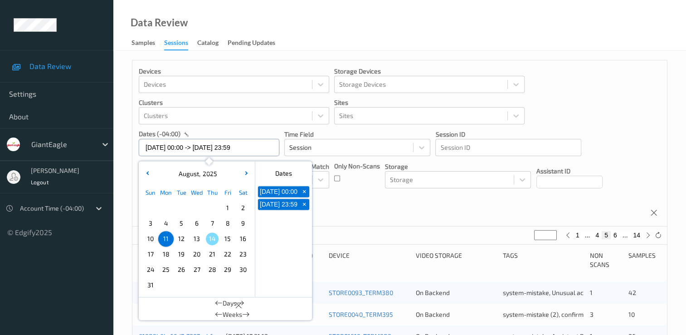
click at [256, 151] on input "[DATE] 00:00 -> [DATE] 23:59" at bounding box center [209, 147] width 141 height 17
click at [169, 239] on span "11" at bounding box center [166, 238] width 13 height 13
type input "[DATE] 00:00"
type input "*"
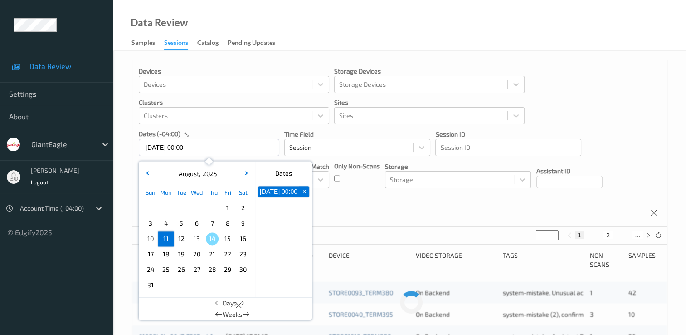
click at [169, 239] on span "11" at bounding box center [166, 238] width 13 height 13
type input "[DATE] 00:00 -> [DATE] 23:59"
click at [636, 237] on button "14" at bounding box center [637, 235] width 13 height 8
type input "**"
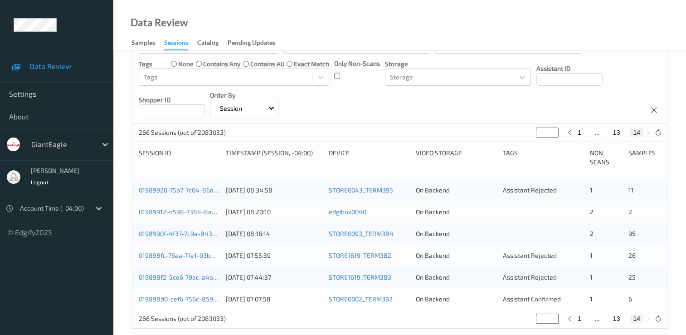
scroll to position [114, 0]
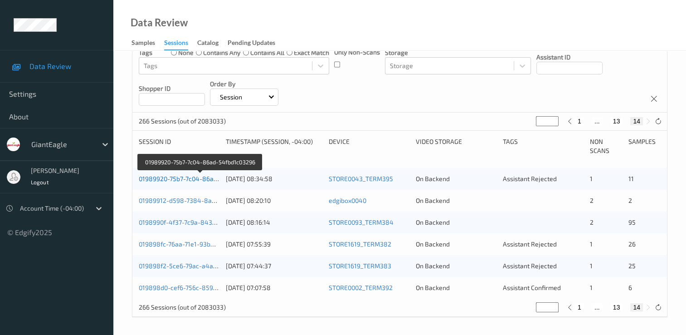
click at [203, 179] on link "01989920-75b7-7c04-86ad-54fbd1c03296" at bounding box center [200, 179] width 122 height 8
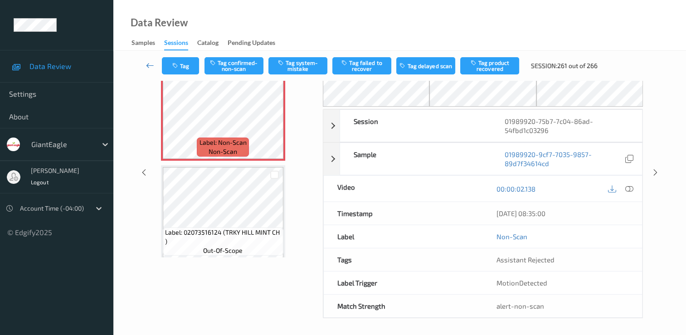
click at [147, 64] on icon at bounding box center [150, 65] width 8 height 9
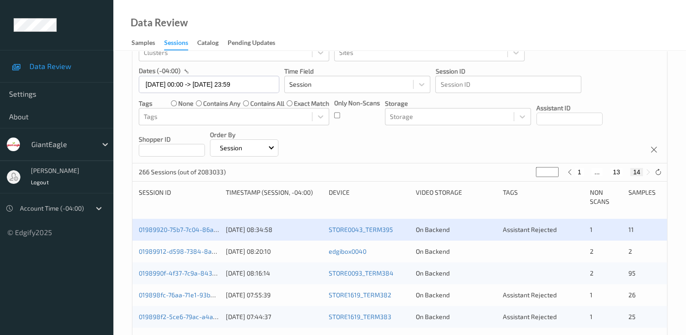
scroll to position [114, 0]
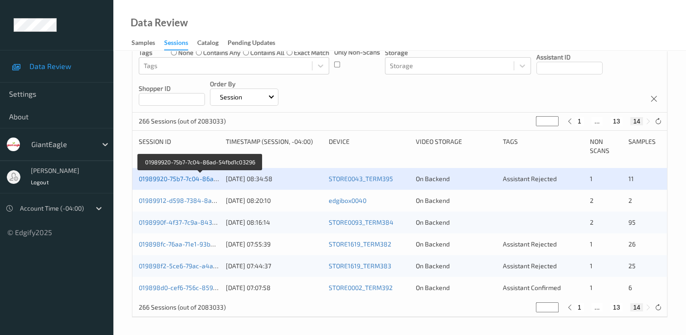
click at [188, 176] on link "01989920-75b7-7c04-86ad-54fbd1c03296" at bounding box center [200, 179] width 122 height 8
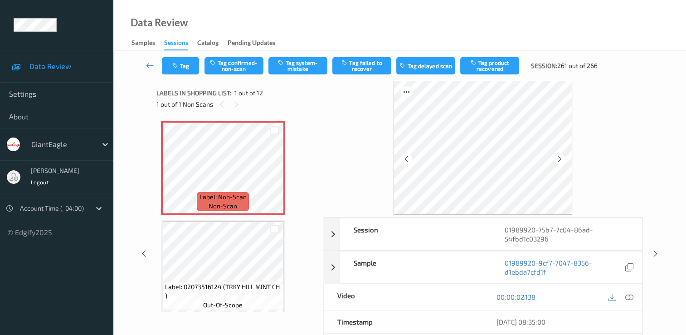
click at [635, 299] on div at bounding box center [629, 297] width 12 height 12
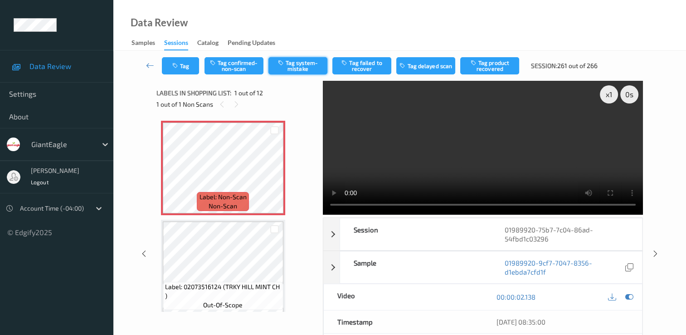
click at [309, 72] on button "Tag system-mistake" at bounding box center [298, 65] width 59 height 17
click at [152, 66] on icon at bounding box center [150, 65] width 8 height 9
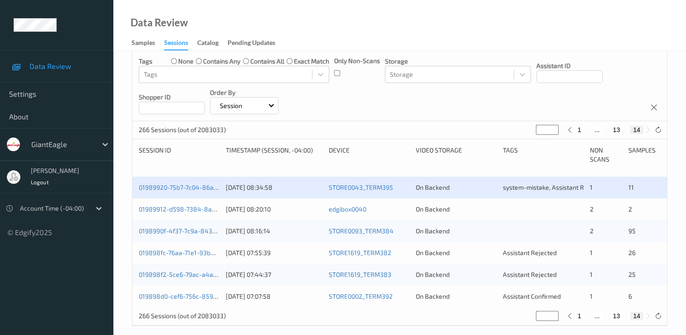
scroll to position [114, 0]
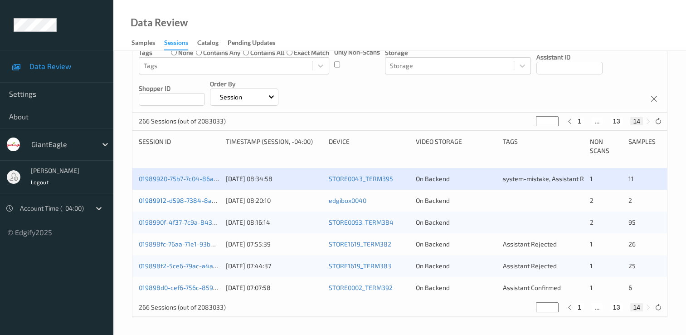
click at [139, 201] on link "01989912-d598-7384-8a4d-5af2fe3c3660" at bounding box center [201, 200] width 124 height 8
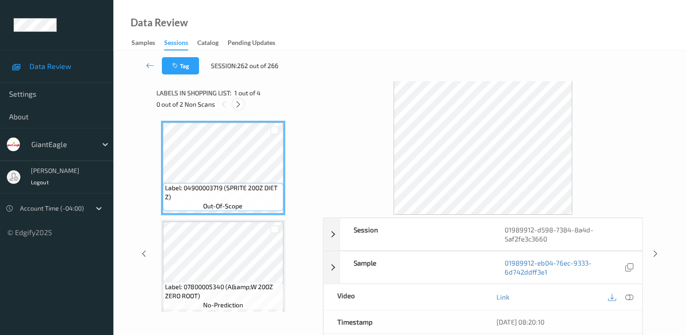
click at [234, 101] on div at bounding box center [238, 103] width 11 height 11
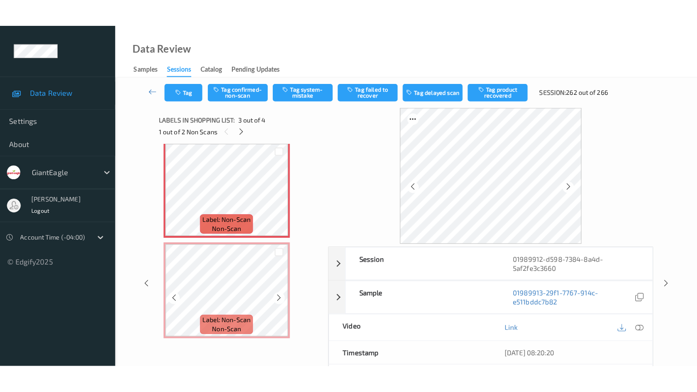
scroll to position [159, 0]
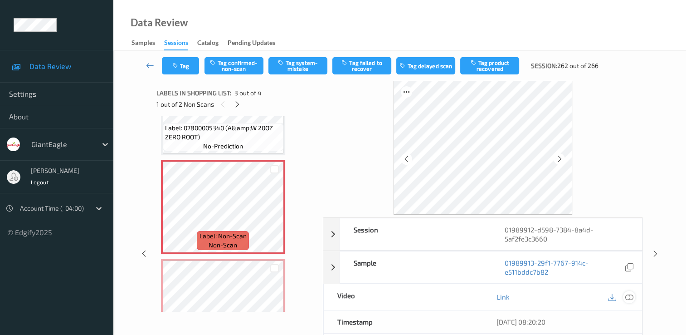
click at [630, 299] on icon at bounding box center [630, 297] width 8 height 8
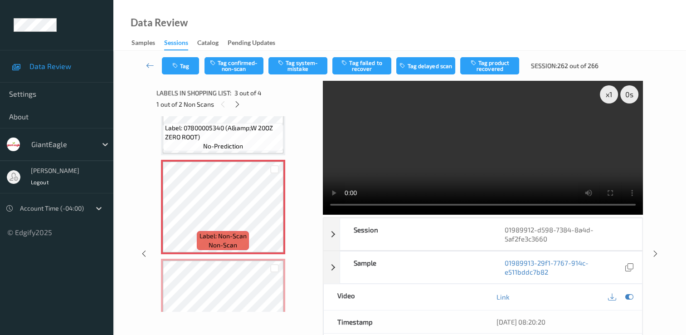
click at [610, 127] on video at bounding box center [483, 148] width 320 height 134
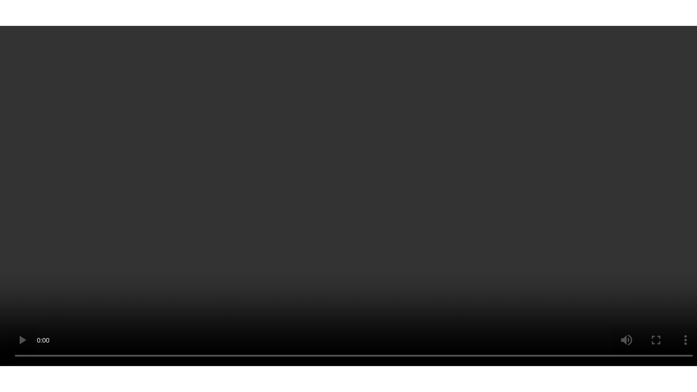
scroll to position [204, 0]
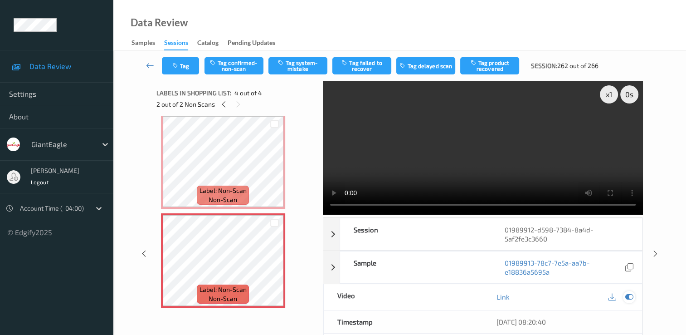
click at [629, 294] on icon at bounding box center [630, 297] width 8 height 8
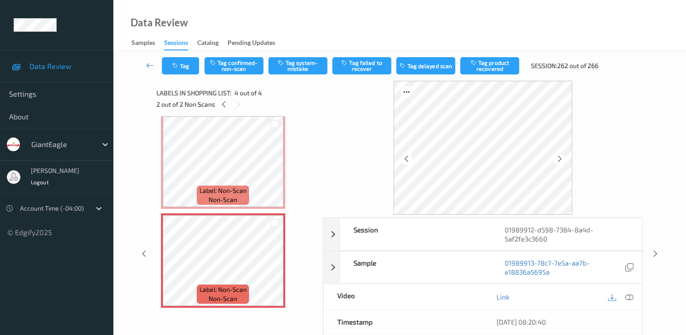
drag, startPoint x: 627, startPoint y: 295, endPoint x: 598, endPoint y: 264, distance: 43.0
click at [627, 295] on icon at bounding box center [630, 297] width 8 height 8
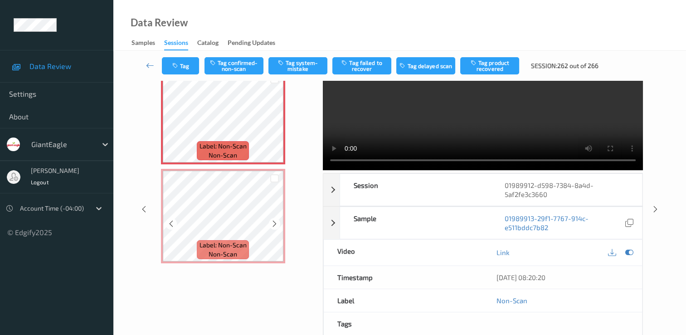
scroll to position [44, 0]
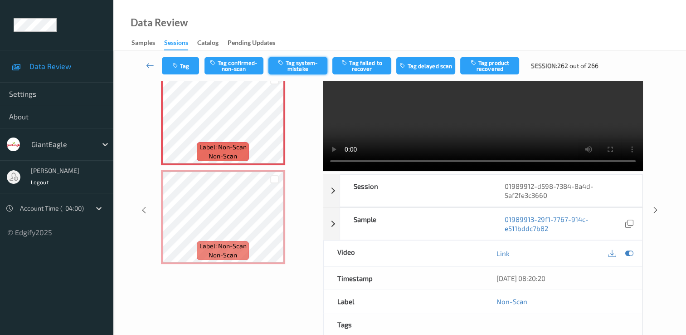
click at [294, 69] on button "Tag system-mistake" at bounding box center [298, 65] width 59 height 17
click at [294, 69] on button "Untag system-mistake" at bounding box center [298, 65] width 59 height 17
click at [292, 59] on button "Tag system-mistake" at bounding box center [298, 65] width 59 height 17
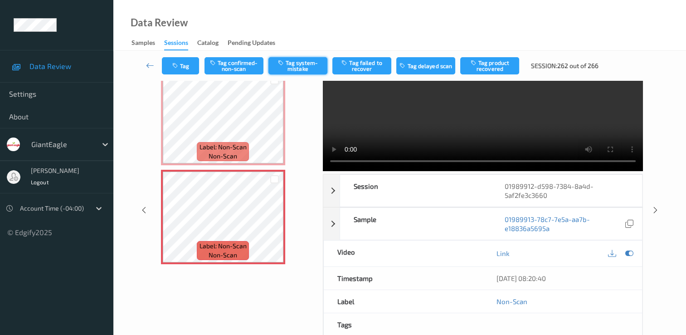
click at [300, 69] on button "Tag system-mistake" at bounding box center [298, 65] width 59 height 17
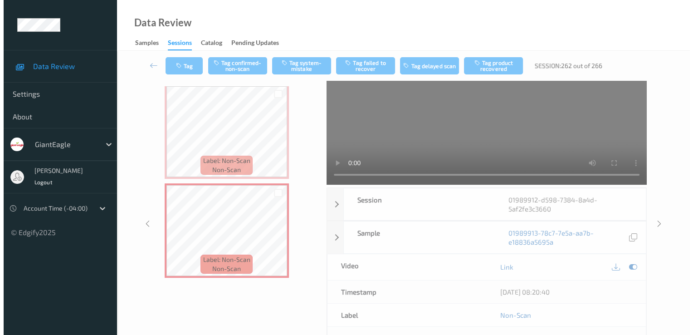
scroll to position [43, 0]
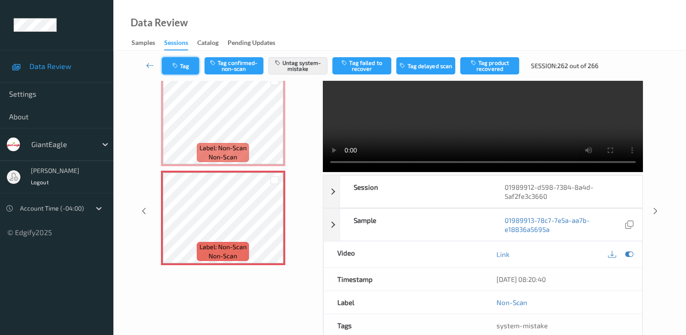
click at [188, 63] on button "Tag" at bounding box center [180, 65] width 37 height 17
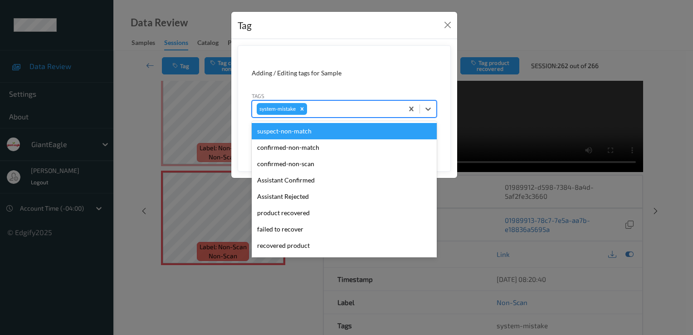
click at [333, 109] on div at bounding box center [354, 108] width 90 height 11
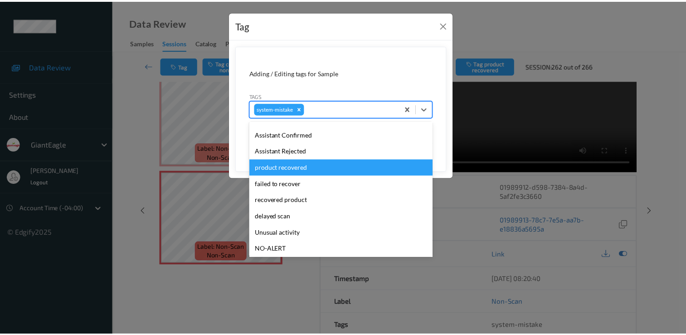
scroll to position [80, 0]
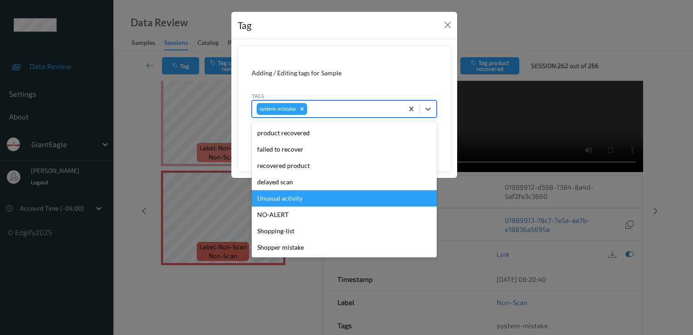
click at [313, 196] on div "Unusual activity" at bounding box center [344, 198] width 185 height 16
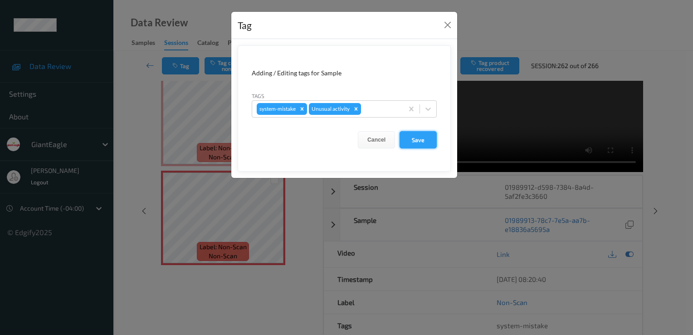
click at [423, 135] on button "Save" at bounding box center [418, 139] width 37 height 17
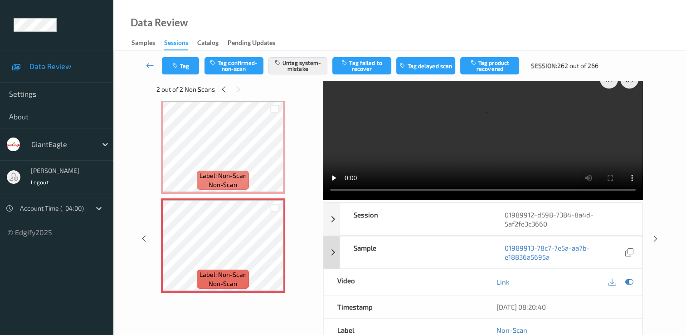
scroll to position [0, 0]
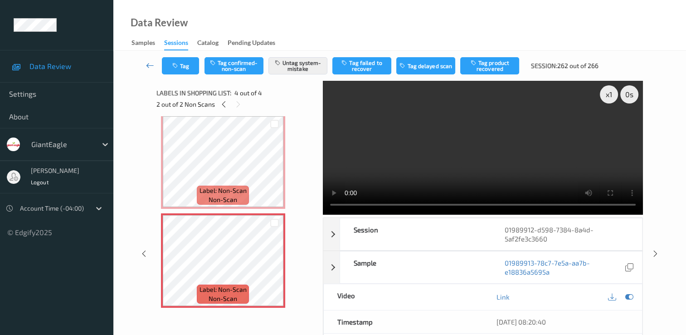
click at [151, 63] on icon at bounding box center [150, 65] width 8 height 9
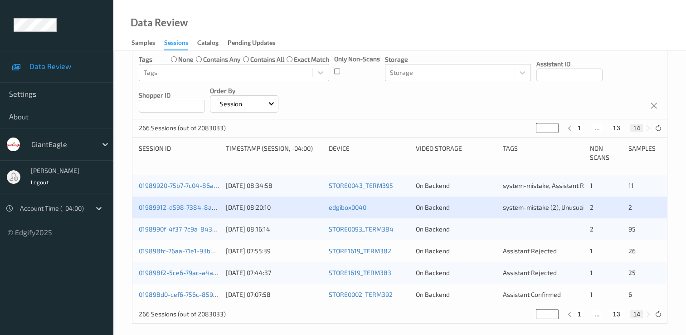
scroll to position [114, 0]
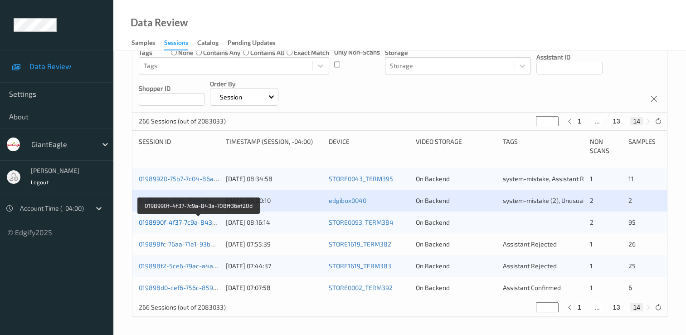
click at [206, 222] on link "0198990f-4f37-7c9a-843a-708ff36ef20d" at bounding box center [198, 222] width 119 height 8
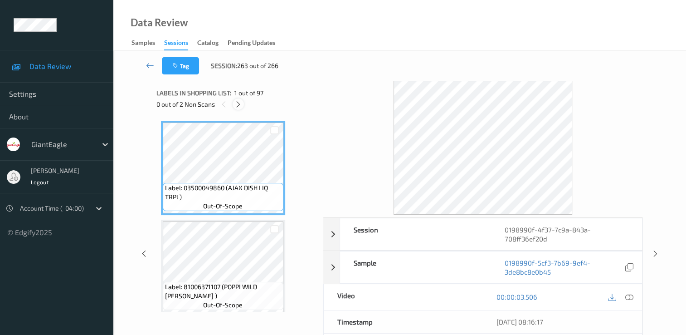
click at [240, 101] on icon at bounding box center [239, 104] width 8 height 8
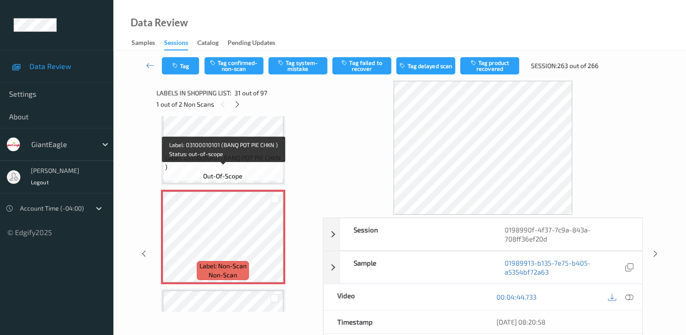
scroll to position [2963, 0]
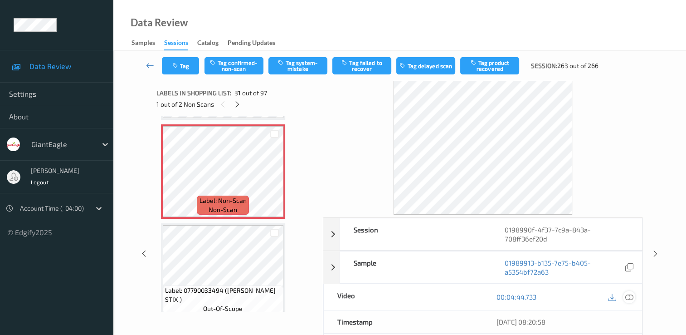
click at [630, 293] on icon at bounding box center [630, 297] width 8 height 8
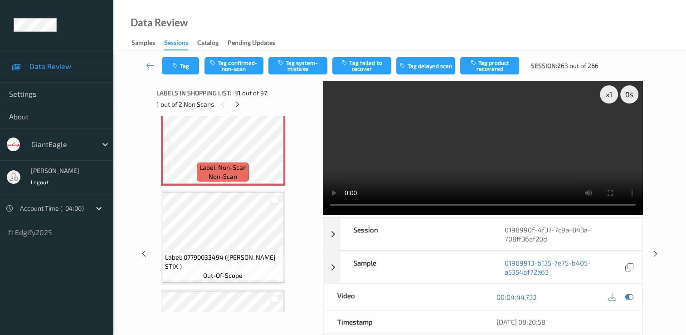
scroll to position [3009, 0]
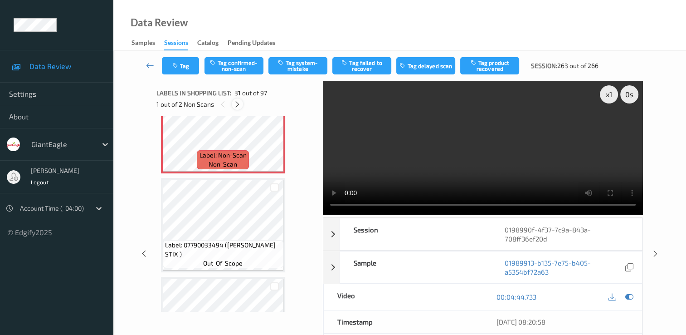
click at [237, 107] on icon at bounding box center [238, 104] width 8 height 8
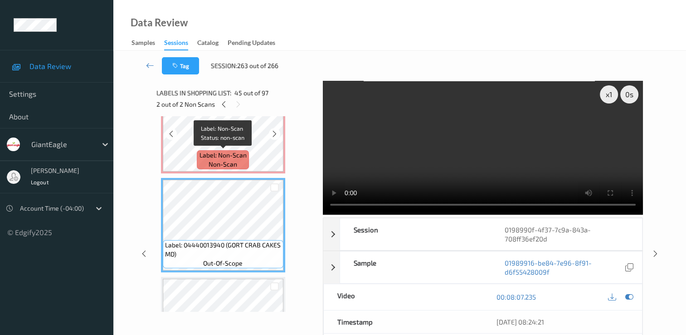
scroll to position [4249, 0]
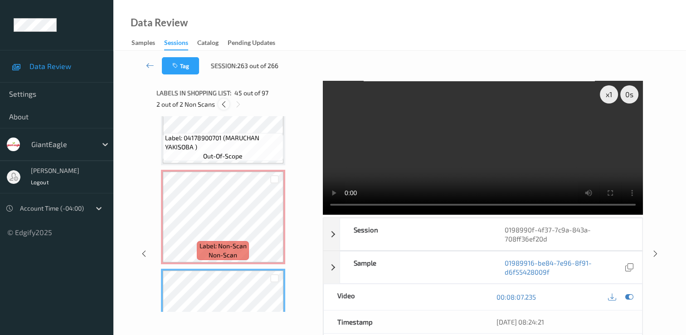
click at [226, 105] on icon at bounding box center [224, 104] width 8 height 8
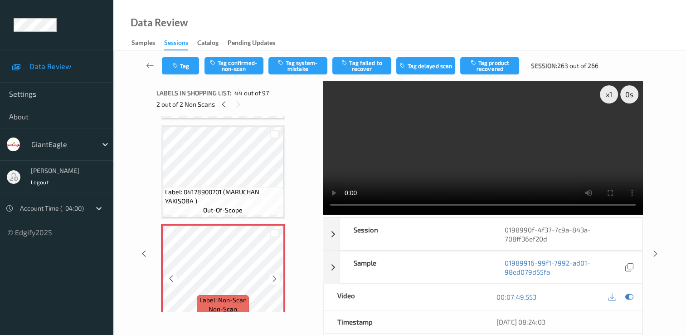
scroll to position [4022, 0]
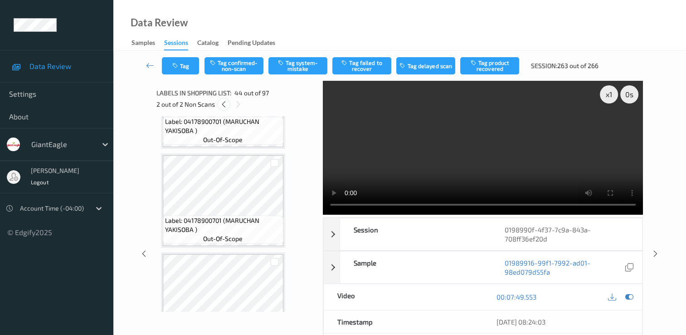
click at [224, 108] on icon at bounding box center [224, 104] width 8 height 8
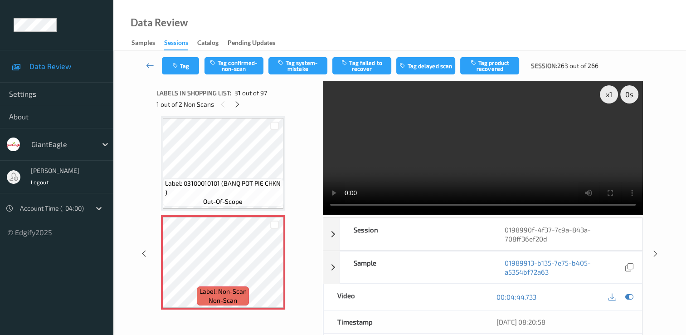
scroll to position [2918, 0]
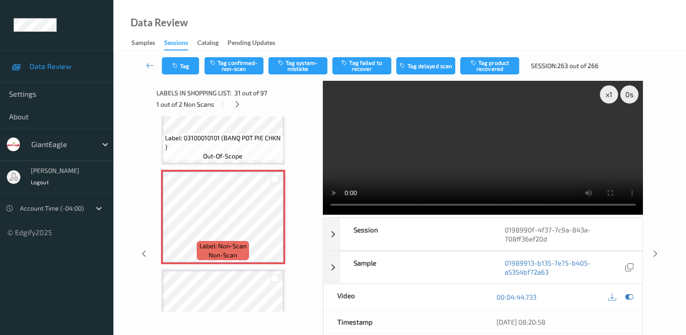
click at [563, 168] on video at bounding box center [483, 148] width 320 height 134
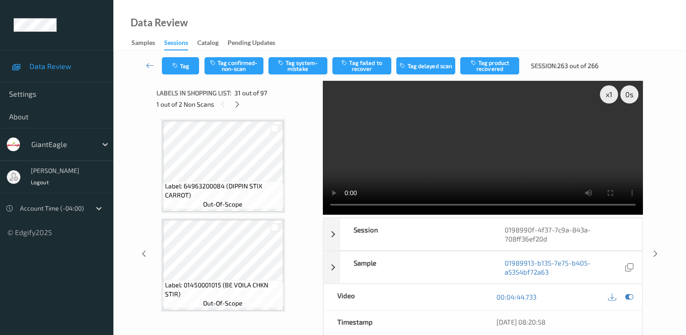
scroll to position [2283, 0]
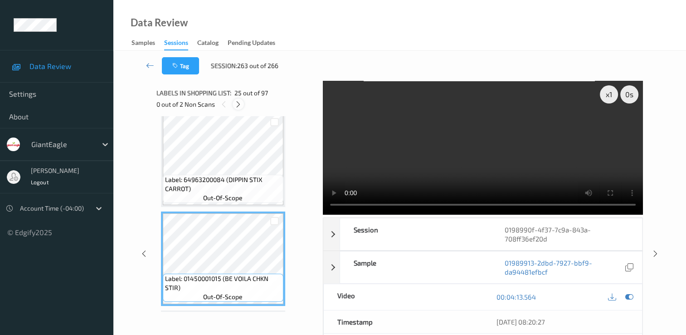
click at [238, 103] on icon at bounding box center [239, 104] width 8 height 8
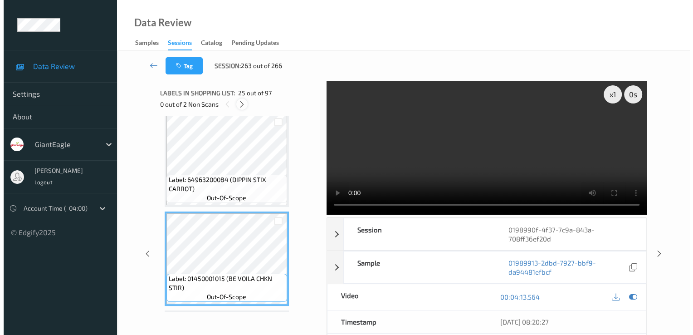
scroll to position [2873, 0]
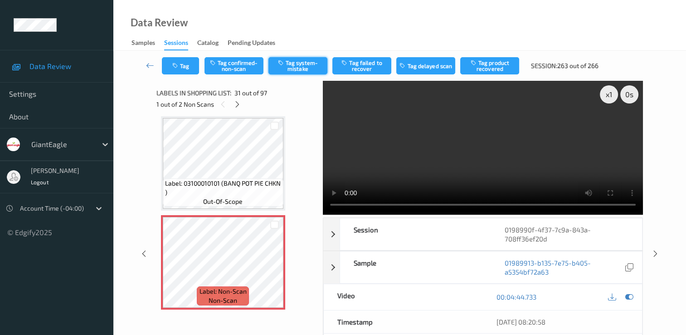
click at [299, 59] on button "Tag system-mistake" at bounding box center [298, 65] width 59 height 17
click at [192, 66] on button "Tag" at bounding box center [180, 65] width 37 height 17
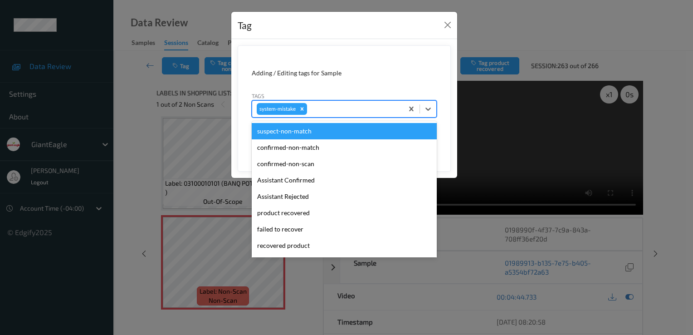
click at [335, 106] on div at bounding box center [354, 108] width 90 height 11
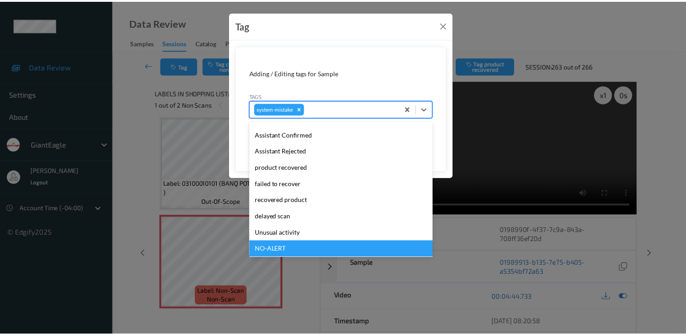
scroll to position [80, 0]
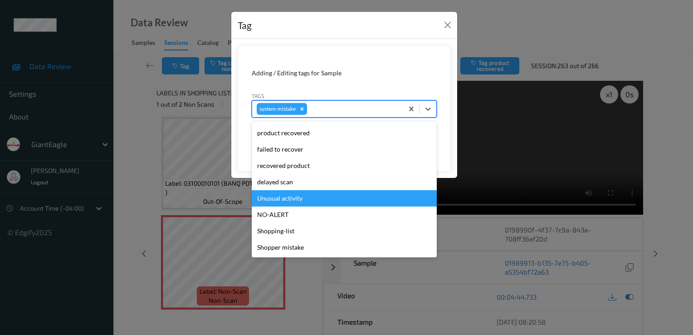
click at [301, 197] on div "Unusual activity" at bounding box center [344, 198] width 185 height 16
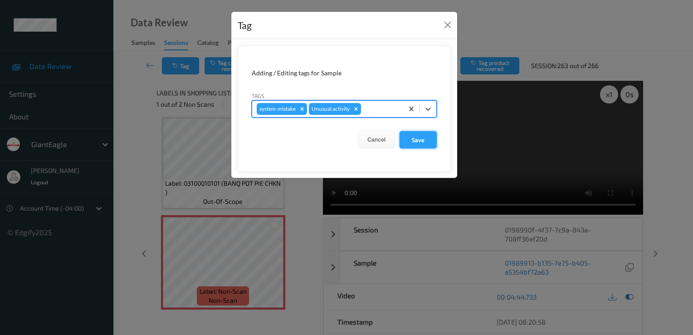
click at [432, 138] on button "Save" at bounding box center [418, 139] width 37 height 17
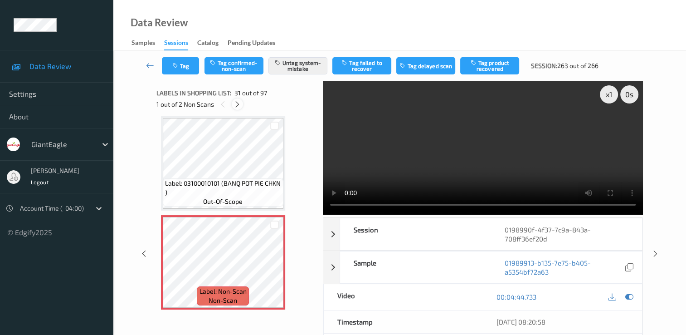
click at [235, 101] on icon at bounding box center [238, 104] width 8 height 8
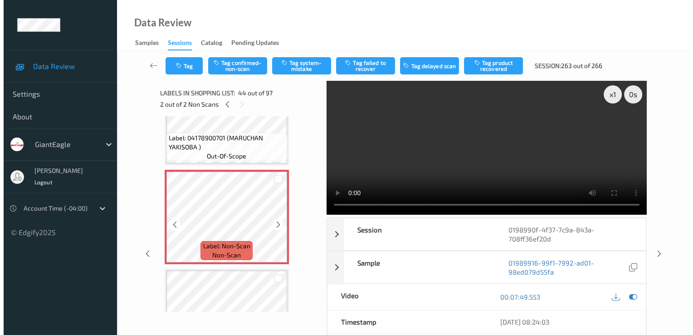
scroll to position [4249, 0]
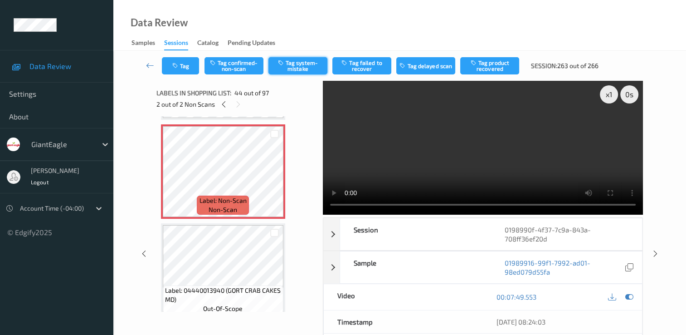
click at [317, 67] on button "Tag system-mistake" at bounding box center [298, 65] width 59 height 17
click at [184, 70] on button "Tag" at bounding box center [180, 65] width 37 height 17
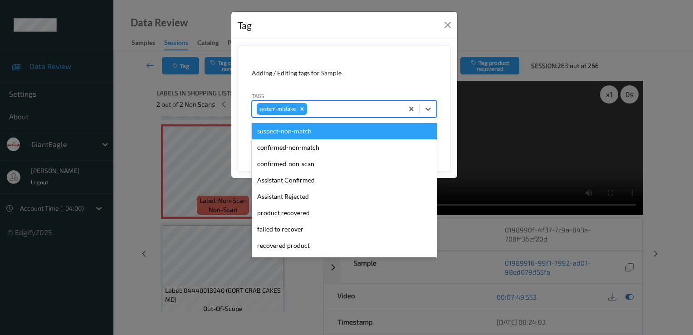
click at [314, 104] on div at bounding box center [354, 108] width 90 height 11
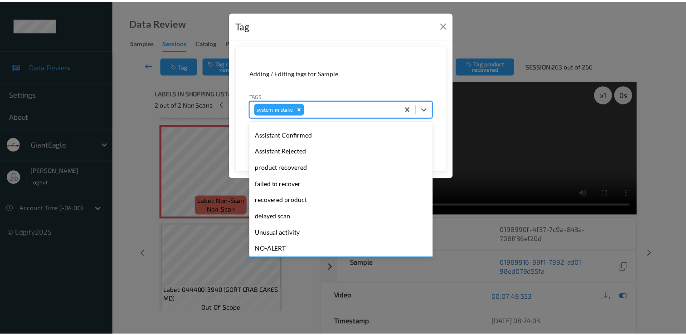
scroll to position [80, 0]
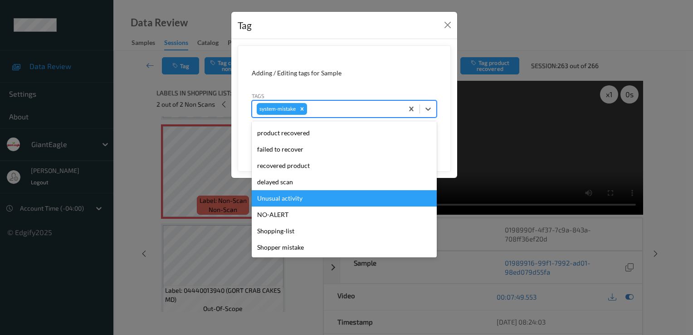
click at [309, 201] on div "Unusual activity" at bounding box center [344, 198] width 185 height 16
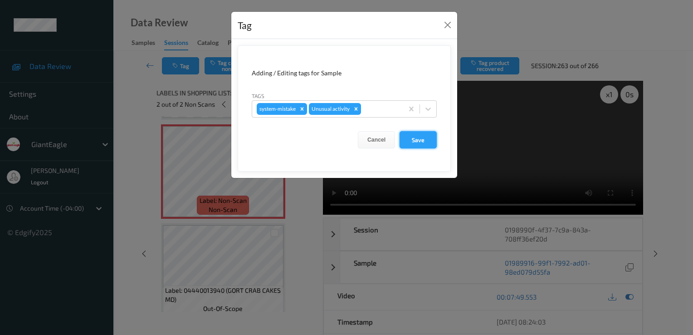
click at [419, 136] on button "Save" at bounding box center [418, 139] width 37 height 17
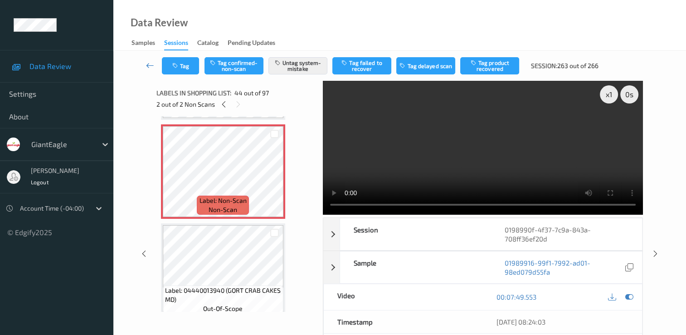
click at [146, 64] on icon at bounding box center [150, 65] width 8 height 9
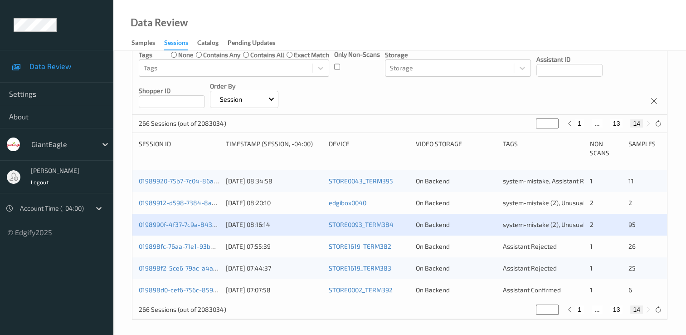
scroll to position [114, 0]
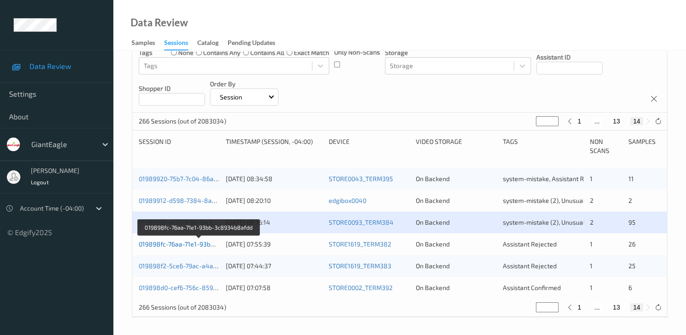
click at [201, 243] on link "019898fc-76aa-71e1-93bb-3c8934b8afdd" at bounding box center [199, 244] width 121 height 8
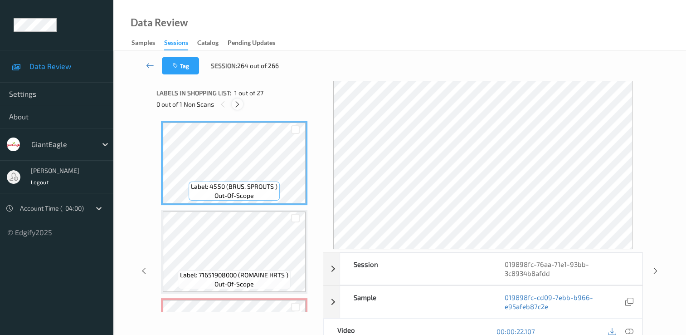
click at [237, 104] on icon at bounding box center [238, 104] width 8 height 8
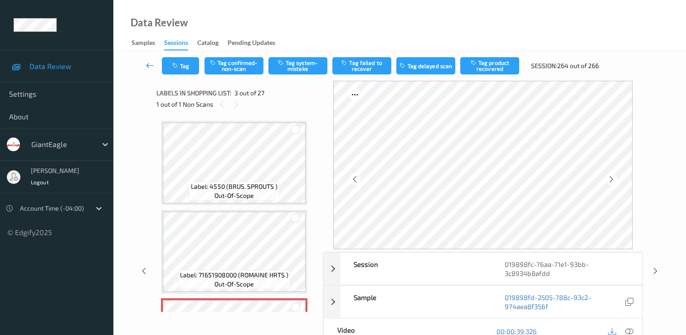
click at [147, 68] on icon at bounding box center [150, 65] width 8 height 9
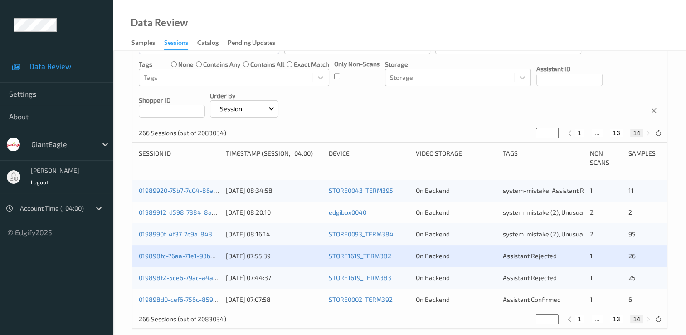
scroll to position [114, 0]
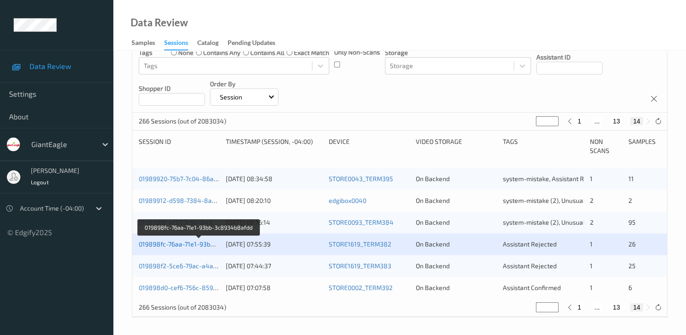
click at [188, 245] on link "019898fc-76aa-71e1-93bb-3c8934b8afdd" at bounding box center [199, 244] width 121 height 8
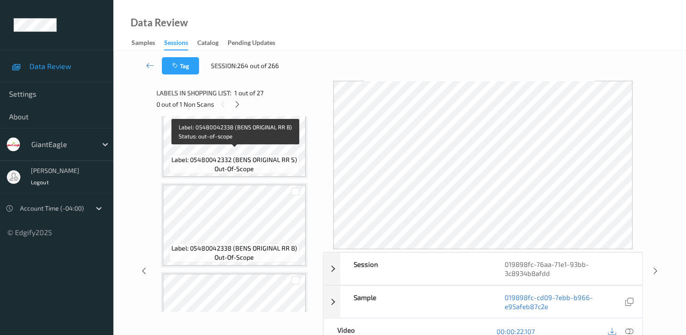
scroll to position [953, 0]
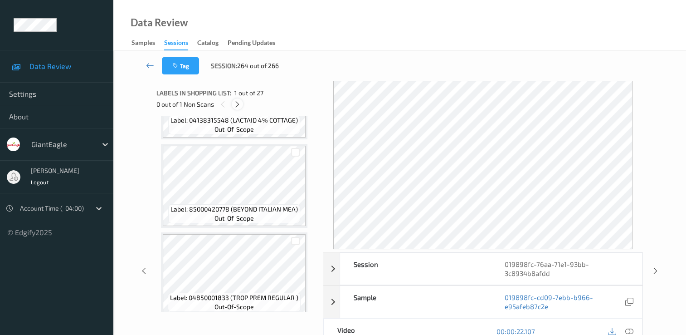
click at [235, 105] on icon at bounding box center [238, 104] width 8 height 8
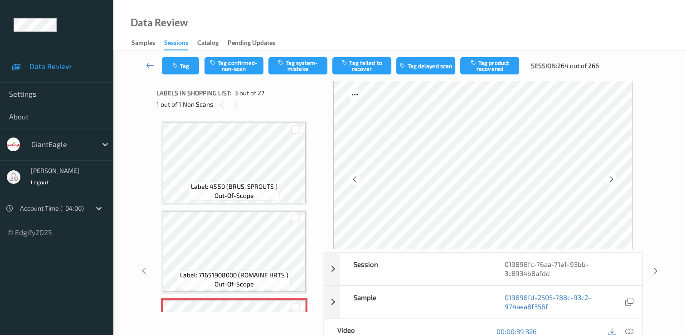
scroll to position [0, 0]
click at [448, 280] on div "Session" at bounding box center [415, 269] width 151 height 32
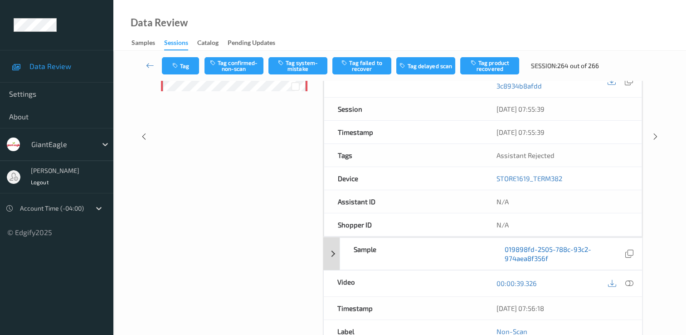
scroll to position [227, 0]
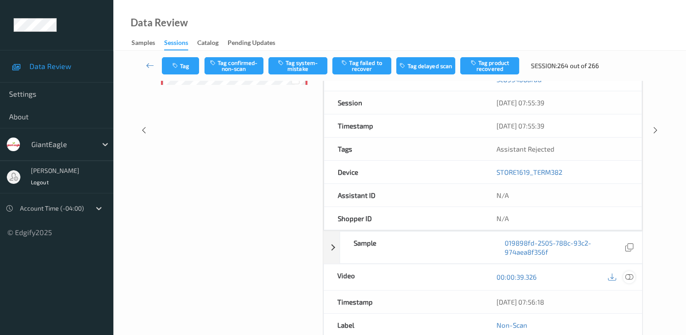
click at [629, 275] on icon at bounding box center [630, 277] width 8 height 8
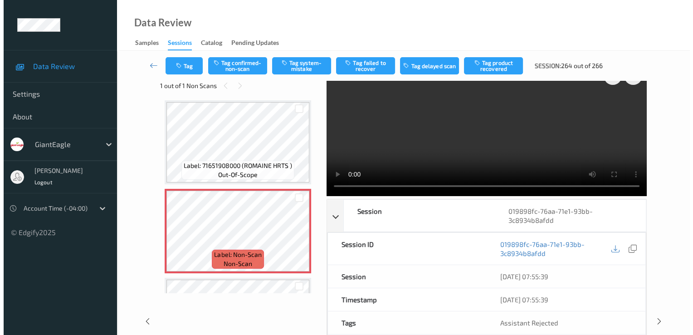
scroll to position [0, 0]
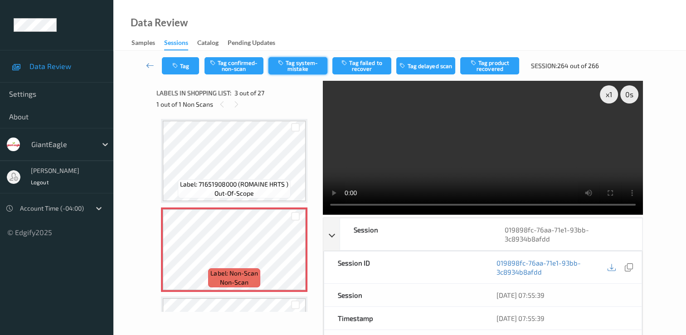
click at [297, 64] on button "Tag system-mistake" at bounding box center [298, 65] width 59 height 17
click at [179, 63] on icon "button" at bounding box center [176, 66] width 8 height 6
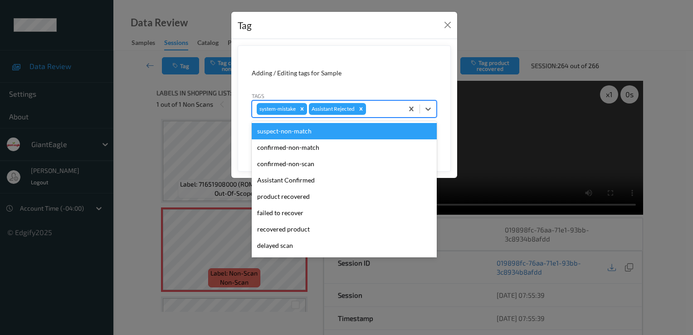
click at [391, 104] on div at bounding box center [383, 108] width 31 height 11
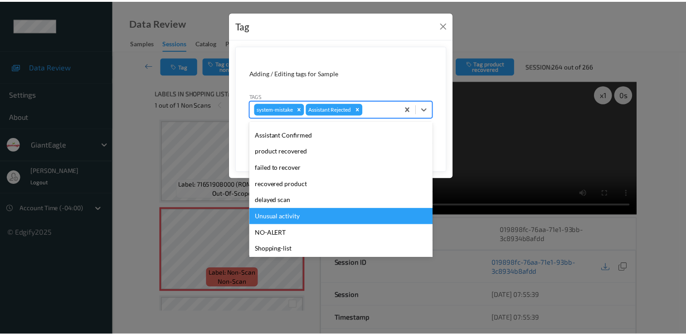
scroll to position [64, 0]
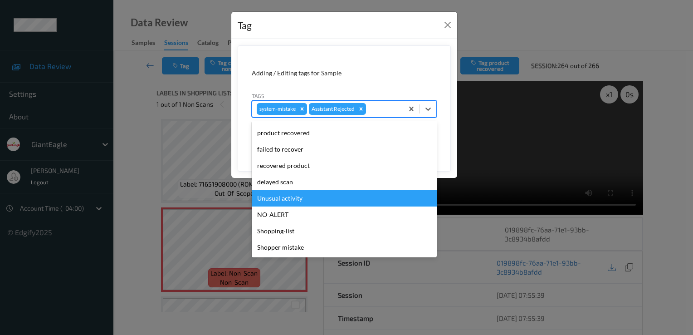
click at [310, 201] on div "Unusual activity" at bounding box center [344, 198] width 185 height 16
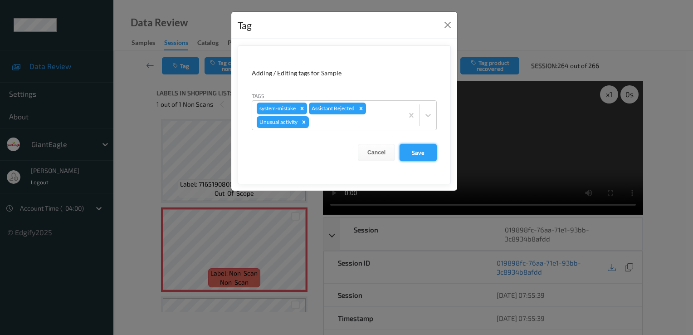
click at [417, 147] on button "Save" at bounding box center [418, 152] width 37 height 17
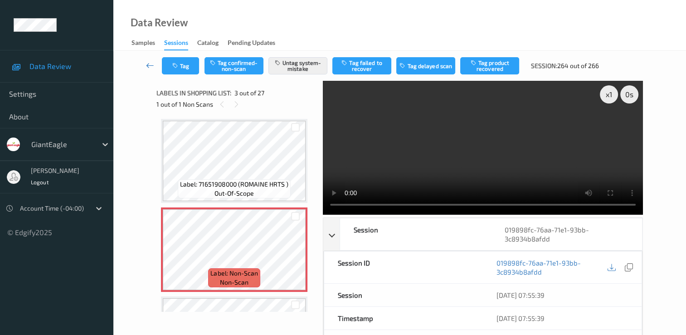
click at [149, 58] on link at bounding box center [150, 65] width 24 height 17
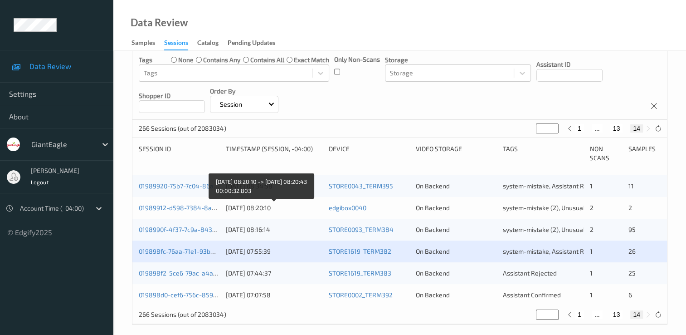
scroll to position [114, 0]
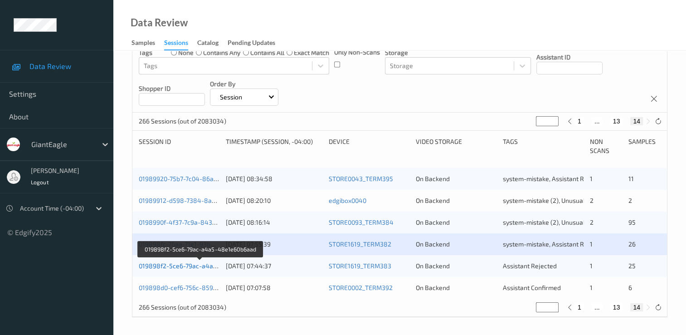
click at [191, 262] on link "019898f2-5ce6-79ac-a4a5-48e1e60b6aad" at bounding box center [201, 266] width 124 height 8
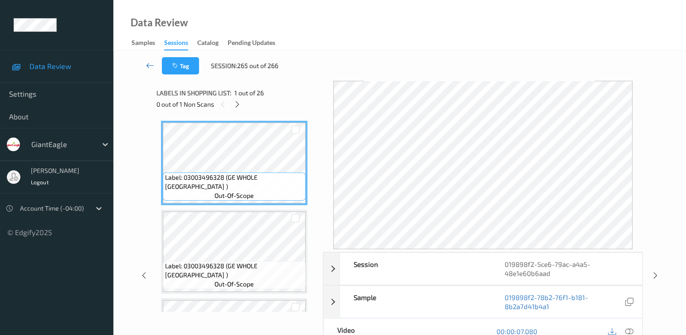
click at [154, 69] on icon at bounding box center [150, 65] width 8 height 9
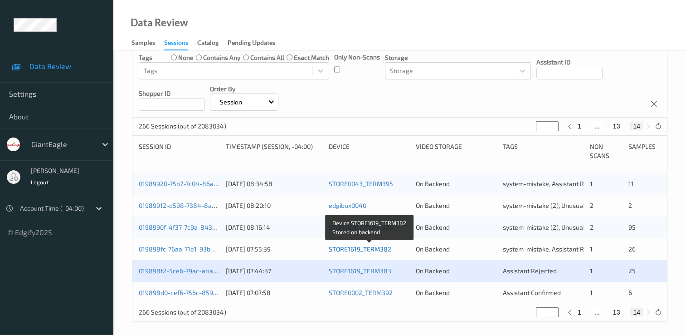
scroll to position [114, 0]
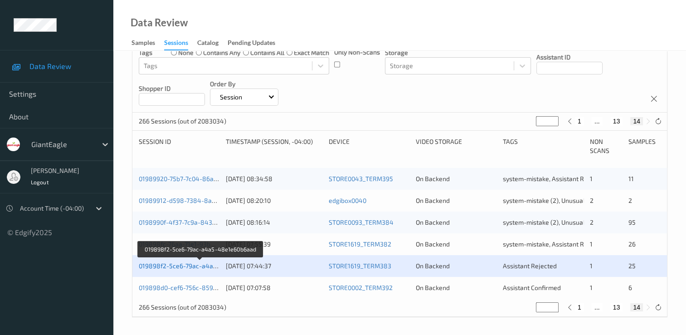
click at [199, 266] on link "019898f2-5ce6-79ac-a4a5-48e1e60b6aad" at bounding box center [201, 266] width 124 height 8
